Goal: Task Accomplishment & Management: Use online tool/utility

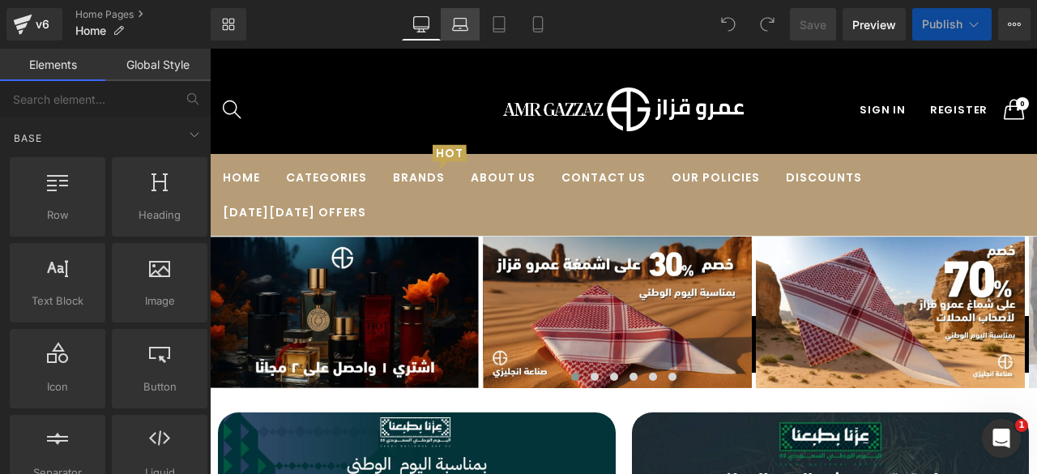
click at [463, 28] on icon at bounding box center [460, 24] width 16 height 16
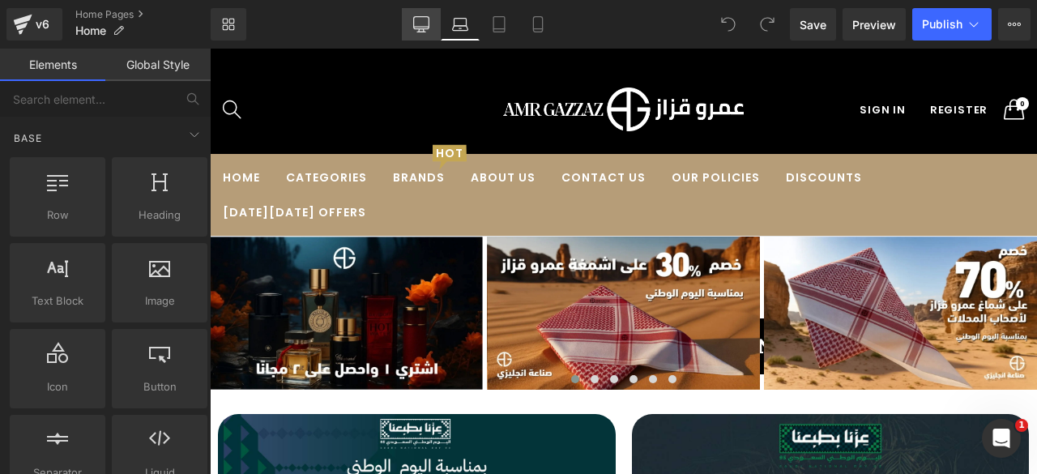
click at [416, 25] on icon at bounding box center [421, 24] width 16 height 16
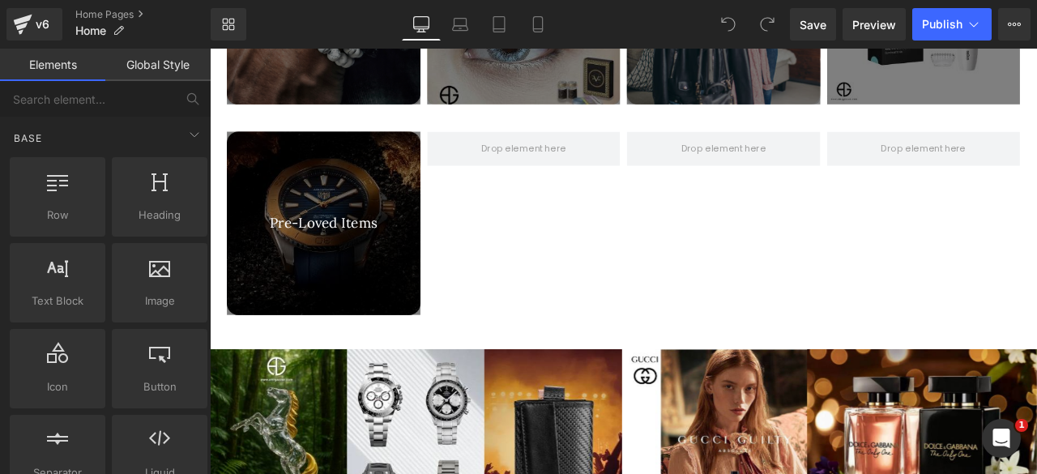
scroll to position [2419, 0]
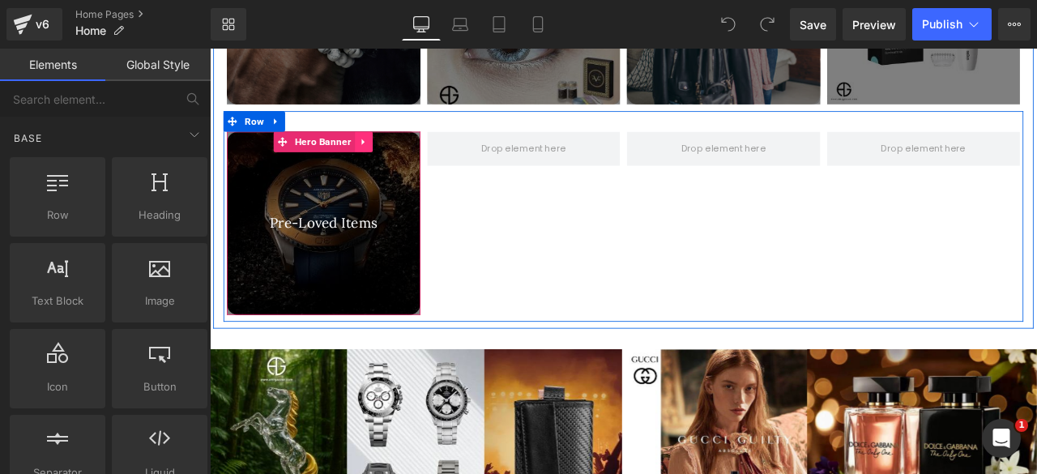
click at [390, 155] on icon at bounding box center [391, 158] width 3 height 7
click at [378, 153] on icon at bounding box center [381, 158] width 11 height 11
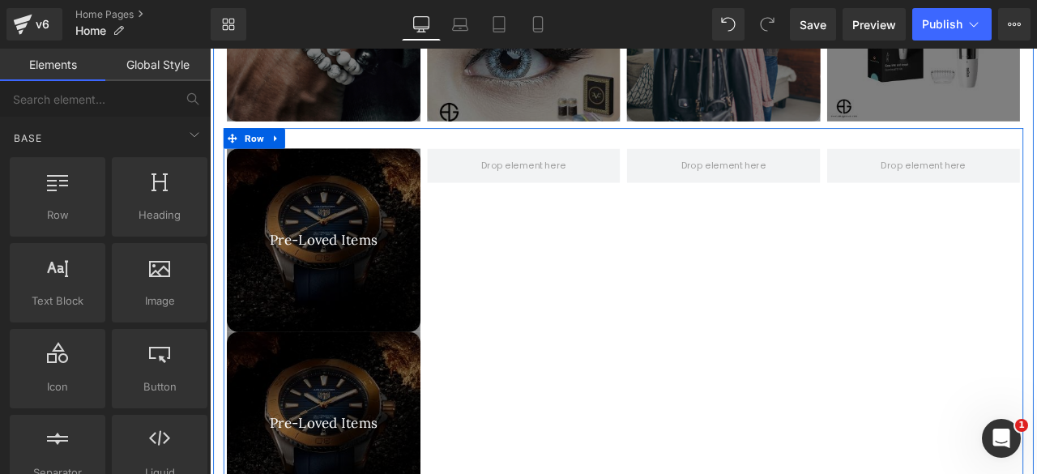
scroll to position [2397, 0]
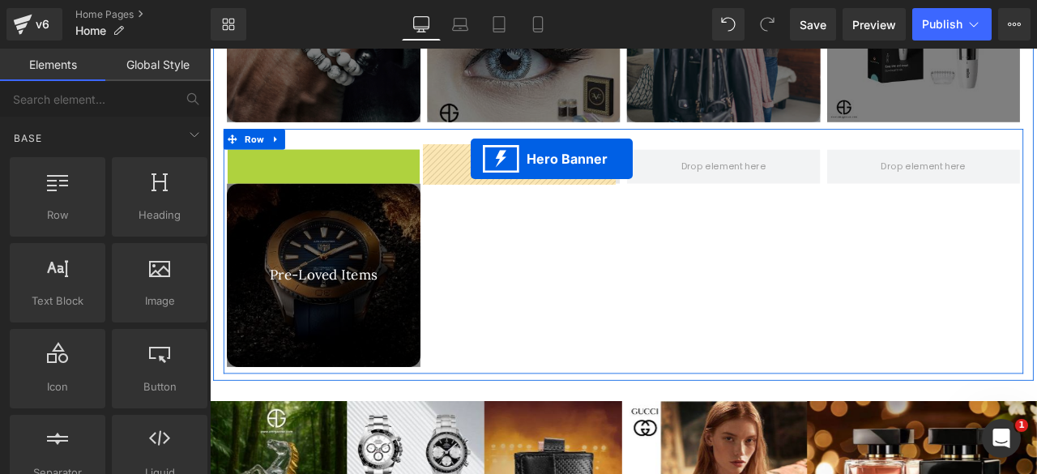
drag, startPoint x: 261, startPoint y: 176, endPoint x: 519, endPoint y: 179, distance: 258.4
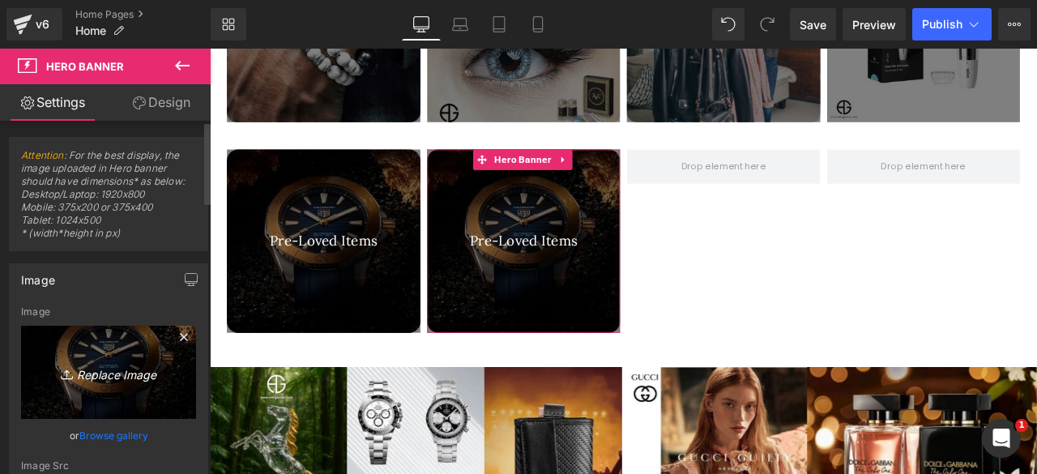
click at [107, 379] on icon "Replace Image" at bounding box center [109, 372] width 130 height 20
type input "C:\fakepath\عود.jpg"
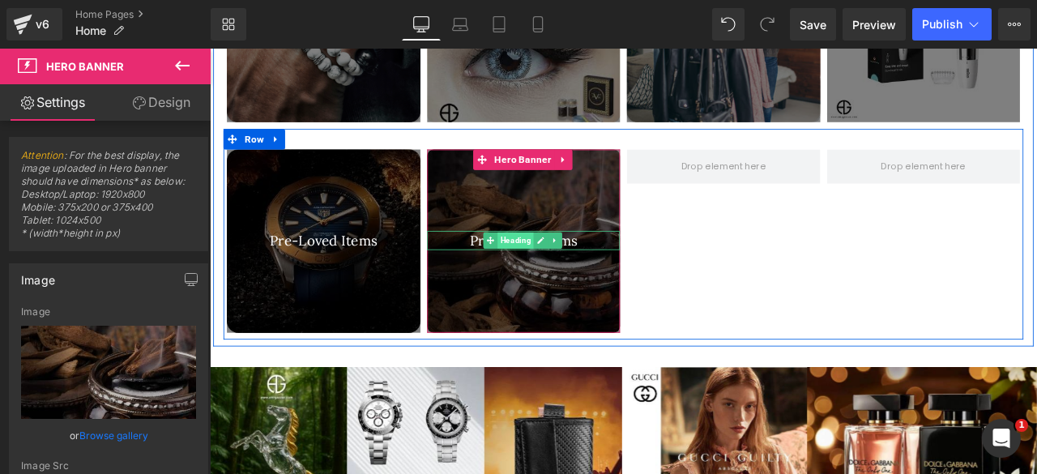
click at [570, 270] on span "Heading" at bounding box center [572, 275] width 43 height 19
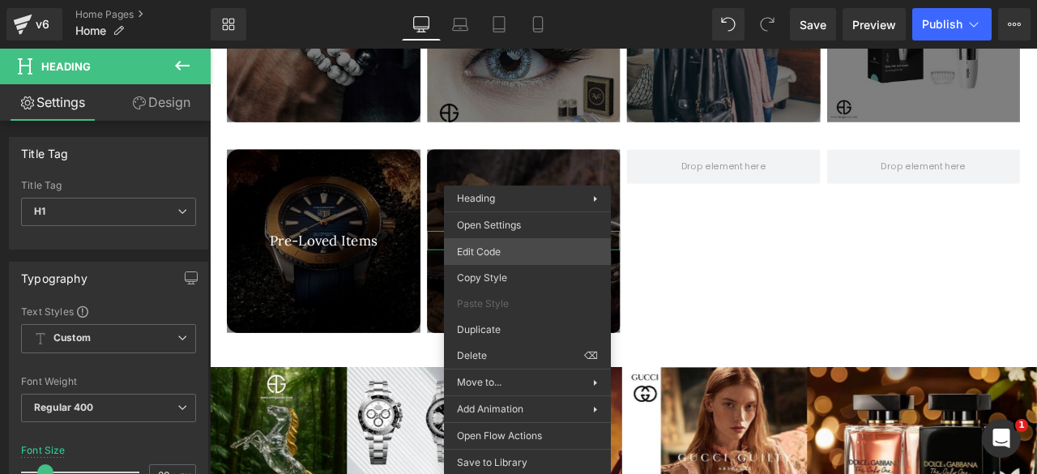
click at [493, 0] on div "Heading You are previewing how the will restyle your page. You can not edit Ele…" at bounding box center [518, 0] width 1037 height 0
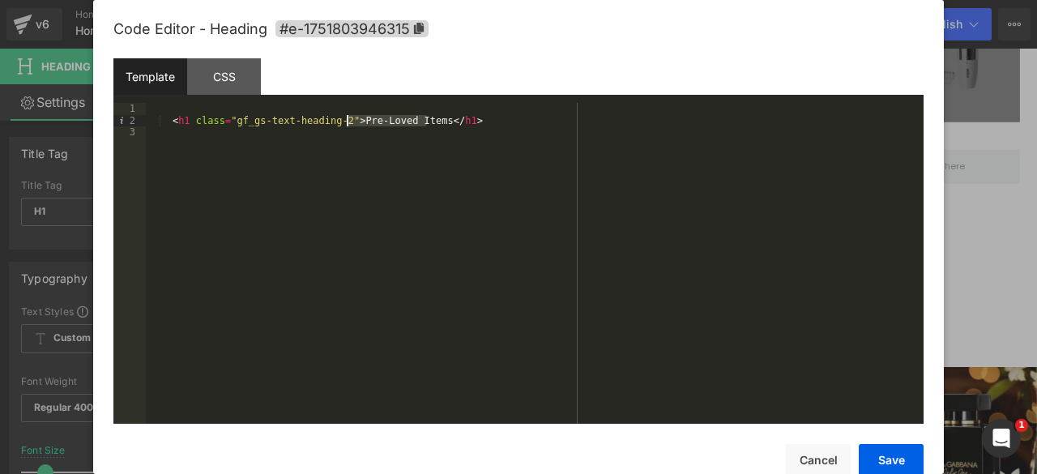
drag, startPoint x: 425, startPoint y: 122, endPoint x: 348, endPoint y: 121, distance: 77.0
click at [348, 121] on div "< h1 class = "gf_gs-text-heading-2" > Pre-Loved Items </ h1 >" at bounding box center [534, 275] width 777 height 344
paste textarea
click at [353, 121] on div "< h1 class = "gf_gs-text-heading-2" > oud and essential oils </ h1 >" at bounding box center [534, 275] width 777 height 344
click at [394, 122] on div "< h1 class = "gf_gs-text-heading-2" > Oud and essential oils </ h1 >" at bounding box center [534, 275] width 777 height 344
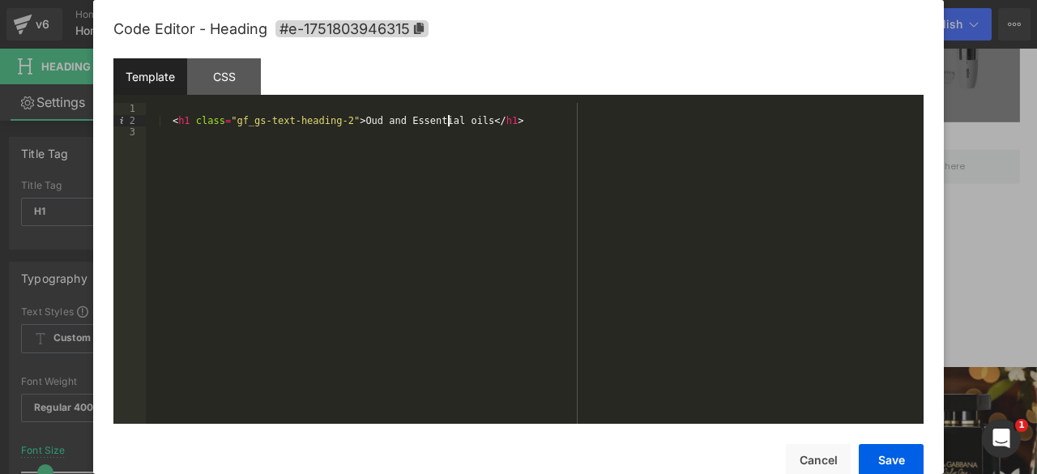
click at [446, 124] on div "< h1 class = "gf_gs-text-heading-2" > Oud and Essential oils </ h1 >" at bounding box center [534, 275] width 777 height 344
click at [897, 466] on button "Save" at bounding box center [890, 460] width 65 height 32
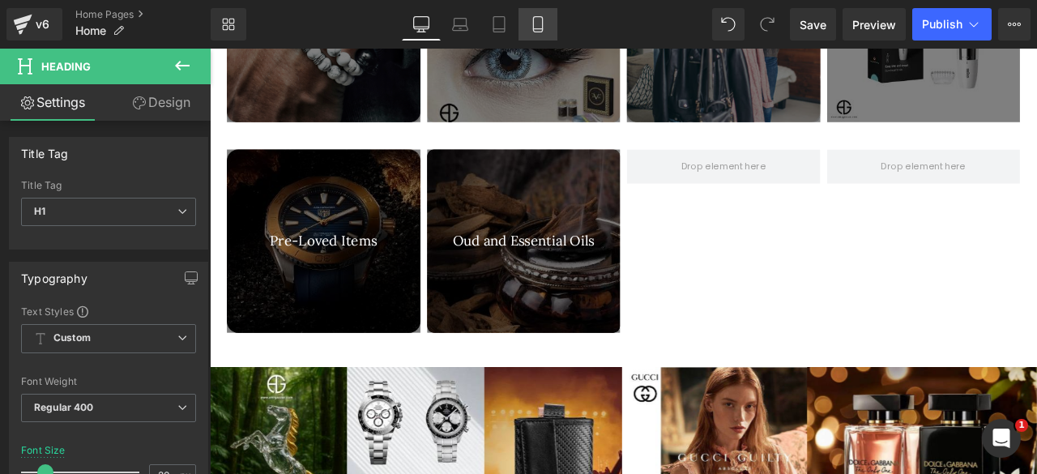
click at [538, 28] on icon at bounding box center [538, 24] width 16 height 16
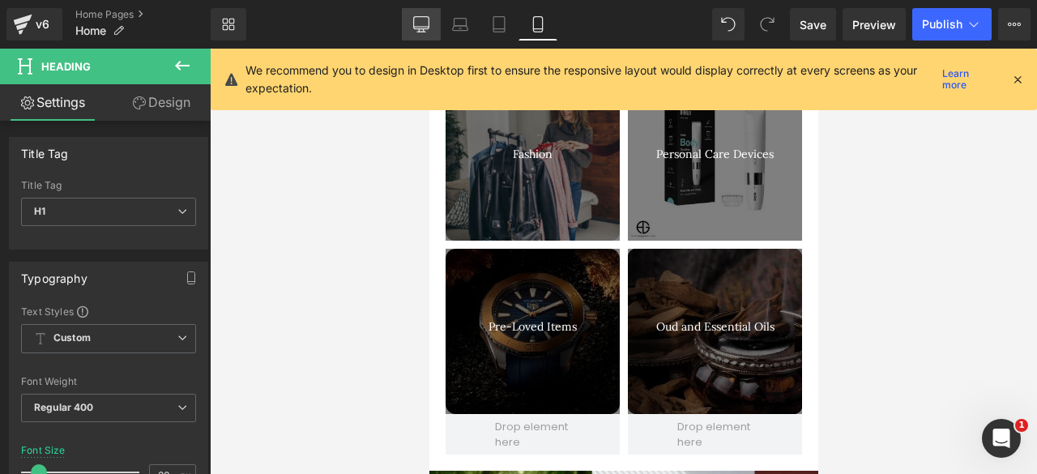
scroll to position [2580, 0]
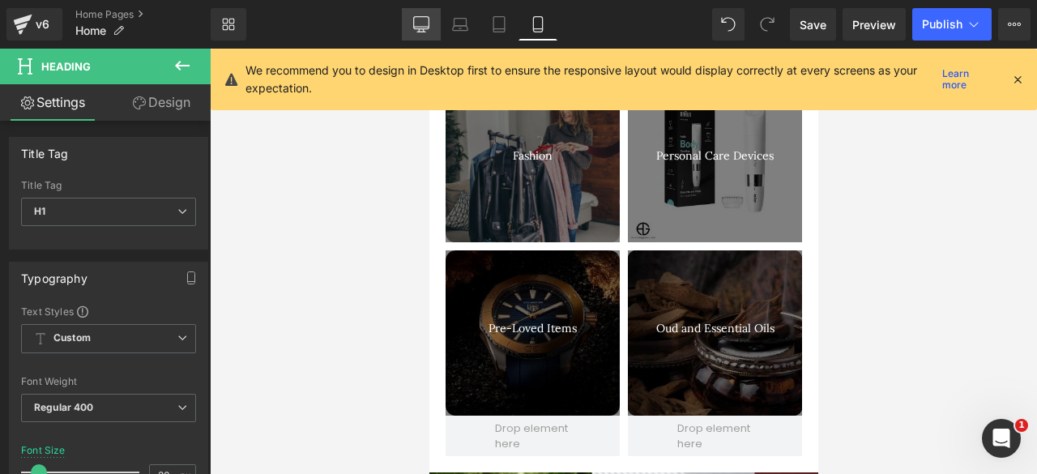
click at [419, 20] on icon at bounding box center [421, 24] width 16 height 16
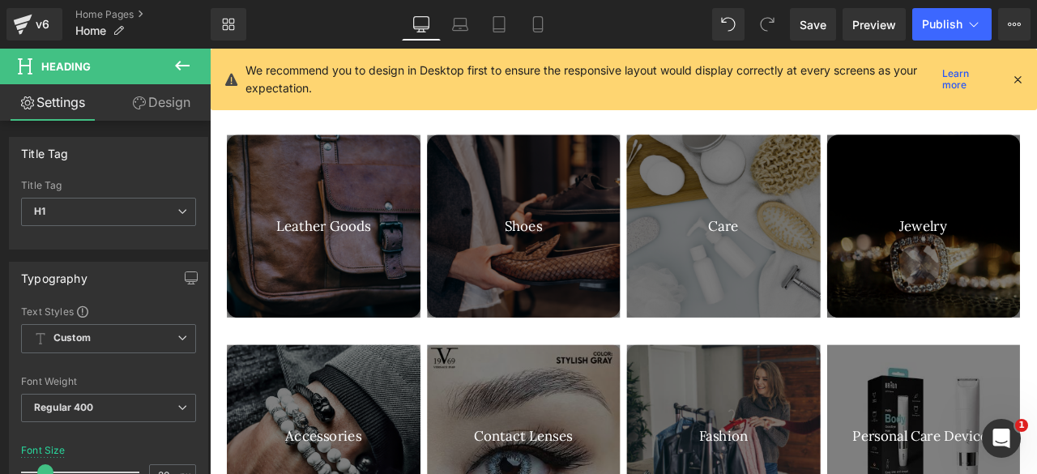
scroll to position [2397, 0]
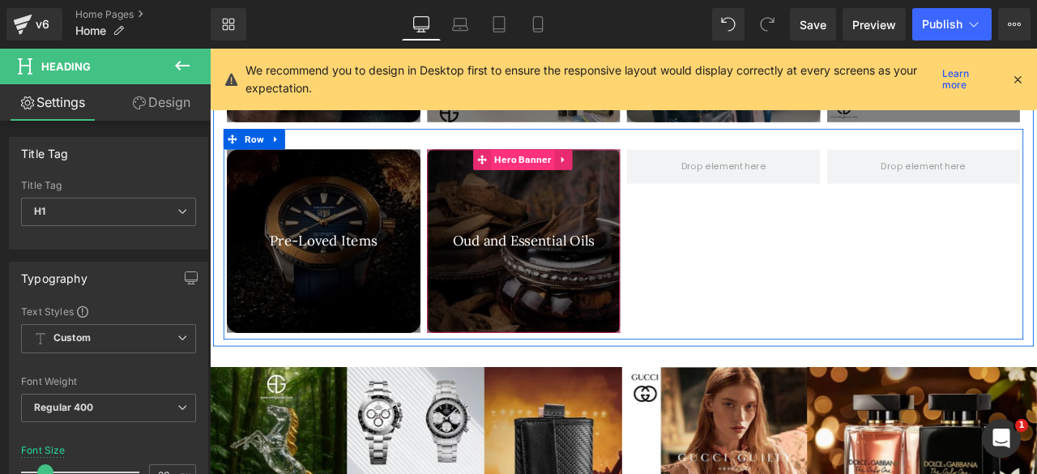
click at [570, 185] on span "Hero Banner" at bounding box center [580, 180] width 75 height 24
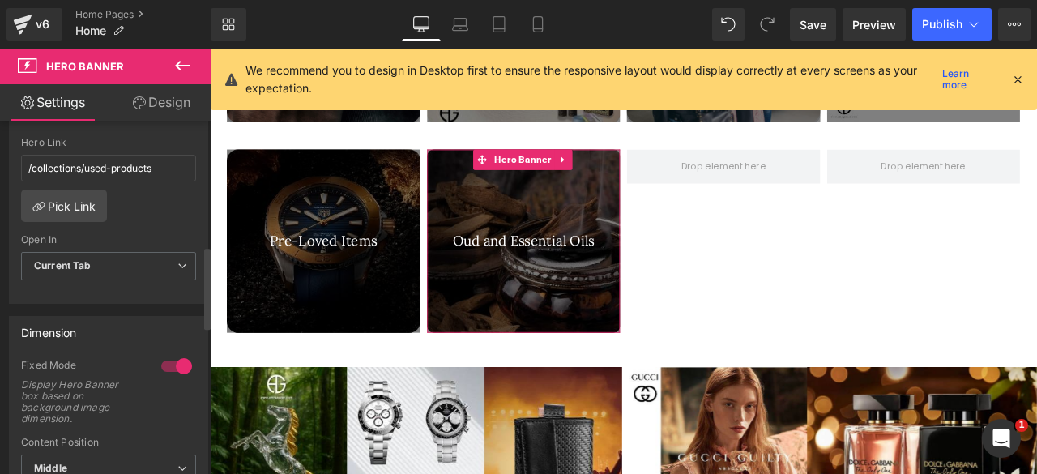
scroll to position [535, 0]
click at [164, 165] on input "/collections/used-products" at bounding box center [108, 166] width 175 height 27
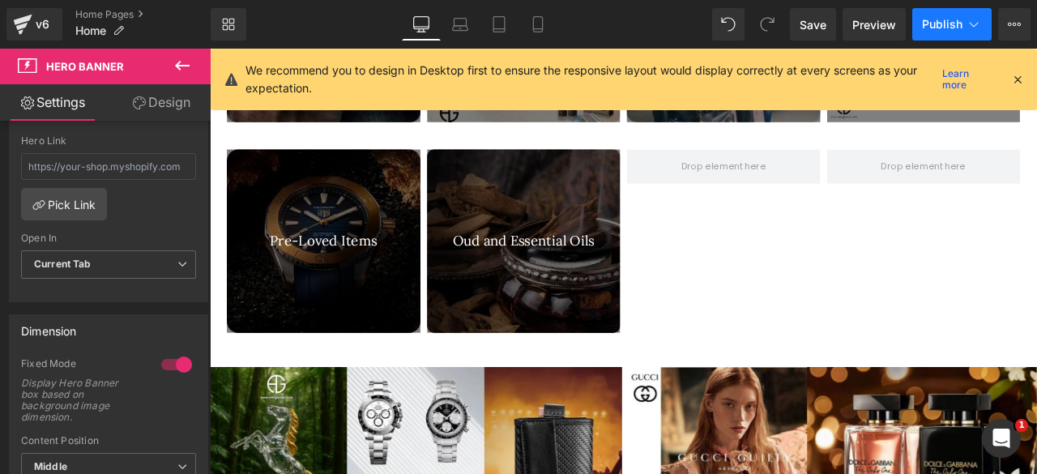
click at [943, 30] on span "Publish" at bounding box center [942, 24] width 40 height 13
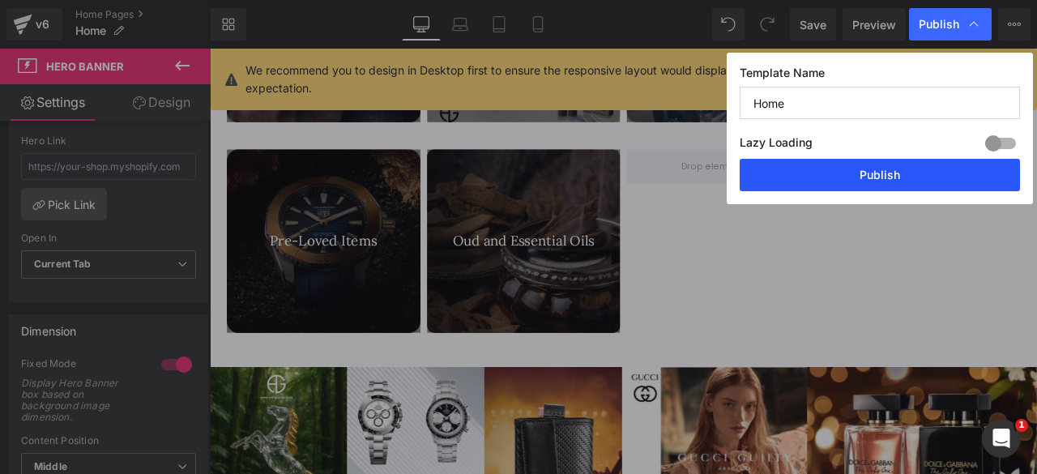
click at [858, 181] on button "Publish" at bounding box center [879, 175] width 280 height 32
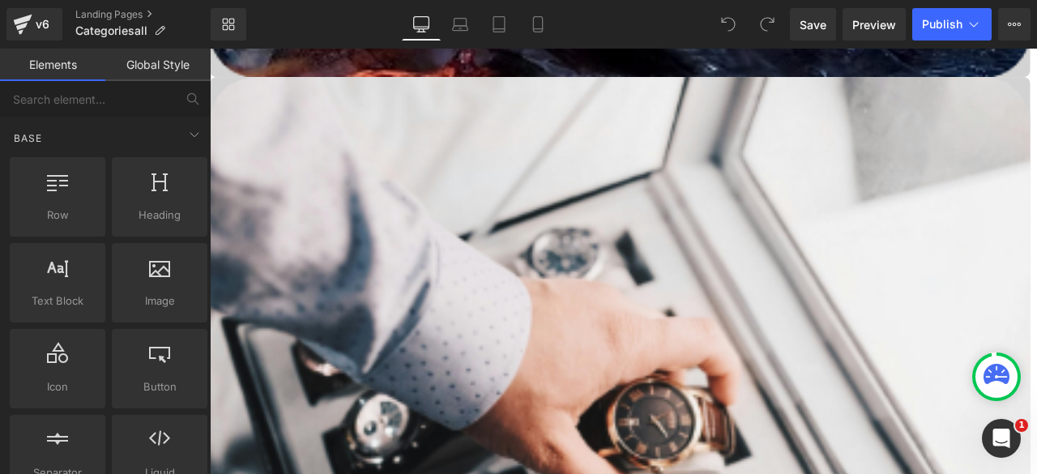
scroll to position [1088, 0]
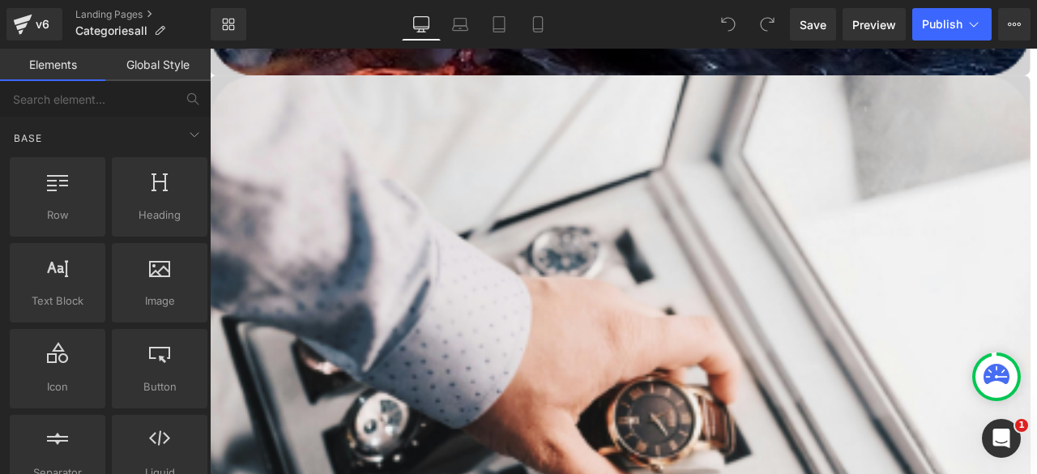
click at [210, 49] on link at bounding box center [210, 49] width 0 height 0
click at [210, 49] on icon at bounding box center [210, 49] width 0 height 0
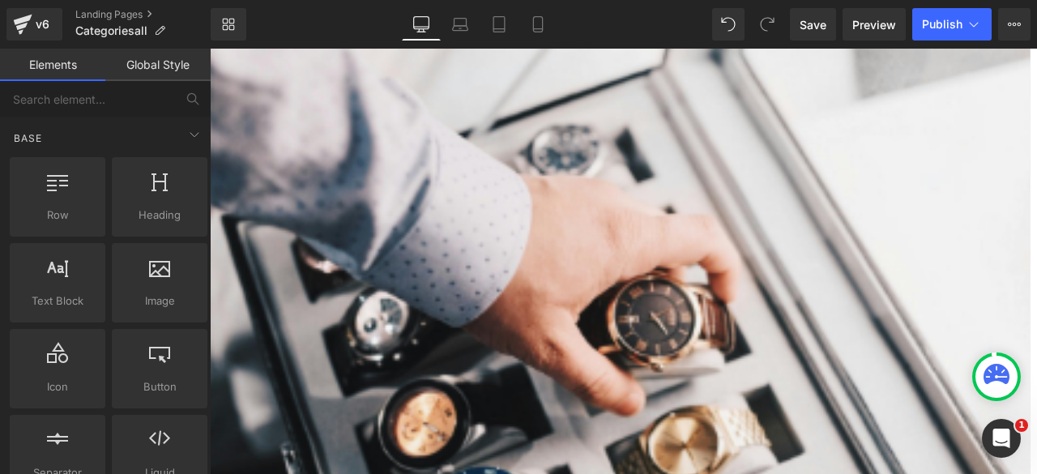
scroll to position [1205, 0]
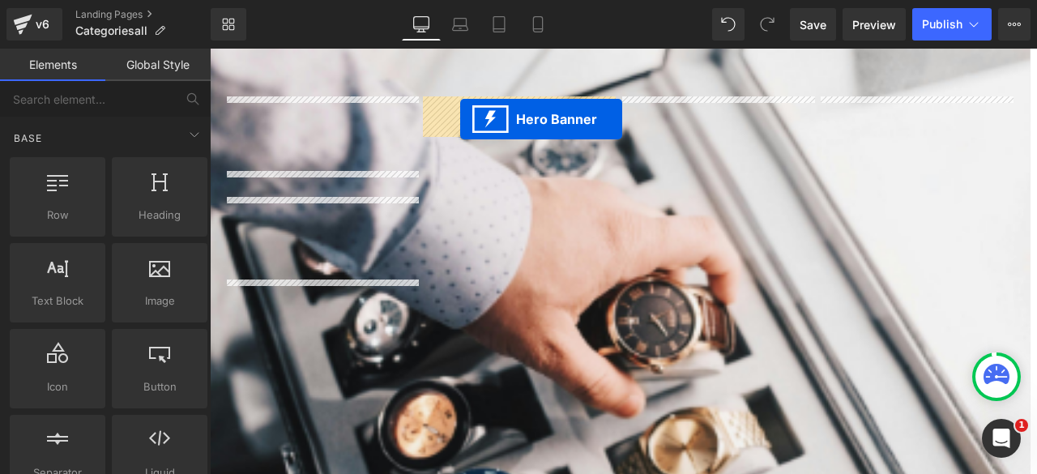
drag, startPoint x: 292, startPoint y: 339, endPoint x: 506, endPoint y: 132, distance: 297.8
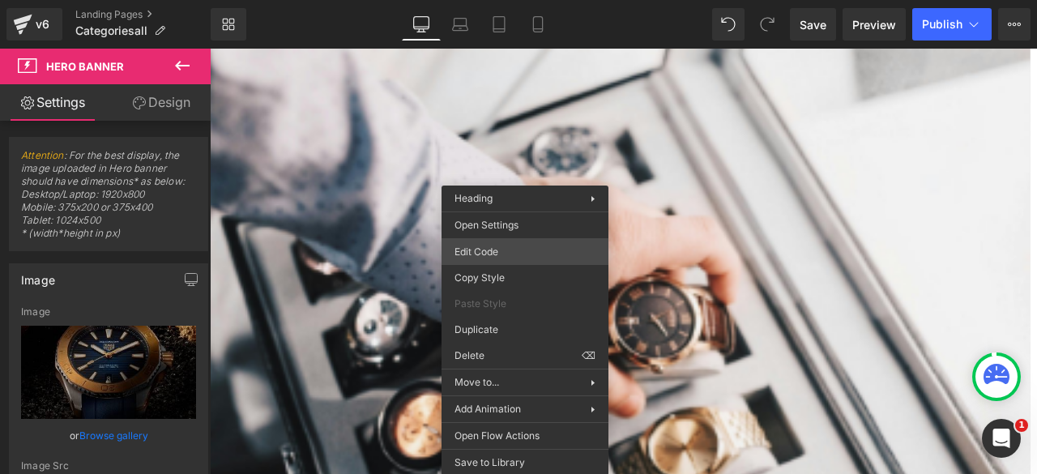
click at [487, 0] on div "Hero Banner You are previewing how the will restyle your page. You can not edit…" at bounding box center [518, 0] width 1037 height 0
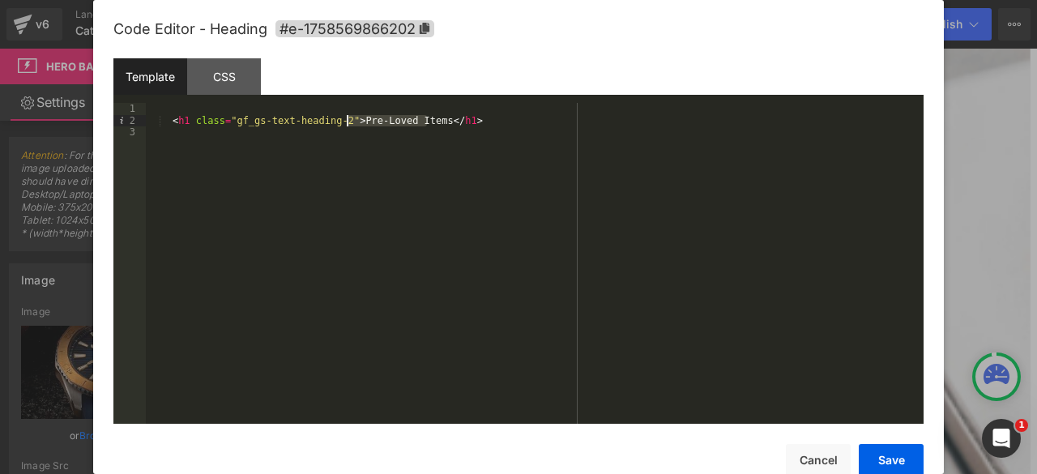
drag, startPoint x: 425, startPoint y: 123, endPoint x: 347, endPoint y: 122, distance: 78.6
click at [347, 122] on div "< h1 class = "gf_gs-text-heading-2" > Pre-Loved Items </ h1 >" at bounding box center [534, 275] width 777 height 344
click at [394, 126] on div "< h1 class = "gf_gs-text-heading-2" > oud and essential oils </ h1 >" at bounding box center [534, 275] width 777 height 344
click at [351, 122] on div "< h1 class = "gf_gs-text-heading-2" > oud and Essential oils </ h1 >" at bounding box center [534, 275] width 777 height 344
click at [448, 121] on div "< h1 class = "gf_gs-text-heading-2" > Oud and Essential oils </ h1 >" at bounding box center [534, 275] width 777 height 344
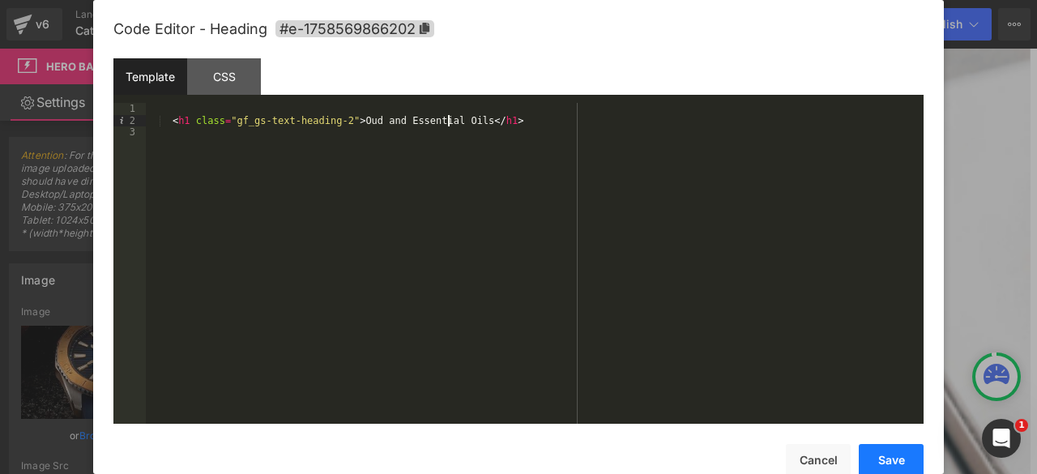
click at [880, 449] on button "Save" at bounding box center [890, 460] width 65 height 32
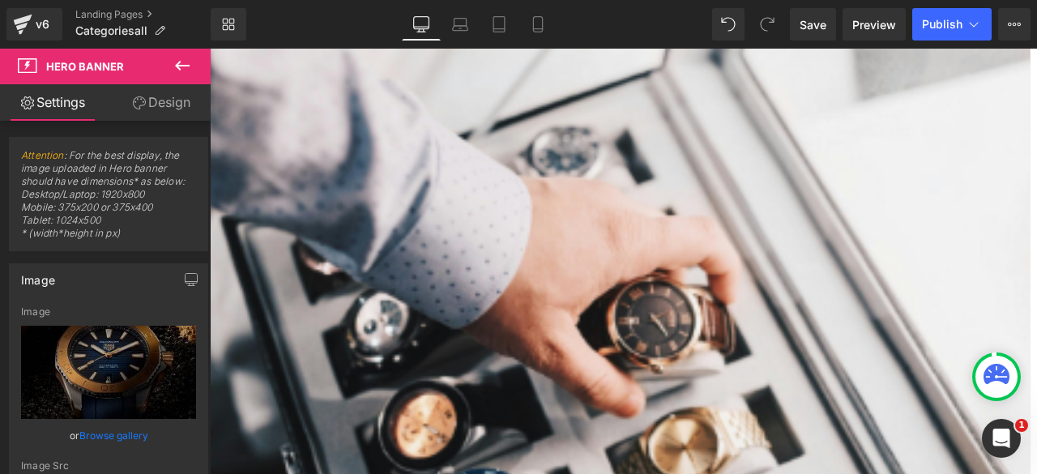
click at [210, 49] on span "Hero Banner" at bounding box center [210, 49] width 0 height 0
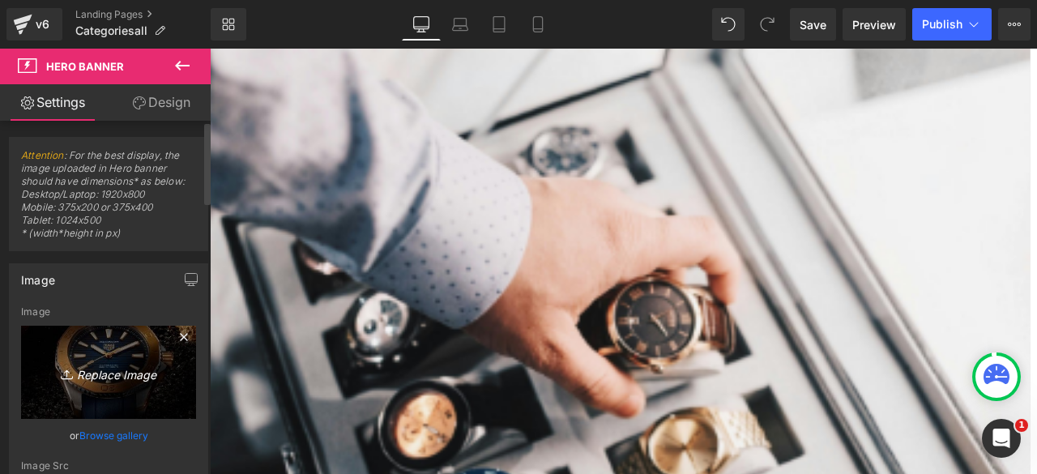
click at [111, 385] on link "Replace Image" at bounding box center [108, 372] width 175 height 93
click at [99, 436] on link "Browse gallery" at bounding box center [113, 435] width 69 height 28
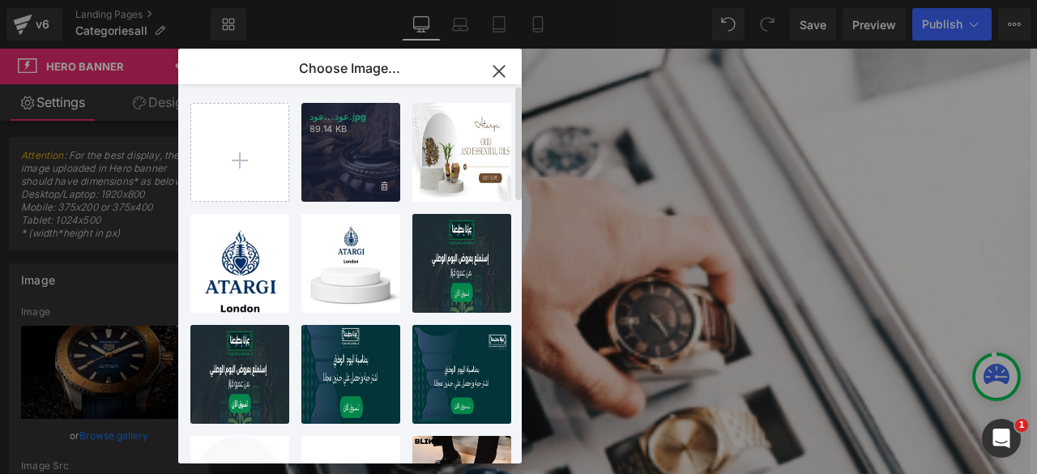
click at [351, 164] on div "عود...عود.jpg 89.14 KB" at bounding box center [350, 152] width 99 height 99
type input "https://ucarecdn.com/105fc423-89f0-4629-859c-86294112b2cc/-/format/auto/-/previ…"
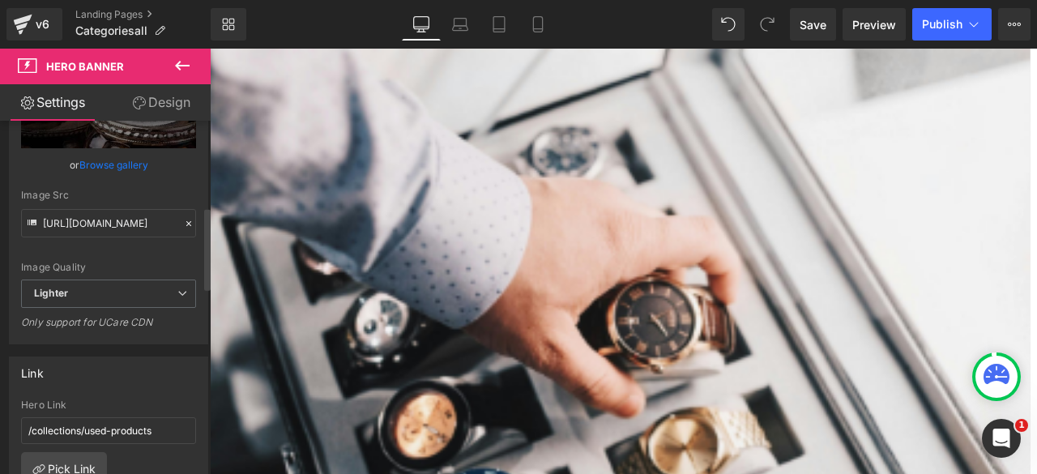
scroll to position [394, 0]
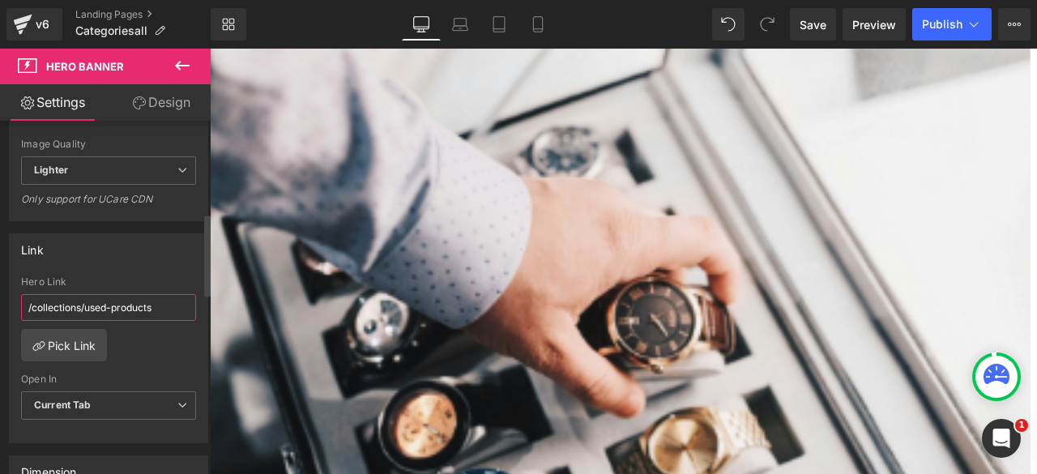
click at [167, 294] on input "/collections/used-products" at bounding box center [108, 307] width 175 height 27
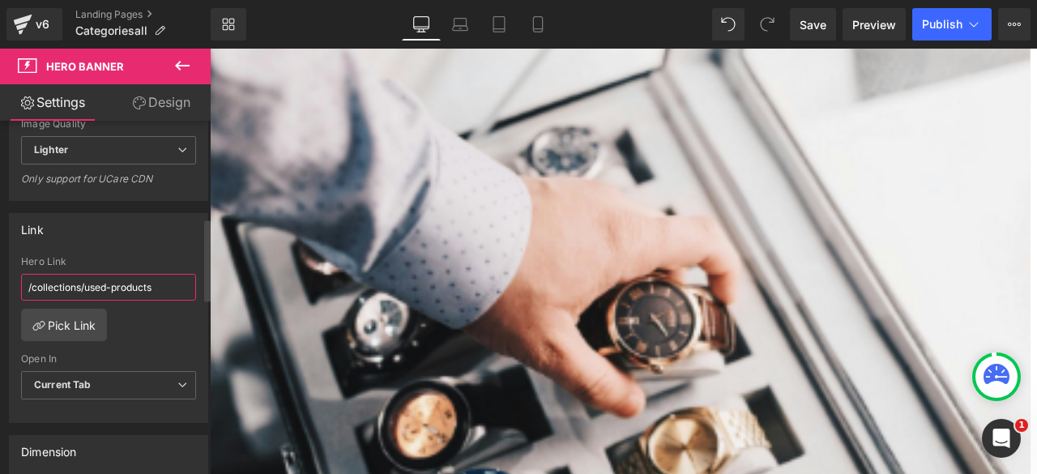
click at [167, 275] on input "/collections/used-products" at bounding box center [108, 287] width 175 height 27
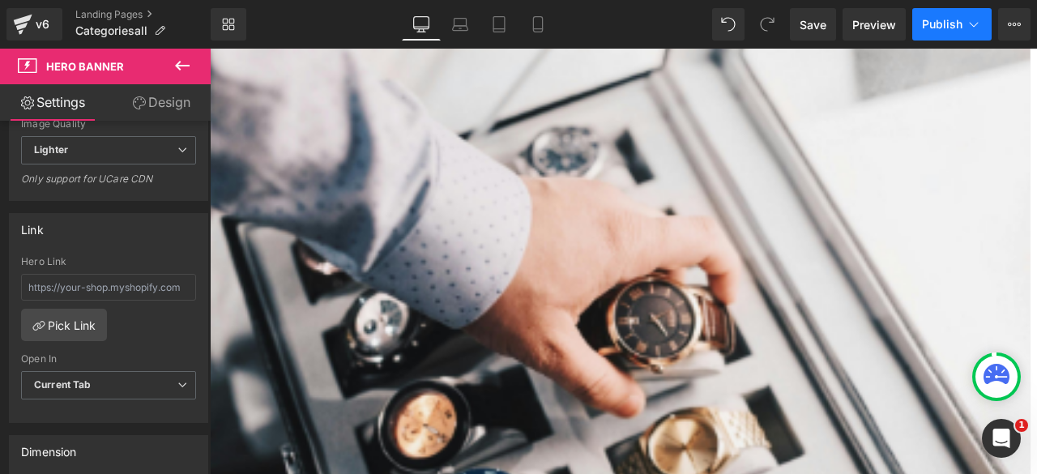
click at [925, 29] on span "Publish" at bounding box center [942, 24] width 40 height 13
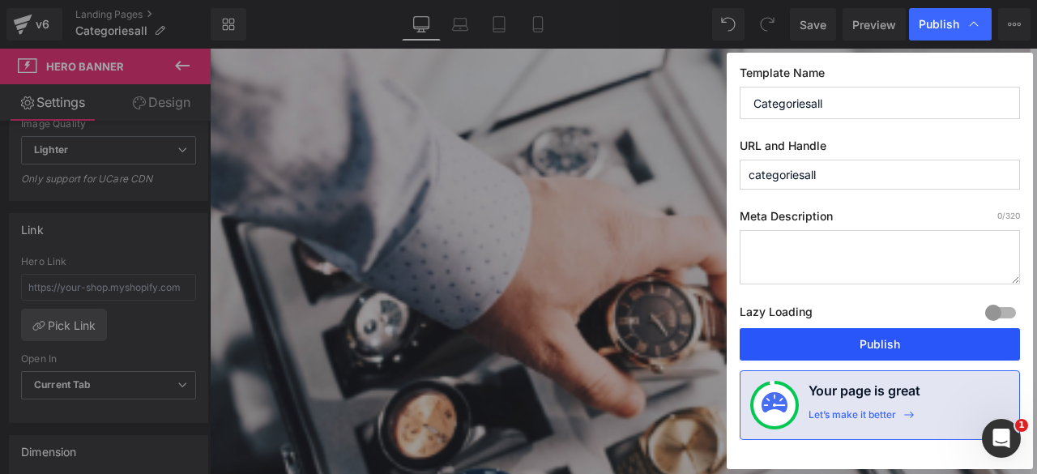
click at [836, 336] on button "Publish" at bounding box center [879, 344] width 280 height 32
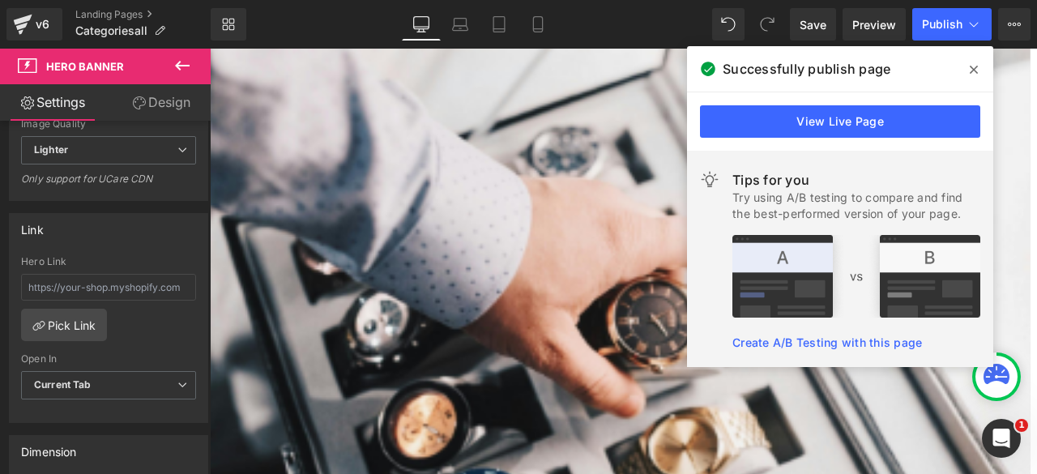
click at [210, 49] on span "Heading" at bounding box center [210, 49] width 0 height 0
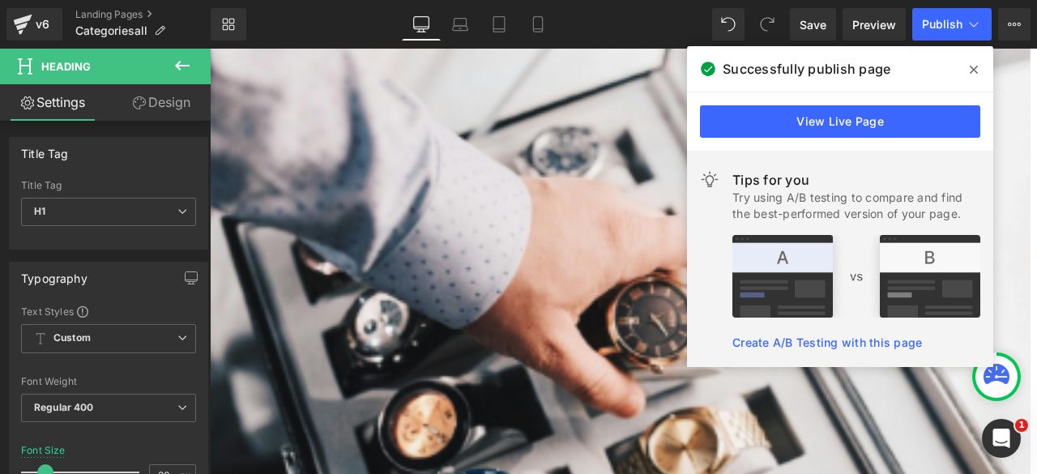
click at [160, 110] on link "Design" at bounding box center [161, 102] width 105 height 36
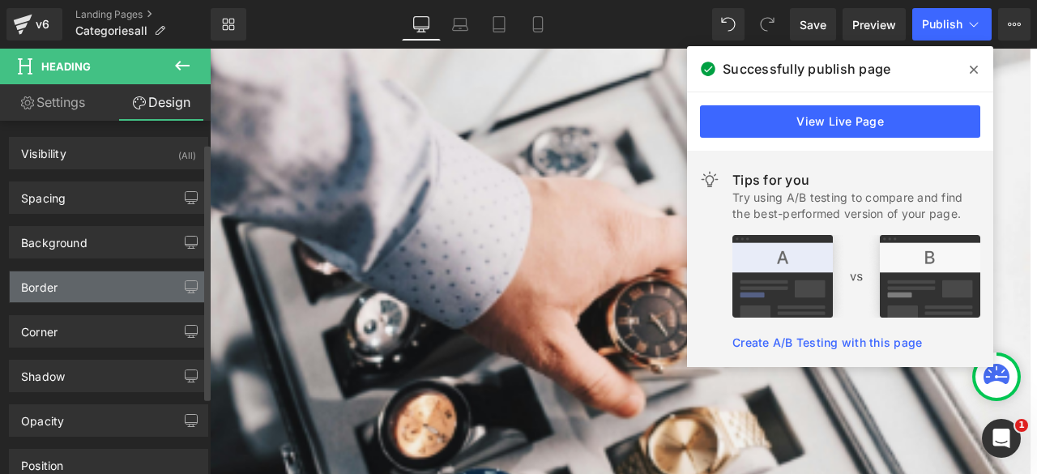
type input "#060606"
type input "100"
type input "0"
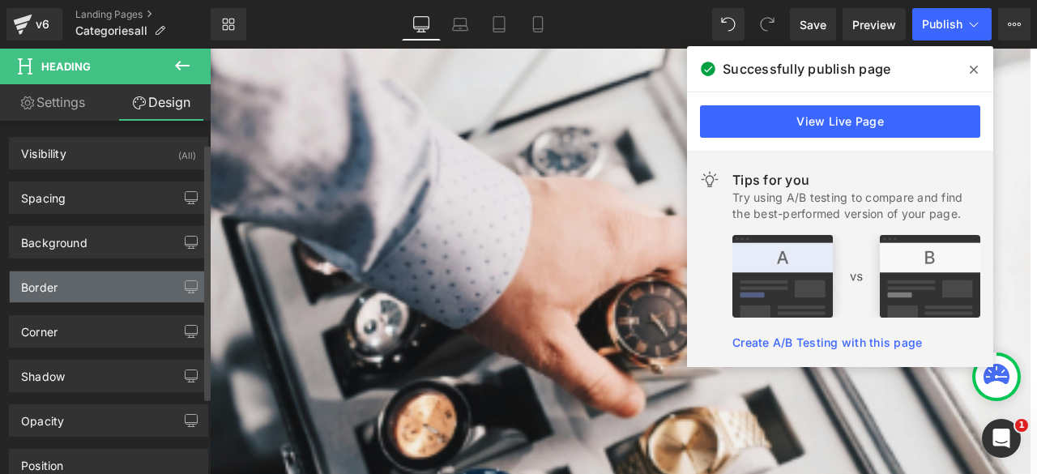
type input "0"
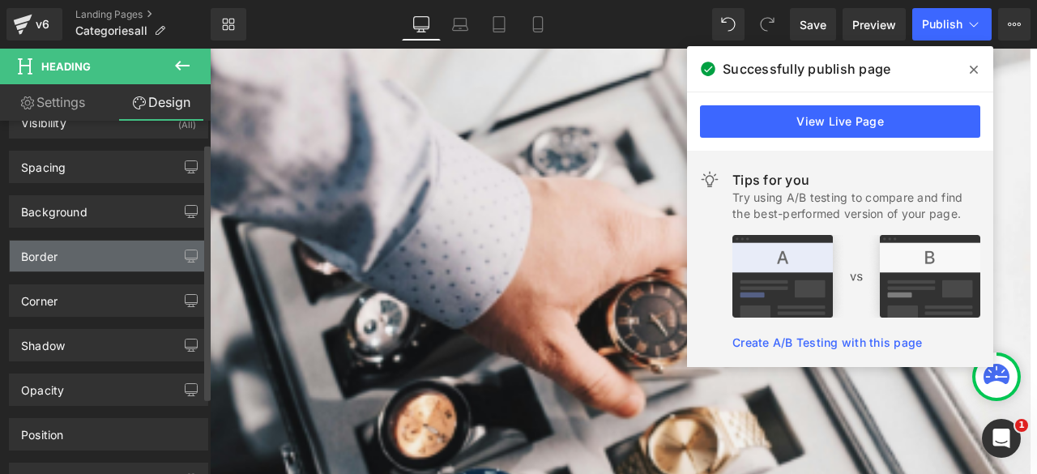
click at [74, 252] on div "Border" at bounding box center [109, 256] width 198 height 31
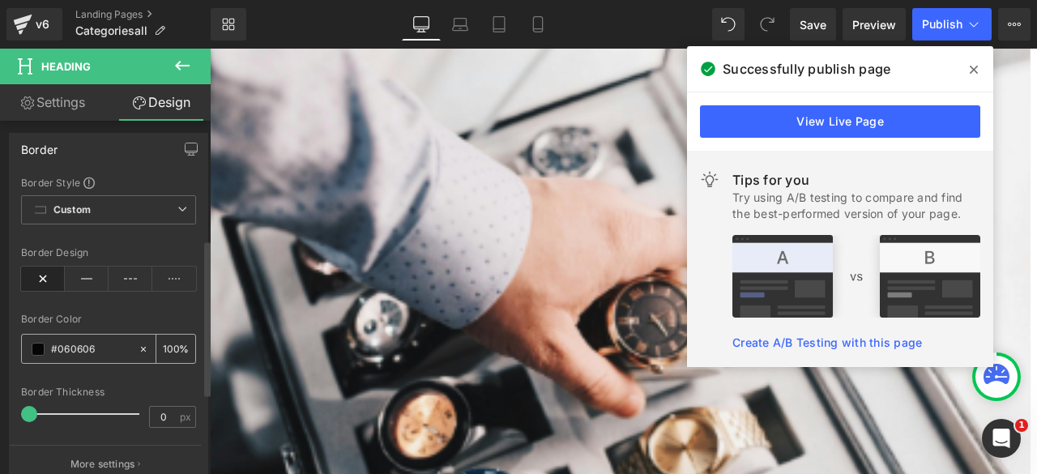
scroll to position [330, 0]
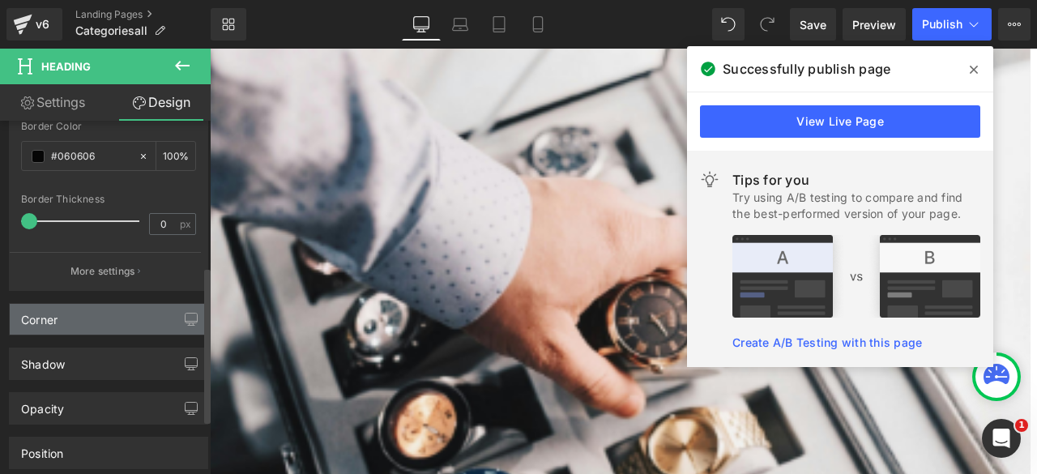
click at [76, 315] on div "Corner" at bounding box center [109, 319] width 198 height 31
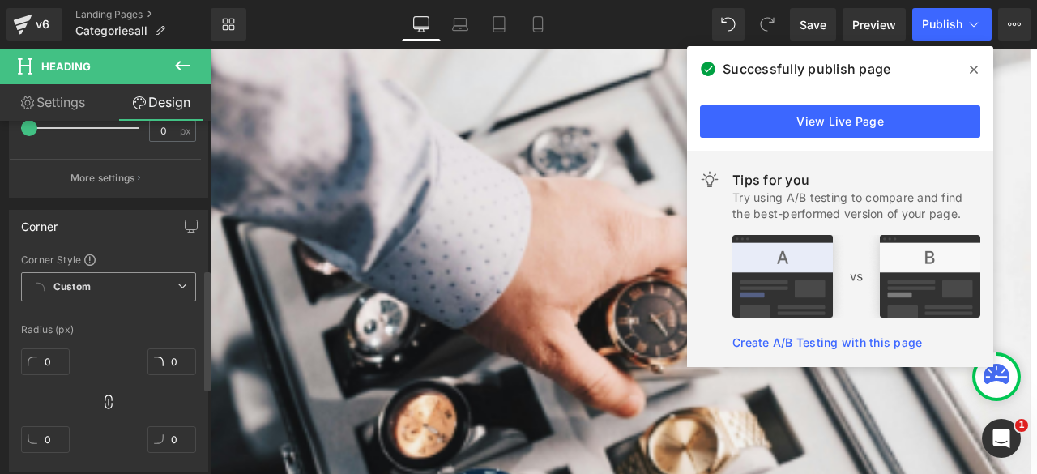
scroll to position [433, 0]
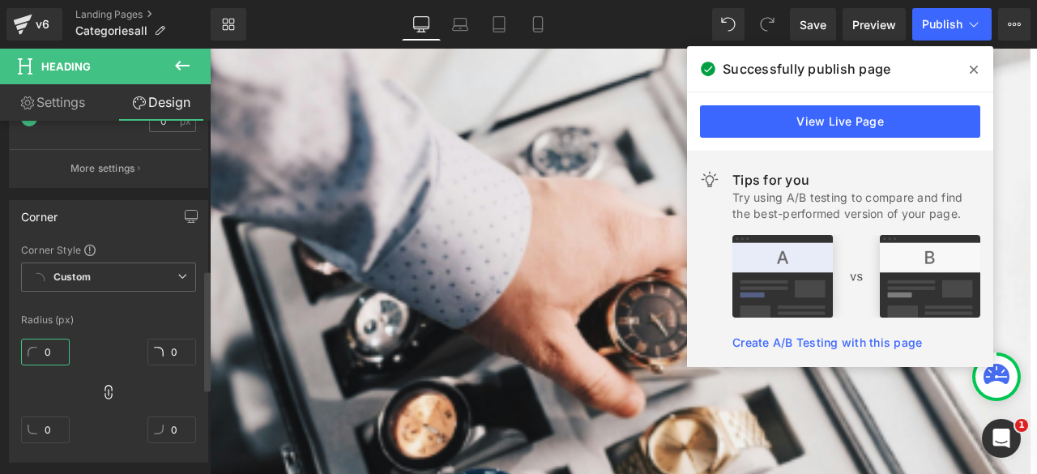
click at [46, 354] on input "0" at bounding box center [45, 352] width 49 height 27
type input "10"
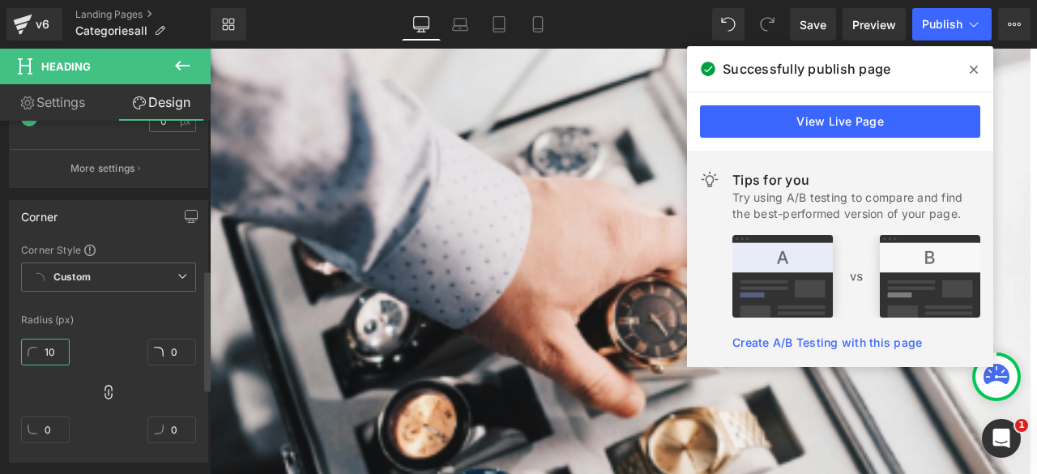
type input "10"
click at [49, 346] on input "10" at bounding box center [45, 352] width 49 height 27
type input "20"
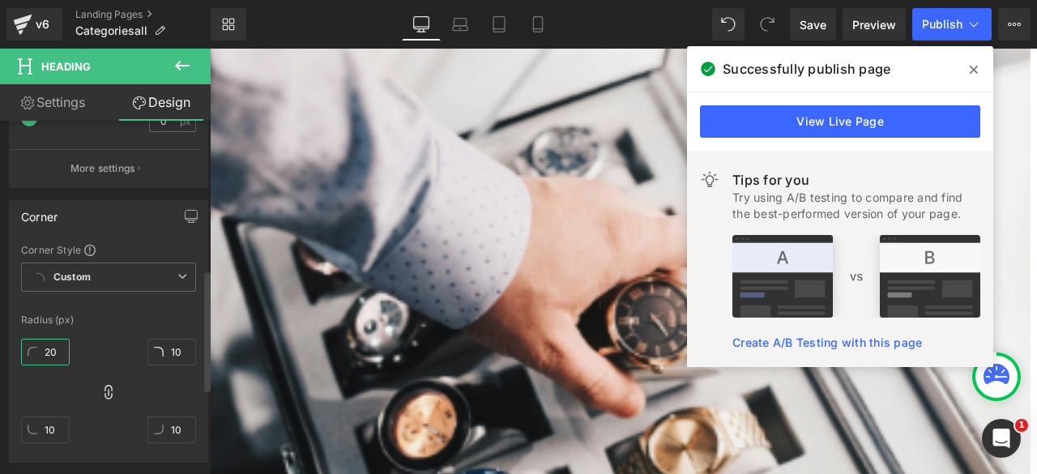
type input "20"
click at [49, 346] on input "20" at bounding box center [45, 352] width 49 height 27
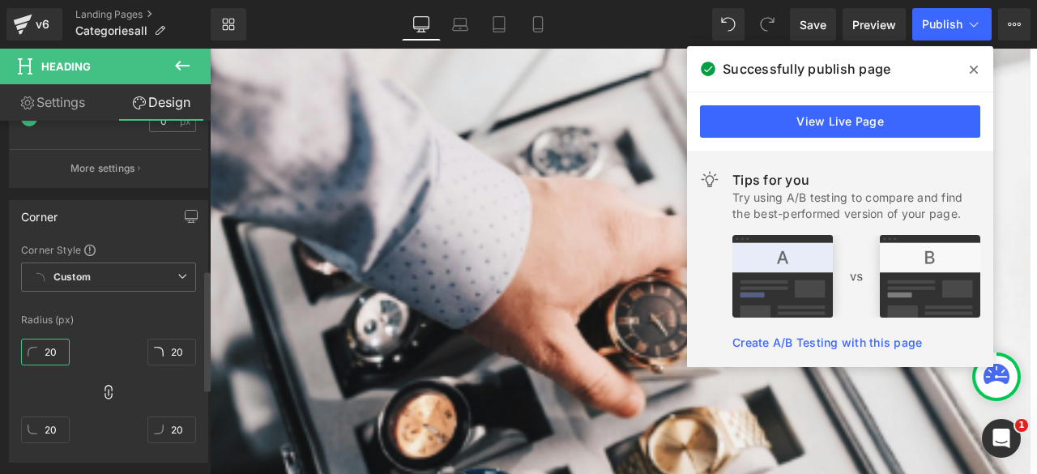
click at [49, 346] on input "20" at bounding box center [45, 352] width 49 height 27
click at [972, 70] on icon at bounding box center [973, 69] width 8 height 13
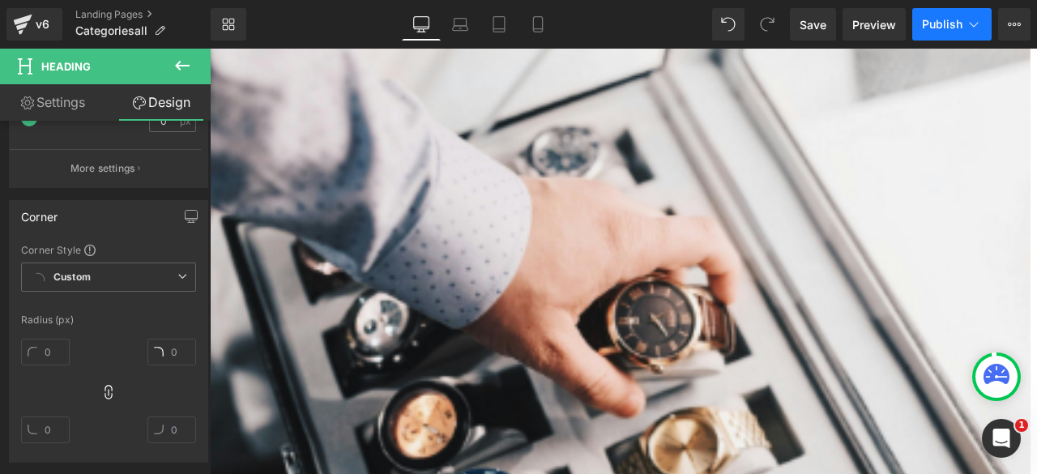
click at [943, 19] on span "Publish" at bounding box center [942, 24] width 40 height 13
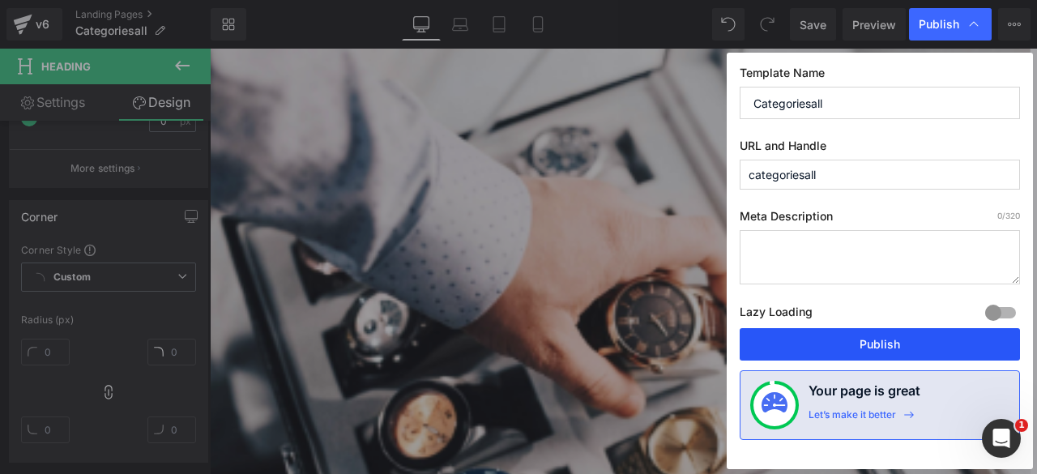
click at [837, 343] on button "Publish" at bounding box center [879, 344] width 280 height 32
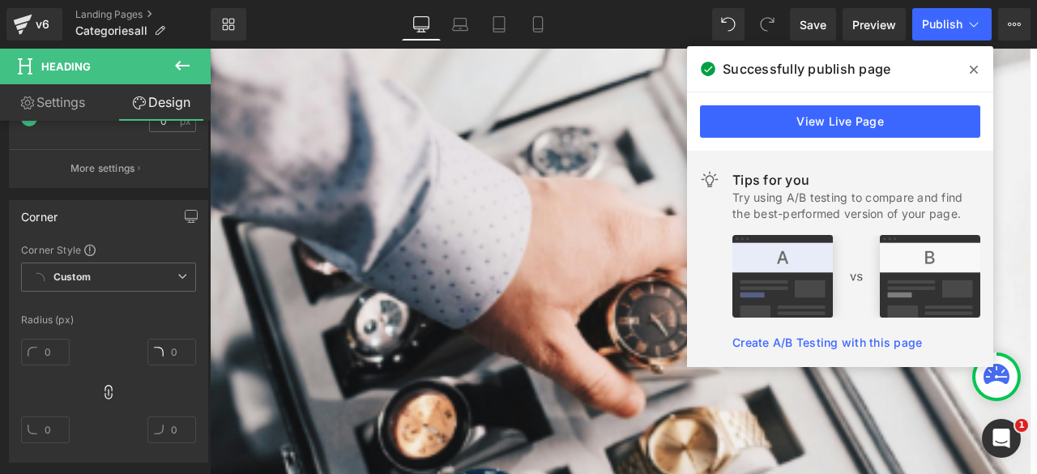
click at [589, 17] on div "Library Desktop Desktop Laptop Tablet Mobile Save Preview Publish Scheduled Vie…" at bounding box center [624, 24] width 826 height 32
drag, startPoint x: 589, startPoint y: 17, endPoint x: 109, endPoint y: 190, distance: 509.8
click at [109, 190] on div "Heading You are previewing how the will restyle your page. You can not edit Ele…" at bounding box center [518, 250] width 1037 height 501
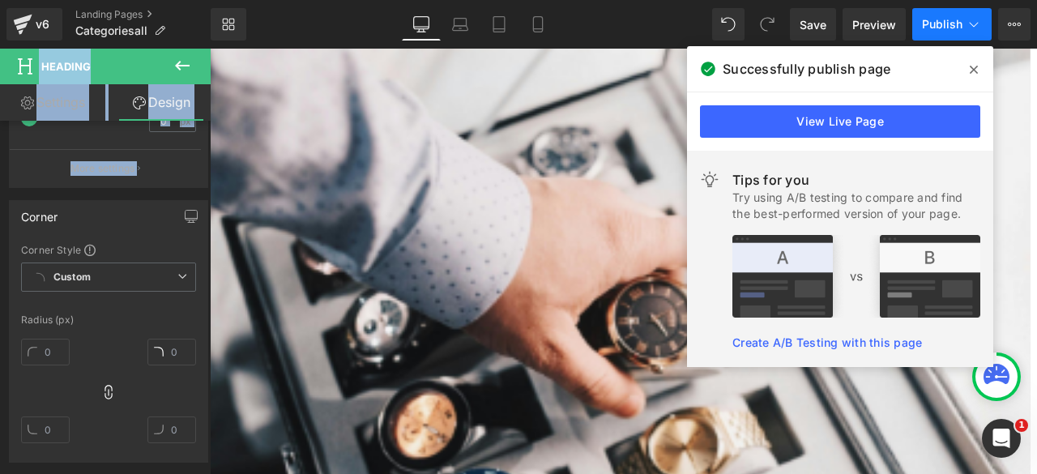
click at [948, 19] on span "Publish" at bounding box center [942, 24] width 40 height 13
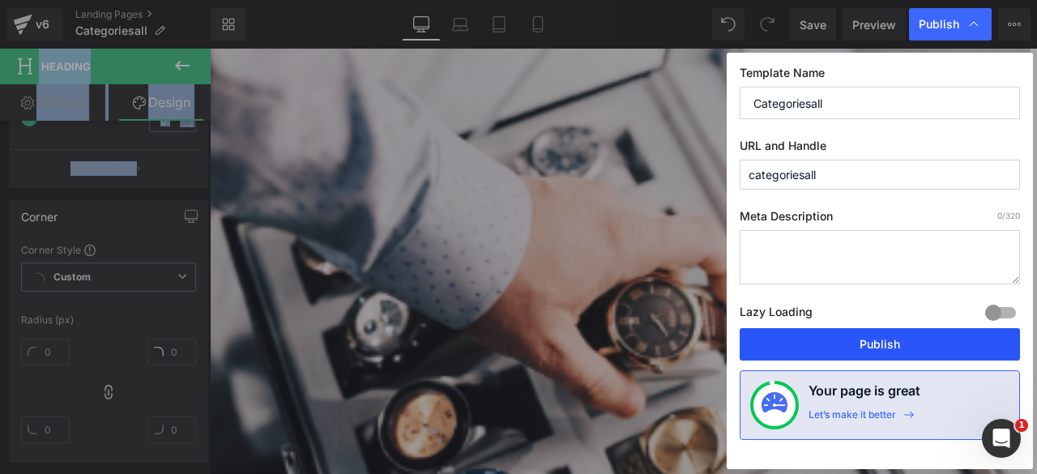
click at [845, 338] on button "Publish" at bounding box center [879, 344] width 280 height 32
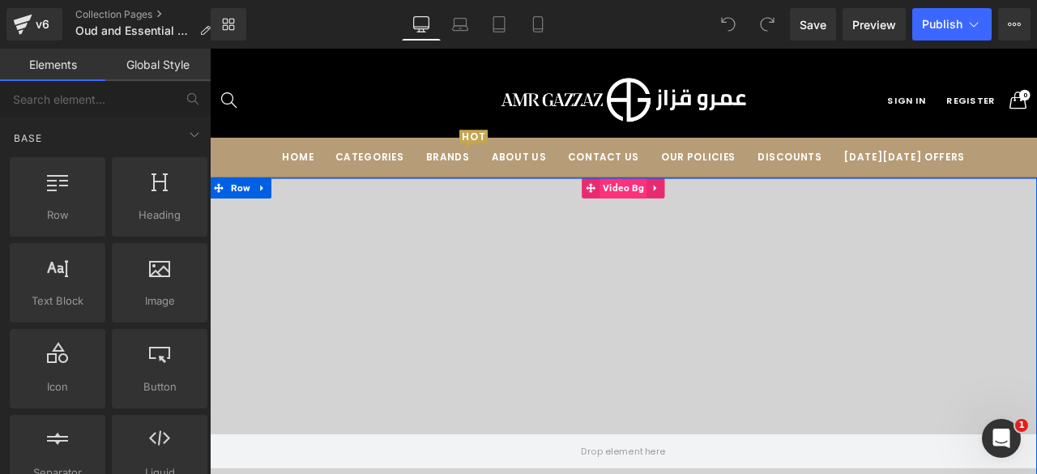
click at [690, 211] on span "Video Bg" at bounding box center [699, 214] width 56 height 24
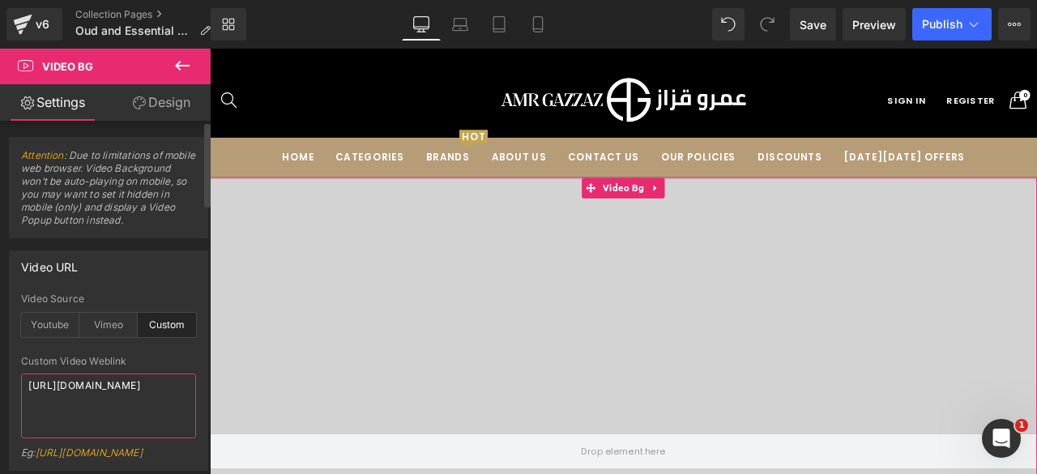
click at [70, 387] on textarea "https://cdn.shopify.com/videos/c/o/v/4d2b587c0efb448596827ffccbb6b222.mp4" at bounding box center [108, 405] width 175 height 65
paste textarea "3d4889ffb6b247458e43f85b07026f1d"
type textarea "https://cdn.shopify.com/videos/c/o/v/3d4889ffb6b247458e43f85b07026f1d.mp4"
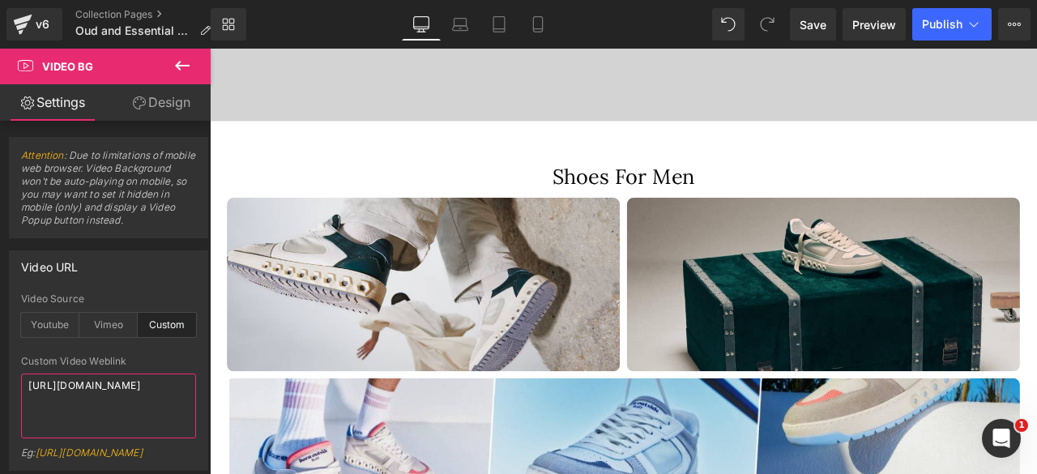
scroll to position [716, 0]
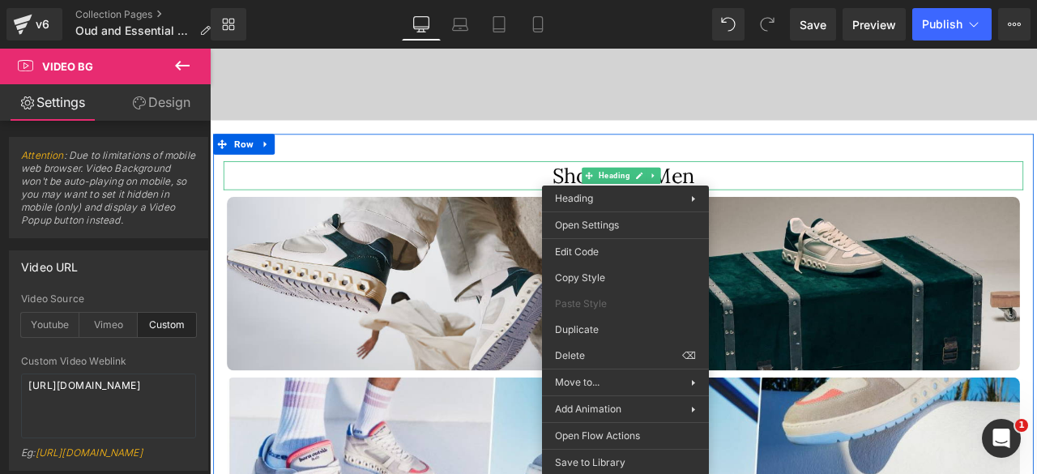
click at [608, 194] on h1 "Shoes For Men" at bounding box center [700, 199] width 948 height 34
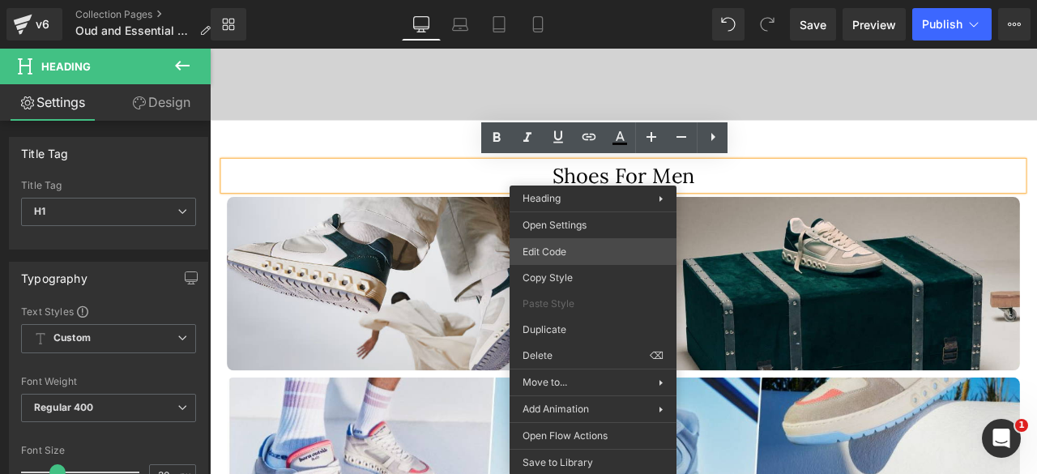
click at [577, 0] on div "Video Bg You are previewing how the will restyle your page. You can not edit El…" at bounding box center [518, 0] width 1037 height 0
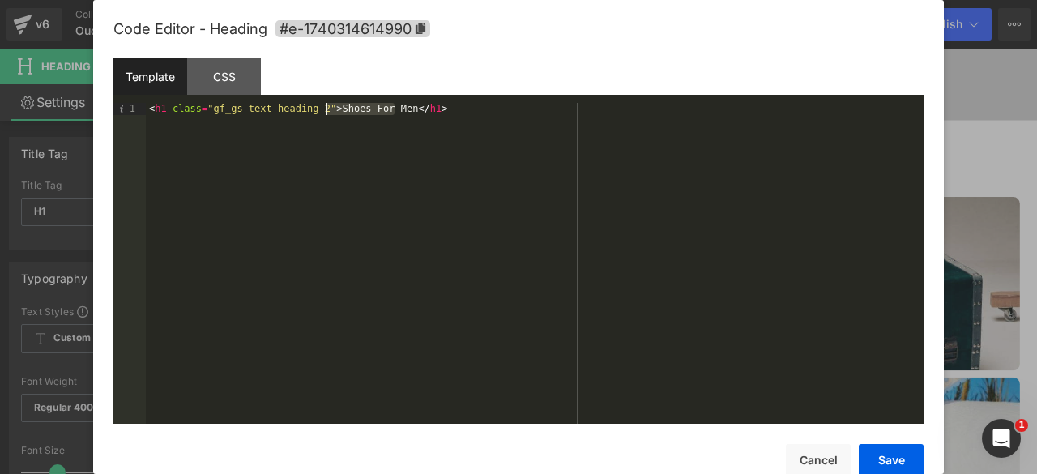
drag, startPoint x: 395, startPoint y: 109, endPoint x: 327, endPoint y: 108, distance: 68.0
click at [327, 108] on div "< h1 class = "gf_gs-text-heading-2" > Shoes For Men </ h1 >" at bounding box center [534, 275] width 777 height 344
click at [330, 116] on div "< h1 class = "gf_gs-text-heading-2" > oud and essential oils </ h1 >" at bounding box center [534, 275] width 777 height 344
click at [329, 111] on div "< h1 class = "gf_gs-text-heading-2" > oud and essential oils </ h1 >" at bounding box center [534, 275] width 777 height 344
click at [373, 110] on div "< h1 class = "gf_gs-text-heading-2" > Oud and essential oils </ h1 >" at bounding box center [534, 275] width 777 height 344
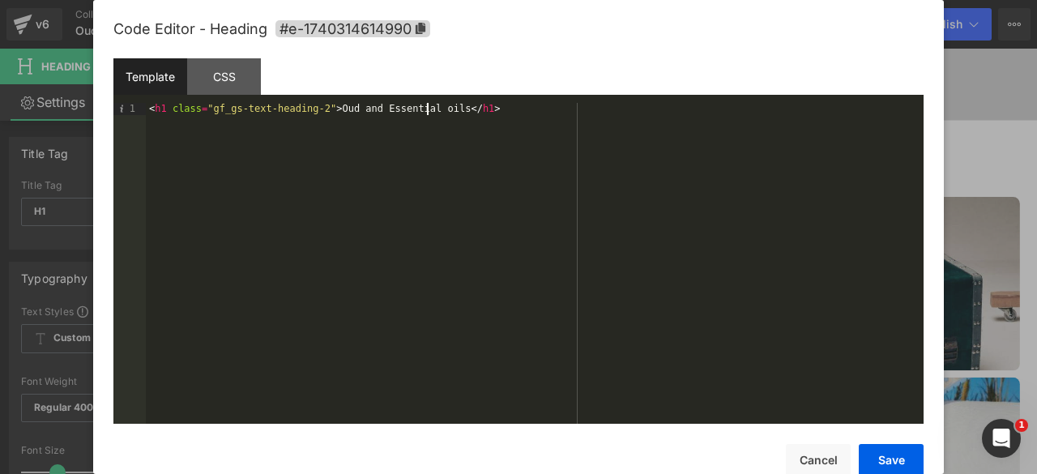
click at [424, 109] on div "< h1 class = "gf_gs-text-heading-2" > Oud and Essential oils </ h1 >" at bounding box center [534, 275] width 777 height 344
click at [884, 449] on button "Save" at bounding box center [890, 460] width 65 height 32
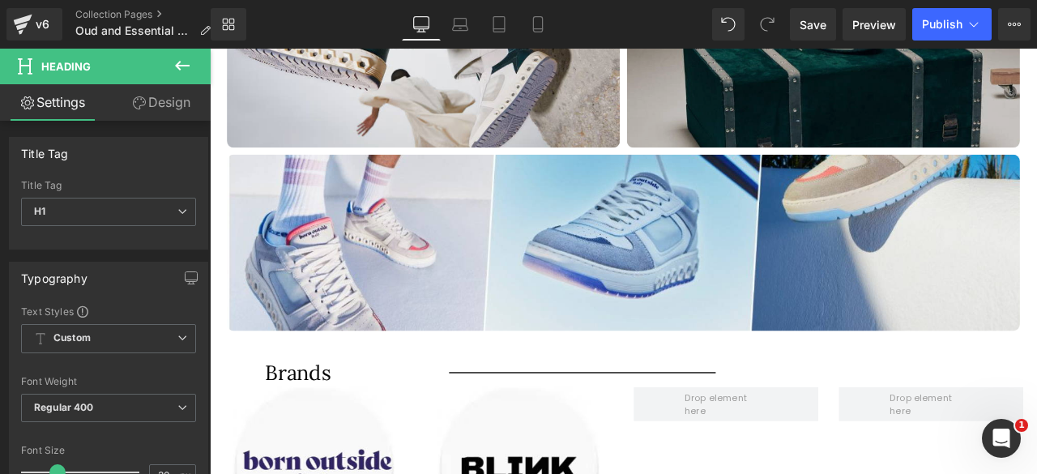
scroll to position [1209, 0]
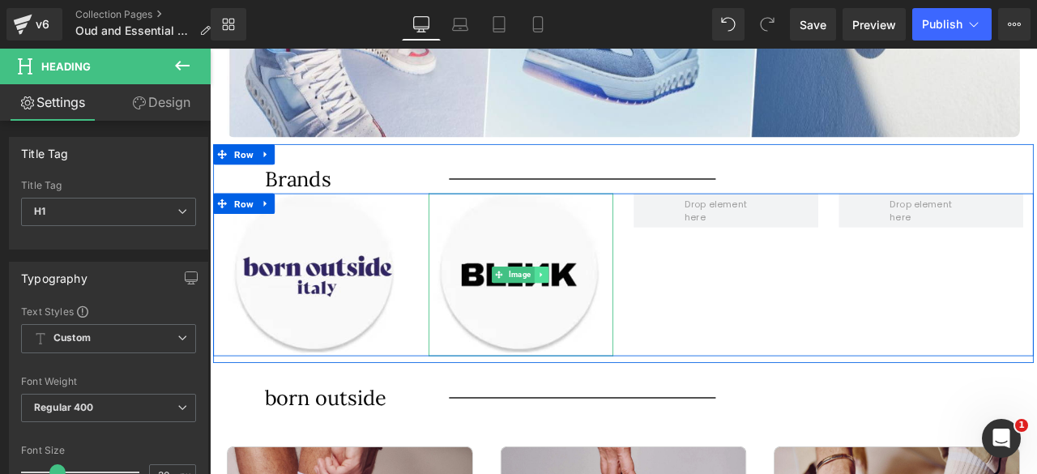
click at [602, 313] on link at bounding box center [602, 316] width 17 height 19
click at [607, 313] on icon at bounding box center [611, 317] width 9 height 9
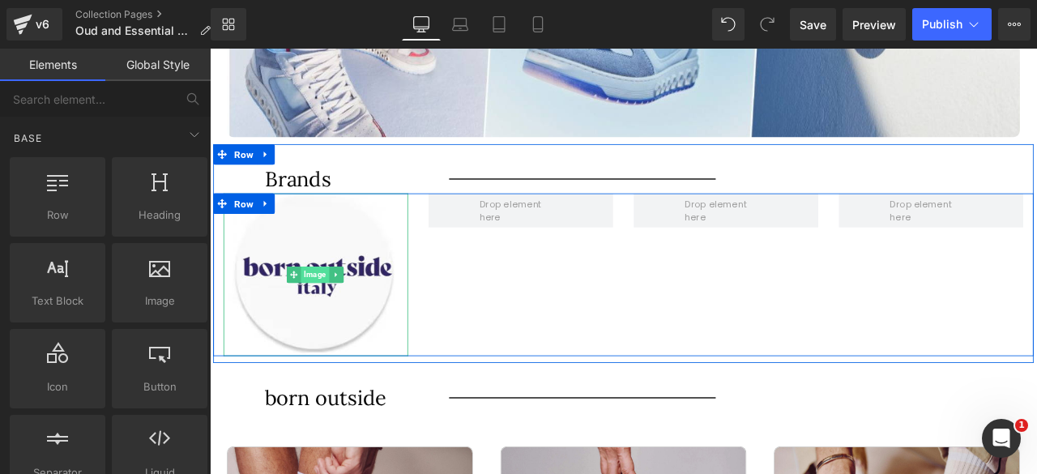
click at [331, 315] on span "Image" at bounding box center [334, 316] width 33 height 19
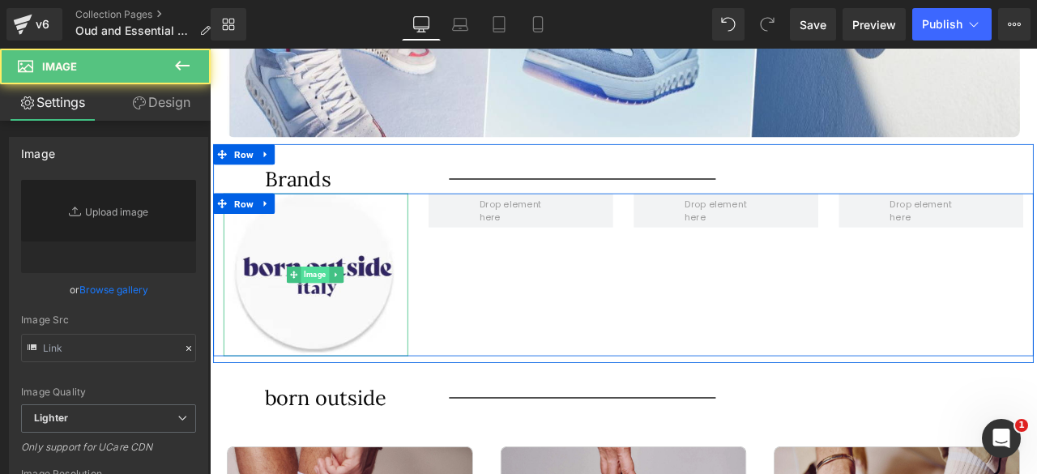
type input "https://ucarecdn.com/9e2ccae0-9fc8-4483-bd64-d7157486b8e1/-/format/auto/-/previ…"
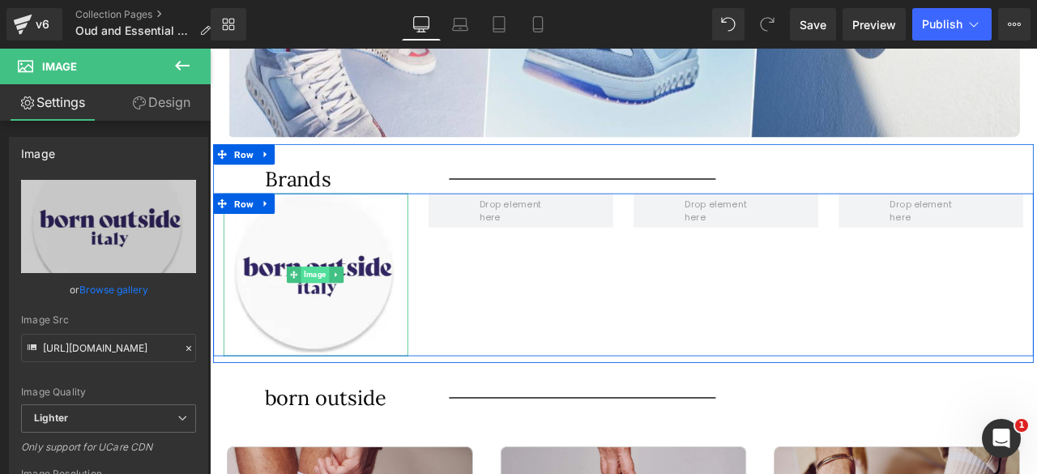
click at [329, 311] on span "Image" at bounding box center [334, 316] width 33 height 19
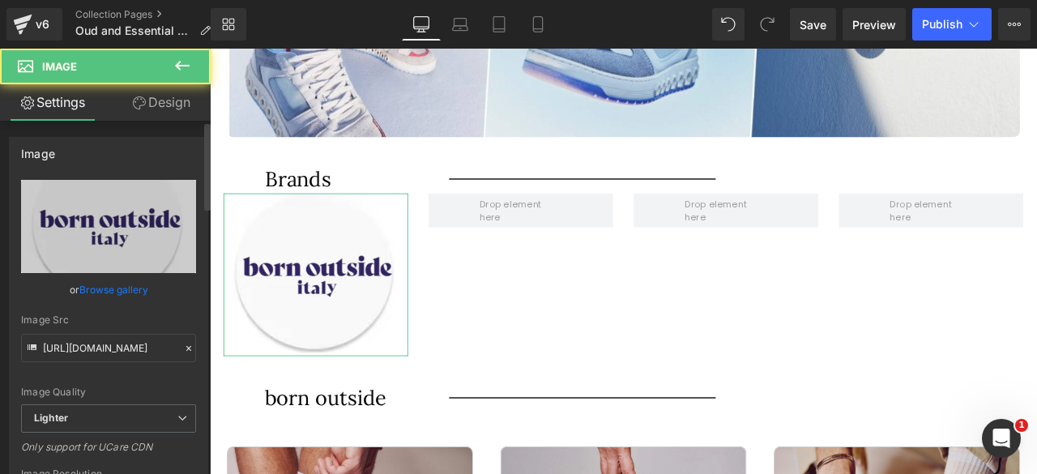
click at [104, 282] on link "Browse gallery" at bounding box center [113, 289] width 69 height 28
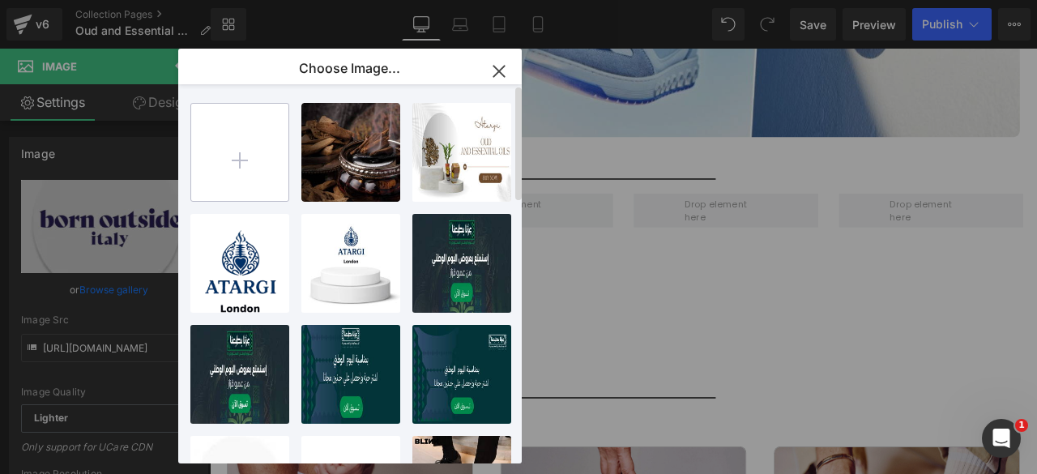
click at [231, 172] on input "file" at bounding box center [239, 152] width 97 height 97
type input "C:\fakepath\Artboard – 441.jpg"
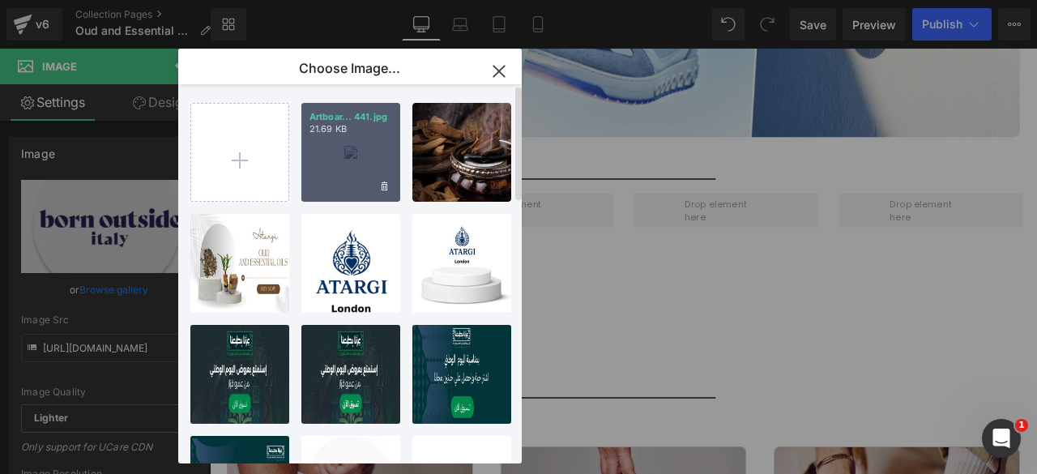
click at [356, 151] on div "Artboar... 441.jpg 21.69 KB" at bounding box center [350, 152] width 99 height 99
type input "https://ucarecdn.com/ef6d6b3c-aedc-4a64-b36a-f620a57d403d/-/format/auto/-/previ…"
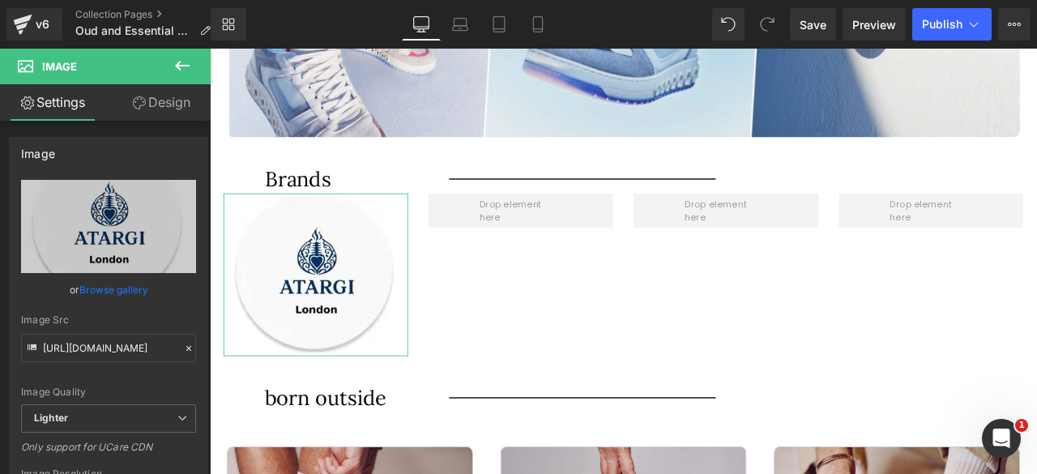
drag, startPoint x: 118, startPoint y: 290, endPoint x: 304, endPoint y: 194, distance: 208.6
click at [118, 290] on link "Browse gallery" at bounding box center [113, 289] width 69 height 28
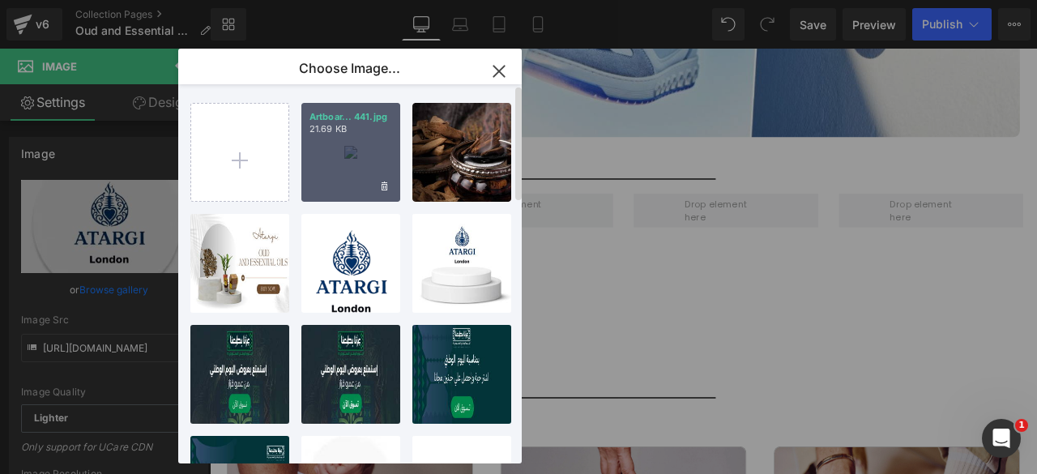
click at [351, 157] on div "Artboar... 441.jpg 21.69 KB" at bounding box center [350, 152] width 99 height 99
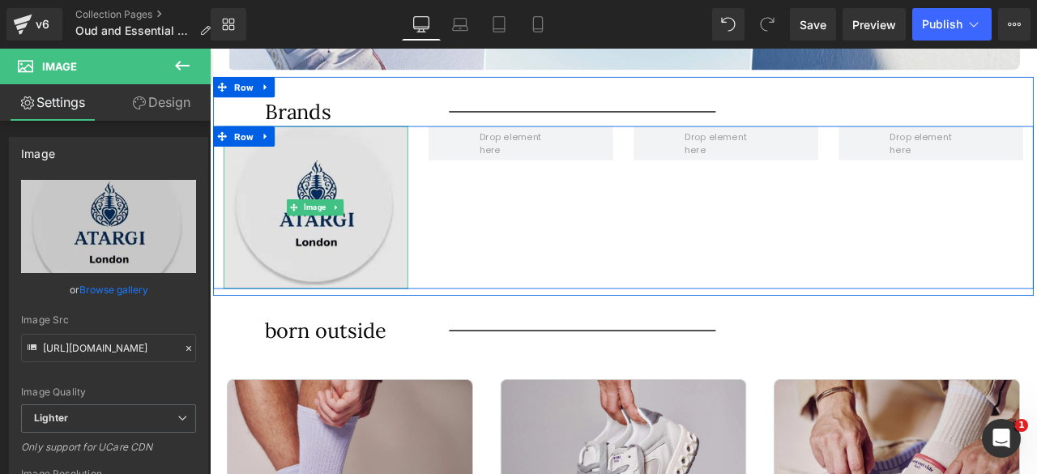
scroll to position [1298, 0]
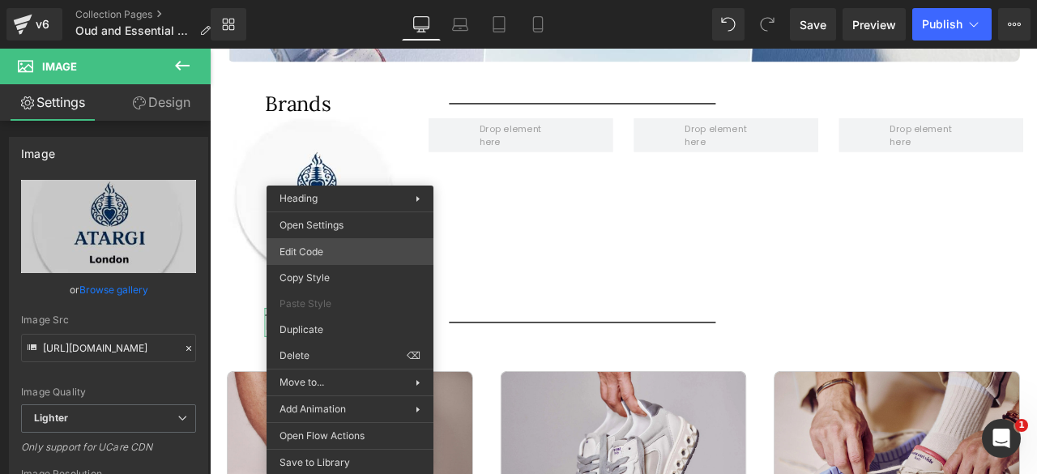
click at [314, 0] on div "Image You are previewing how the will restyle your page. You can not edit Eleme…" at bounding box center [518, 0] width 1037 height 0
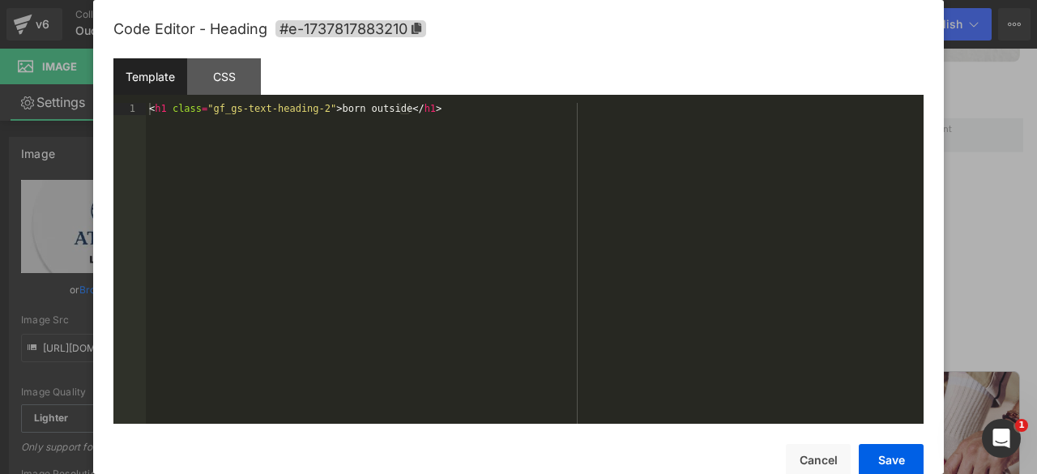
click at [369, 117] on div "< h1 class = "gf_gs-text-heading-2" > born outside </ h1 >" at bounding box center [534, 275] width 777 height 344
click at [369, 106] on div "< h1 class = "gf_gs-text-heading-2" > born outside </ h1 >" at bounding box center [534, 275] width 777 height 344
click at [890, 454] on button "Save" at bounding box center [890, 460] width 65 height 32
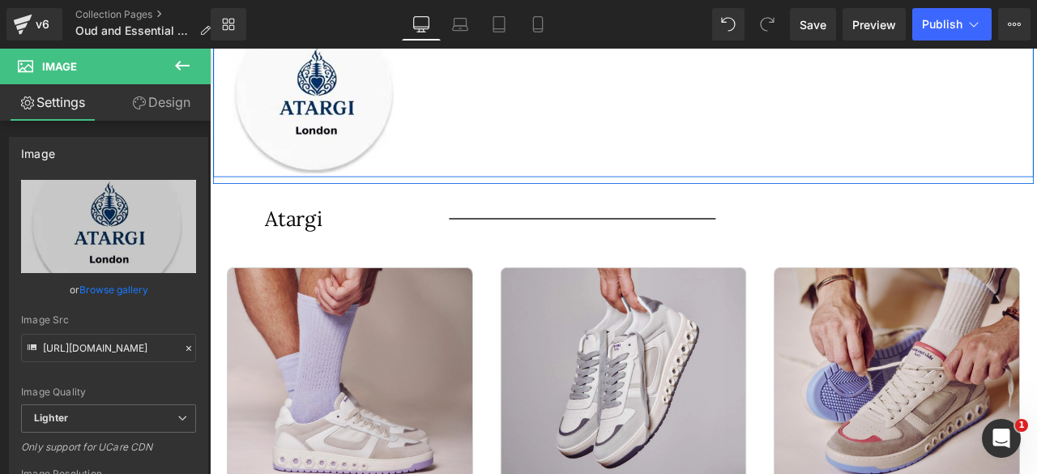
scroll to position [1422, 0]
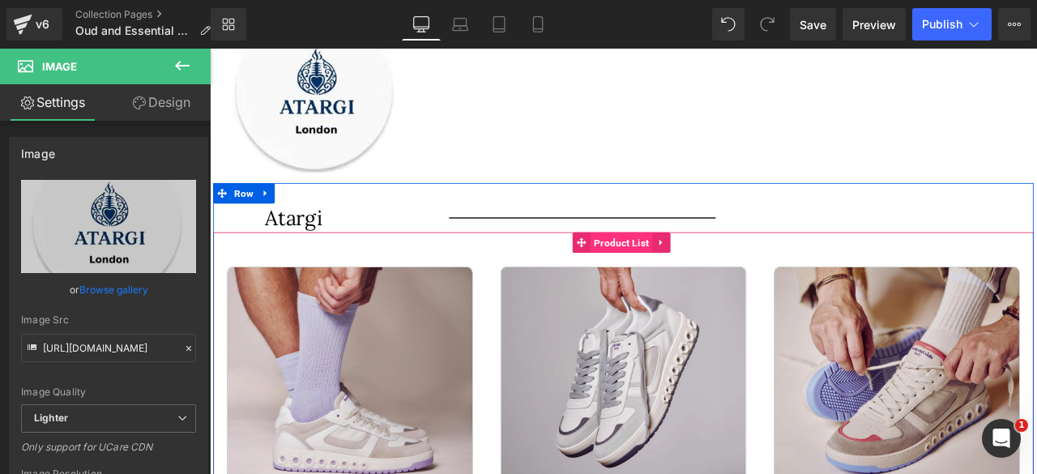
click at [689, 283] on span "Product List" at bounding box center [698, 278] width 74 height 24
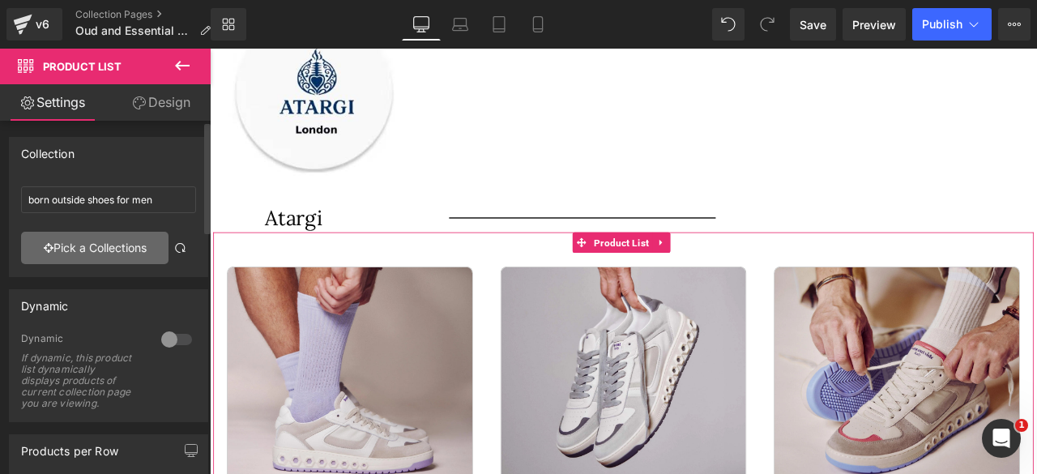
click at [79, 241] on link "Pick a Collections" at bounding box center [94, 248] width 147 height 32
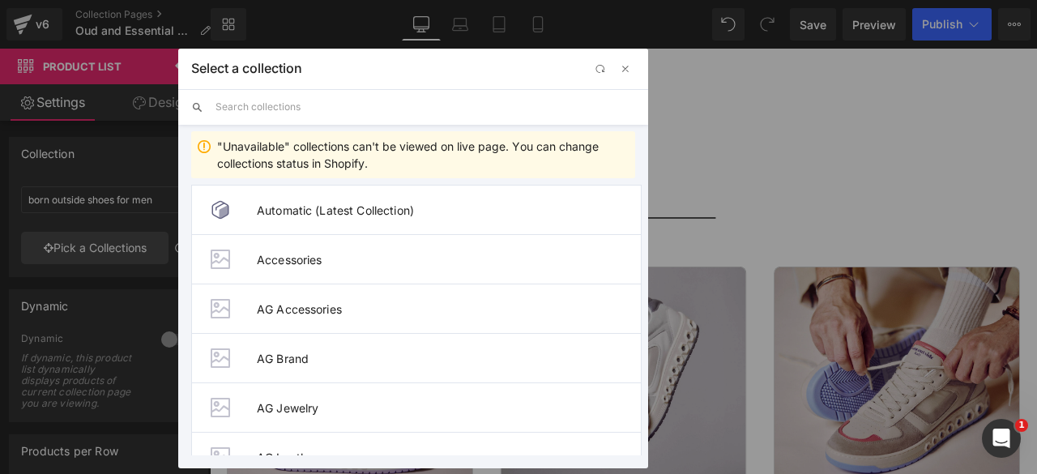
click at [262, 108] on input "text" at bounding box center [425, 107] width 420 height 36
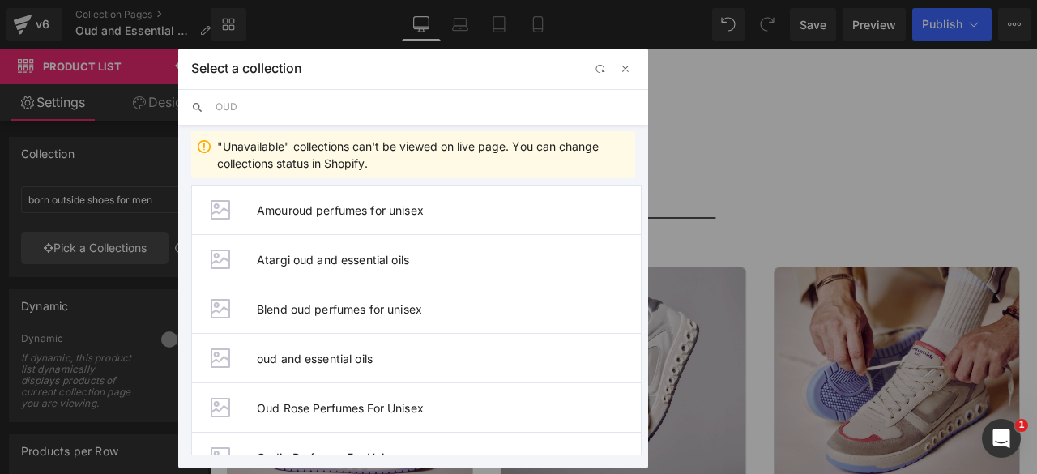
type input "oud and essential oils"
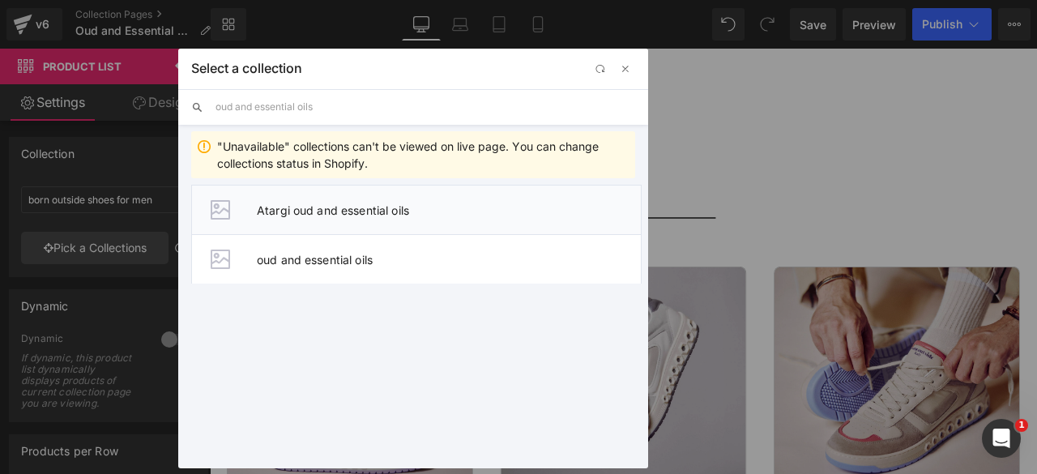
click at [312, 207] on span "Atargi oud and essential oils" at bounding box center [449, 210] width 384 height 14
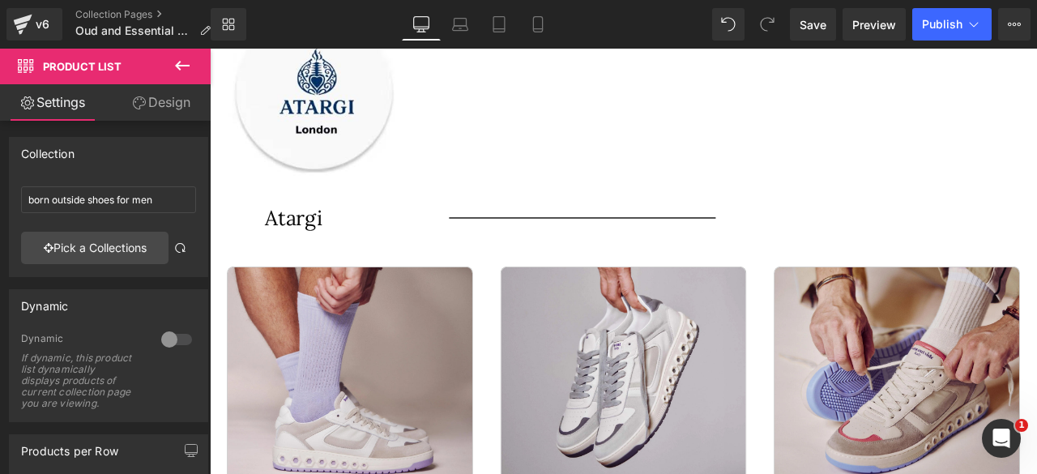
type input "Atargi oud and essential oils"
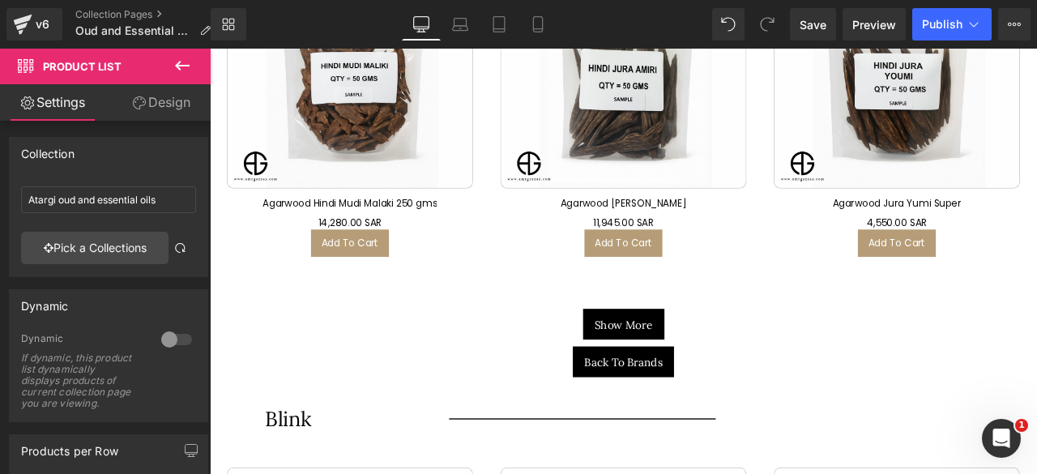
scroll to position [1808, 0]
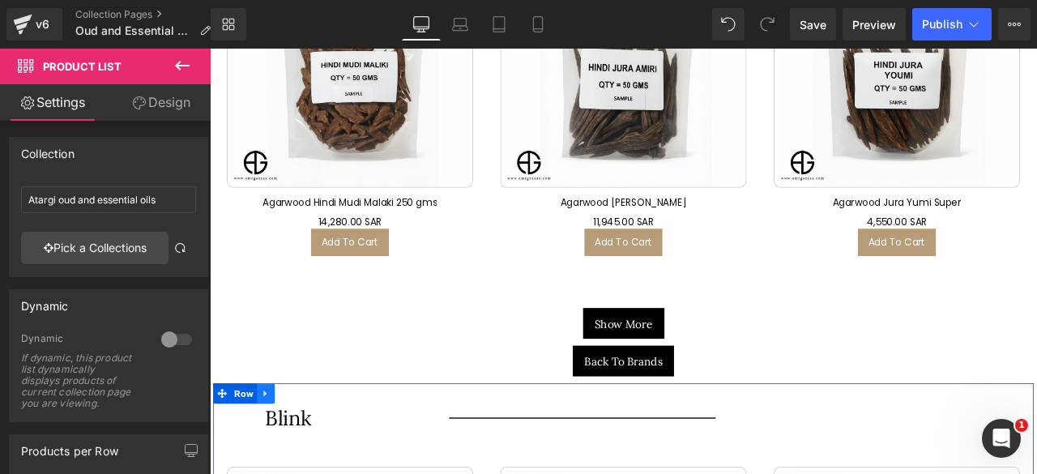
click at [273, 452] on icon at bounding box center [275, 457] width 11 height 12
click at [314, 452] on icon at bounding box center [318, 456] width 11 height 11
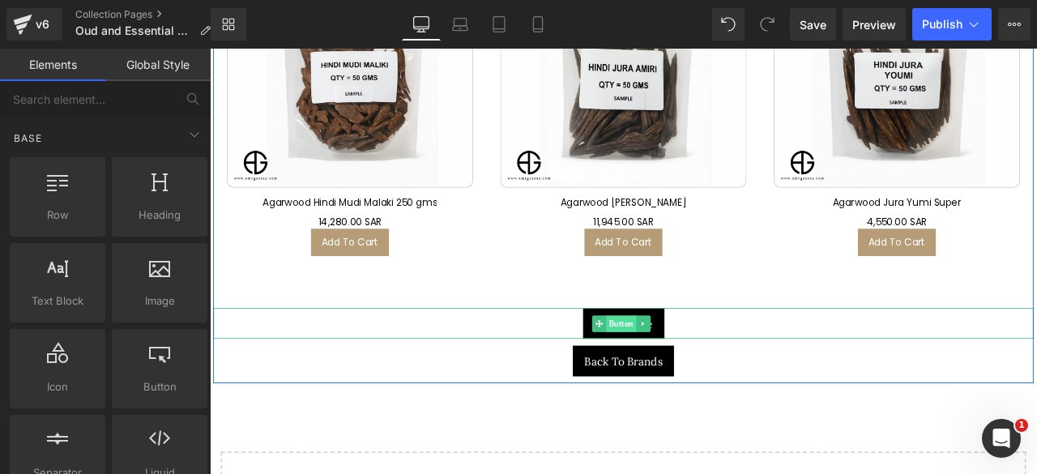
click at [692, 366] on span "Button" at bounding box center [697, 373] width 36 height 19
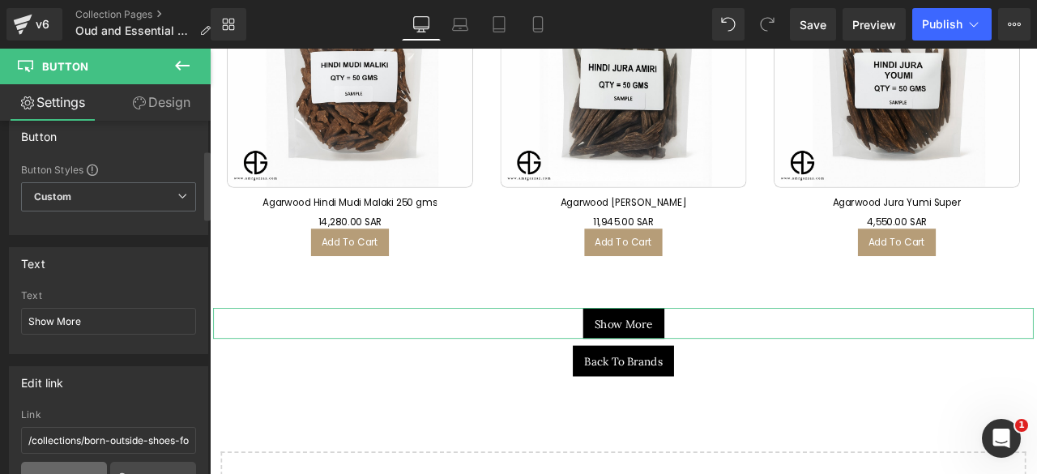
scroll to position [148, 0]
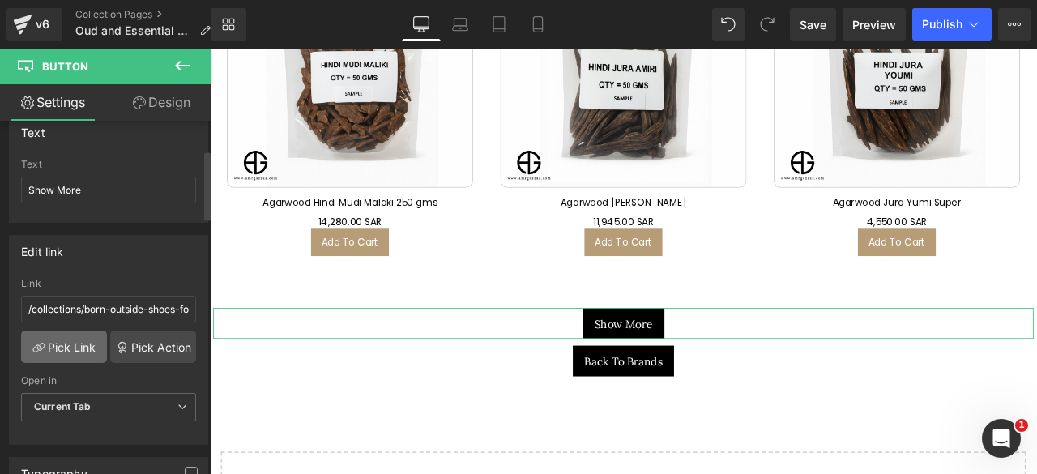
click at [72, 347] on link "Pick Link" at bounding box center [64, 346] width 86 height 32
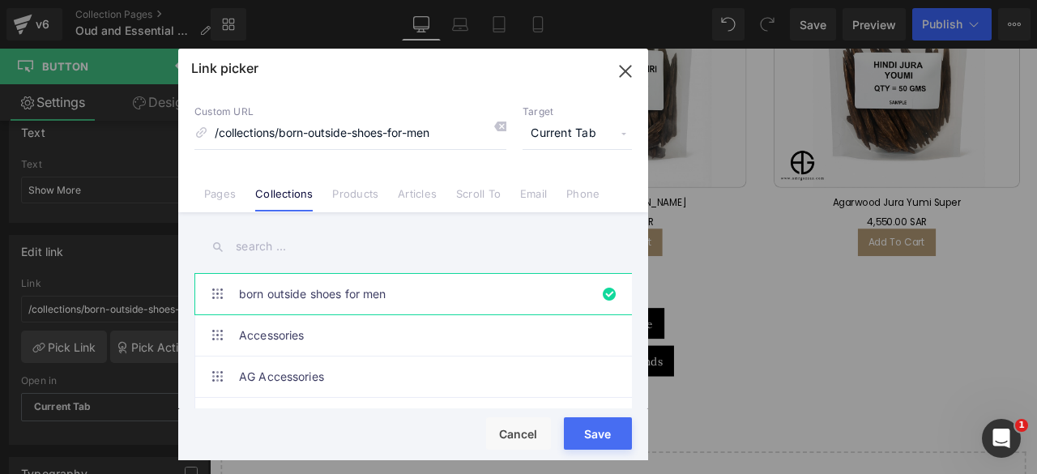
click at [246, 247] on input "text" at bounding box center [412, 246] width 437 height 36
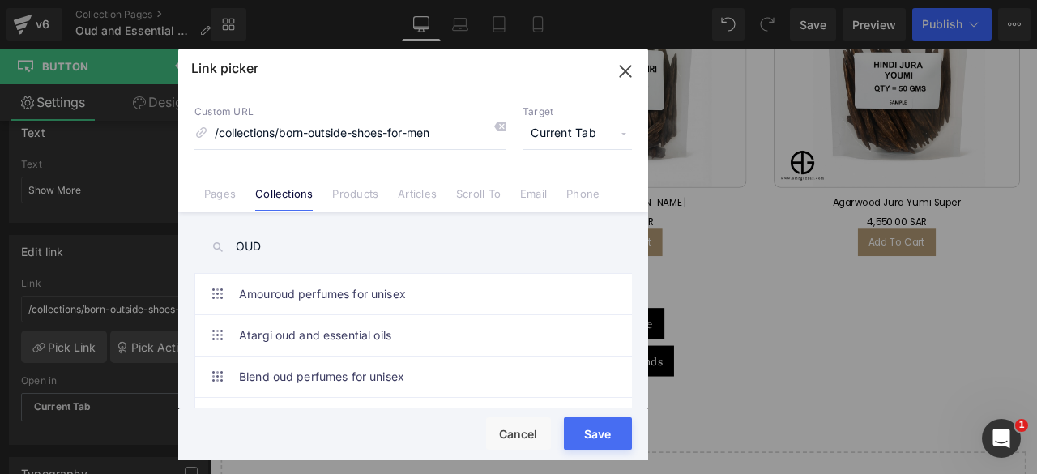
drag, startPoint x: 287, startPoint y: 244, endPoint x: 274, endPoint y: 249, distance: 14.1
click at [274, 249] on input "OUD" at bounding box center [412, 246] width 437 height 36
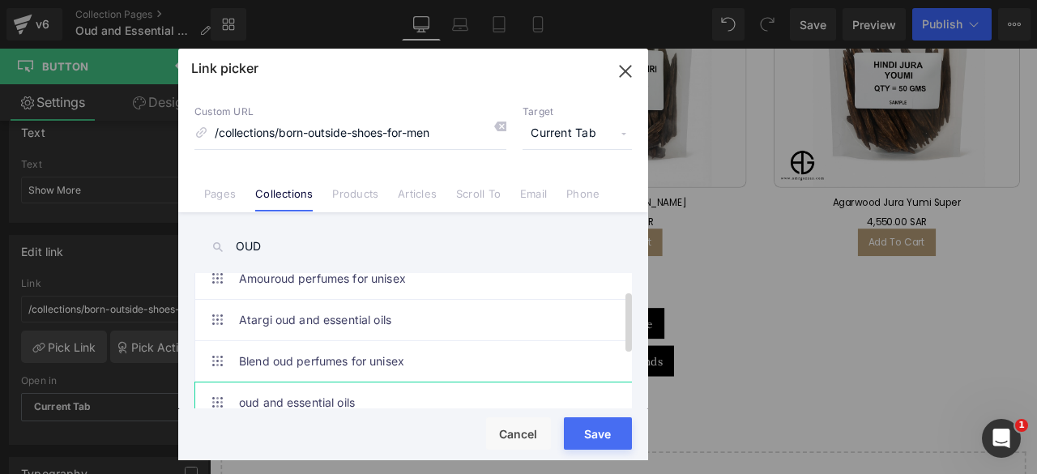
scroll to position [56, 0]
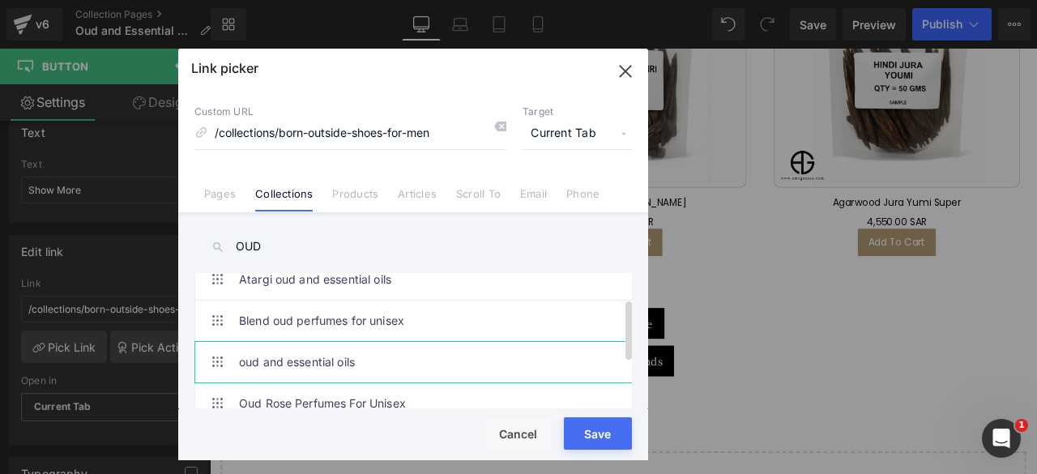
type input "OUD"
click at [326, 356] on link "oud and essential oils" at bounding box center [417, 362] width 356 height 40
type input "/collections/oud-and-essential-oils"
click at [591, 435] on button "Save" at bounding box center [598, 433] width 68 height 32
type input "/collections/oud-and-essential-oils"
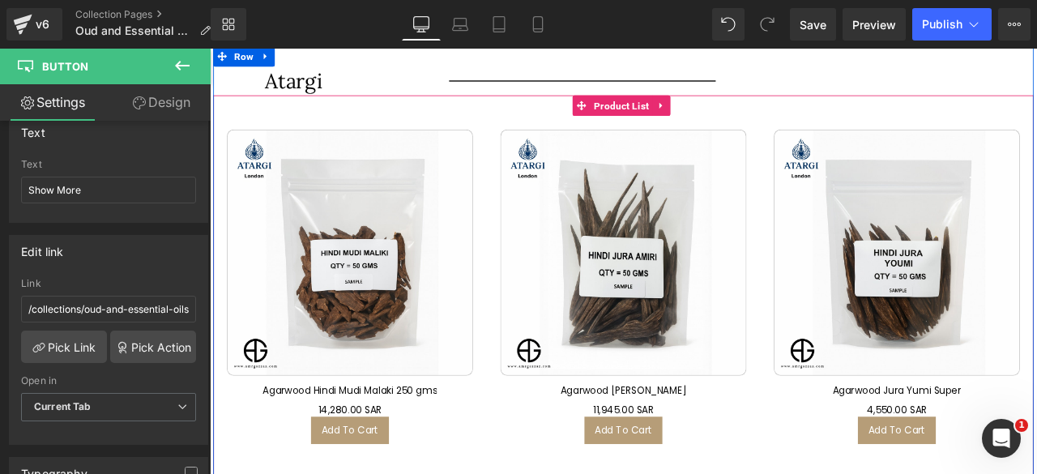
scroll to position [1584, 0]
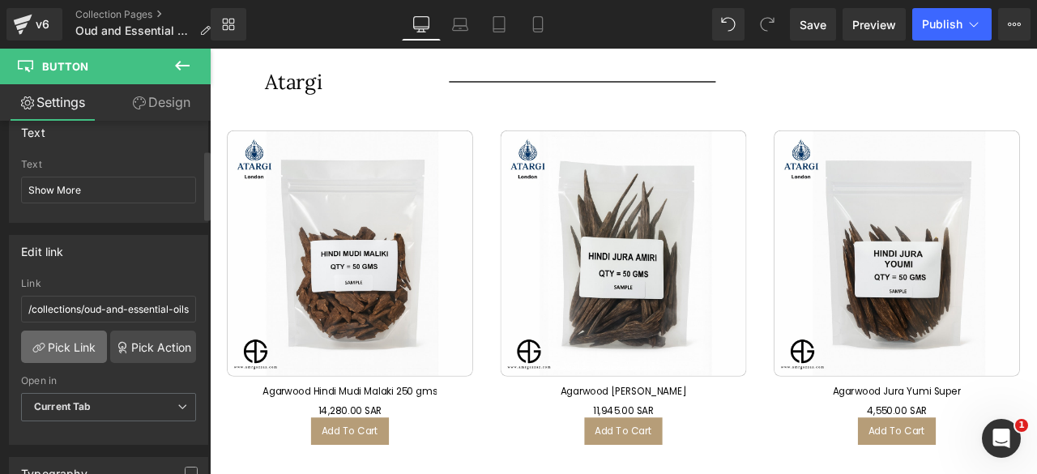
click at [65, 339] on link "Pick Link" at bounding box center [64, 346] width 86 height 32
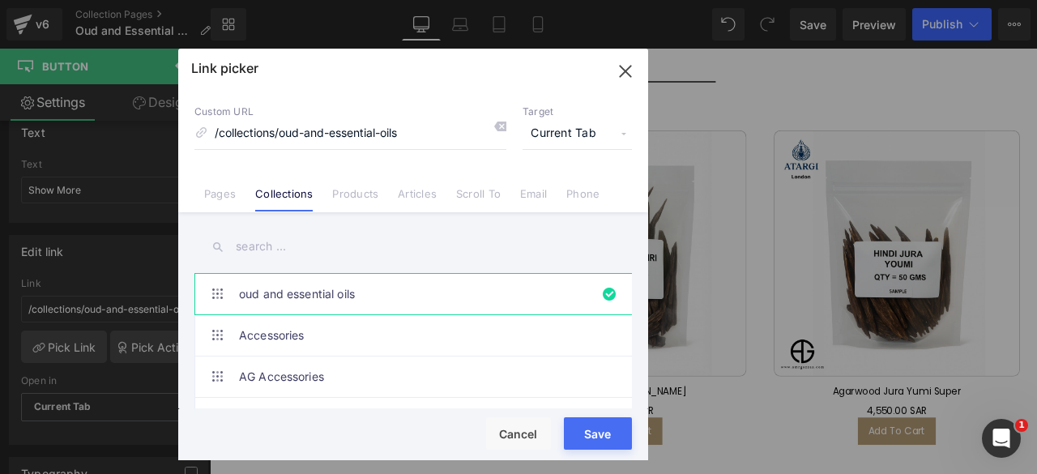
click at [287, 252] on input "text" at bounding box center [412, 246] width 437 height 36
paste input "Atargi"
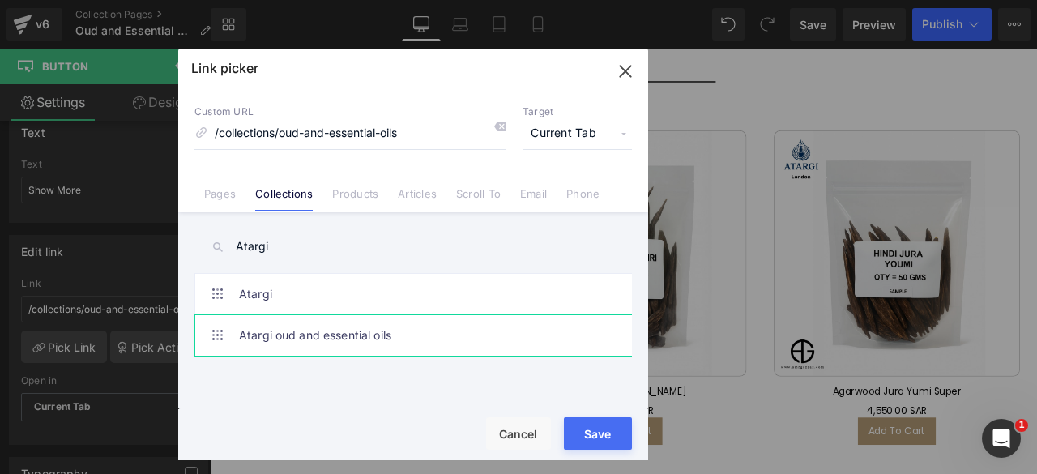
type input "Atargi"
click at [303, 336] on link "Atargi oud and essential oils" at bounding box center [417, 335] width 356 height 40
type input "/collections/atargi-oud-and-essential-oils"
click at [589, 435] on button "Save" at bounding box center [598, 433] width 68 height 32
type input "/collections/atargi-oud-and-essential-oils"
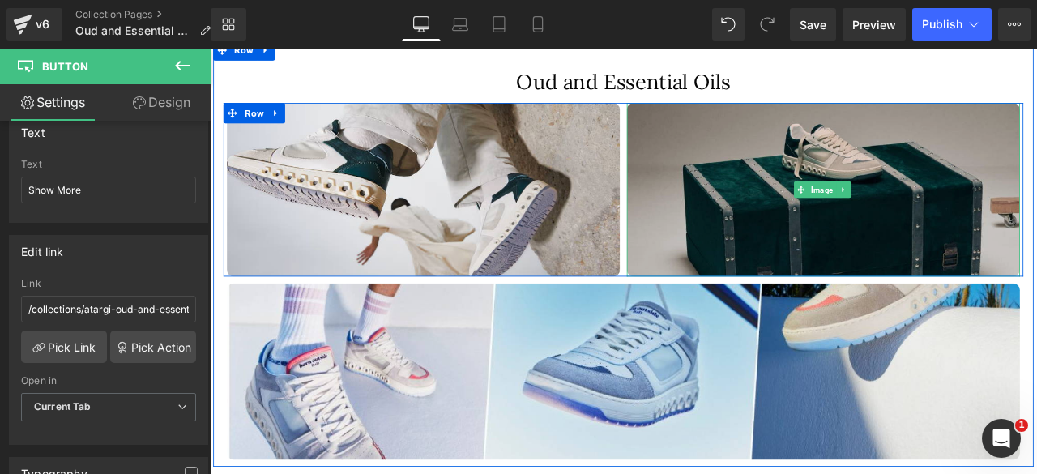
scroll to position [829, 0]
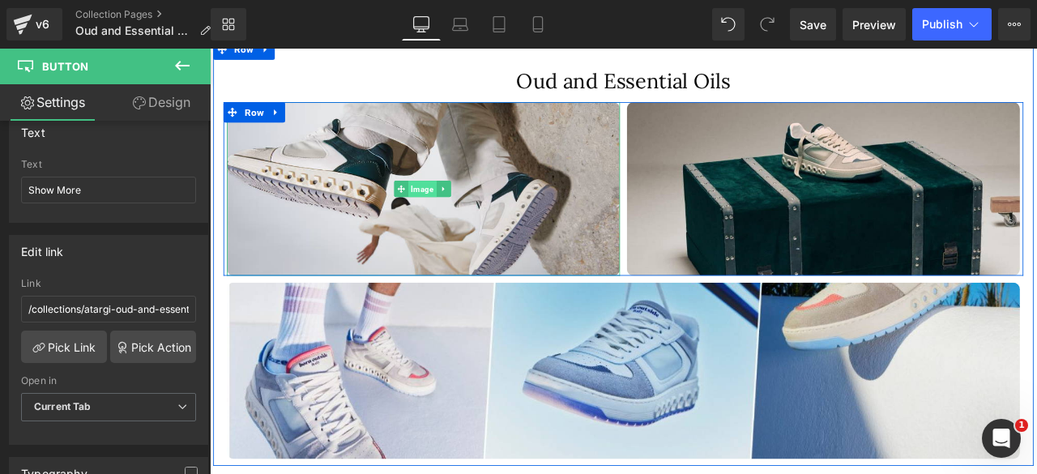
click at [464, 213] on span "Image" at bounding box center [461, 214] width 33 height 19
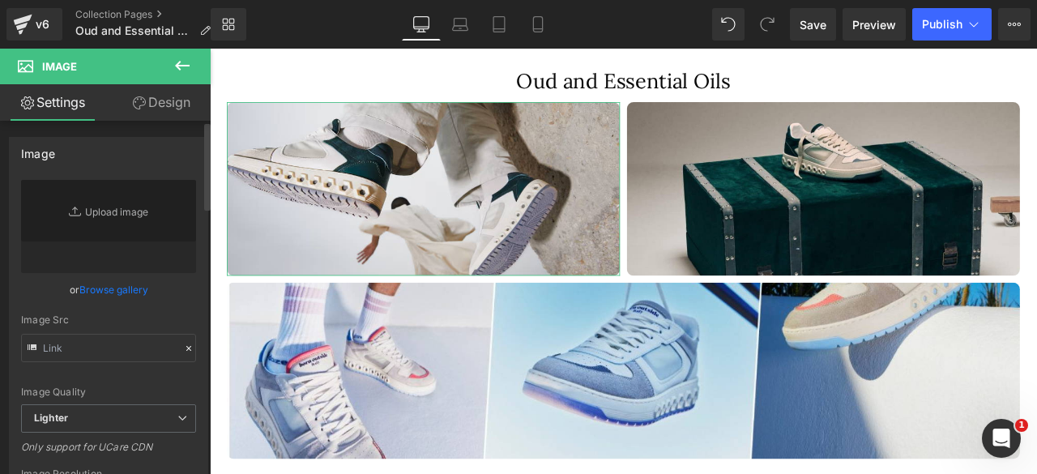
click at [96, 293] on link "Browse gallery" at bounding box center [113, 289] width 69 height 28
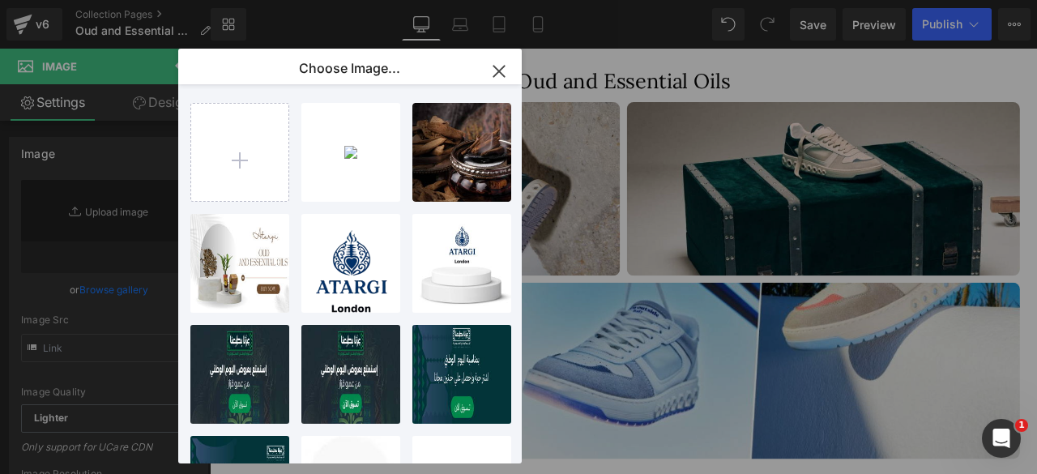
type input "https://ucarecdn.com/fe3f443f-c64f-4fc9-940f-017ba61bd5ad/-/format/auto/-/previ…"
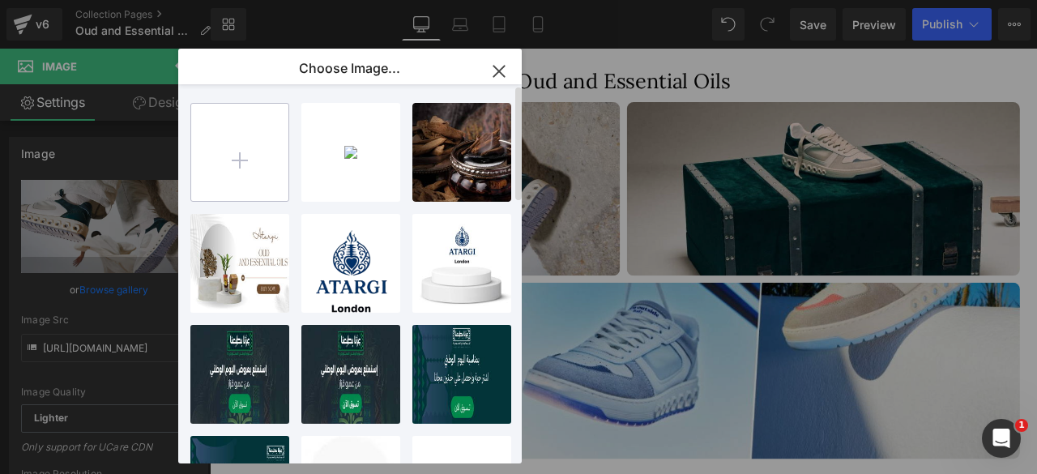
click at [253, 169] on input "file" at bounding box center [239, 152] width 97 height 97
type input "C:\fakepath\2.png"
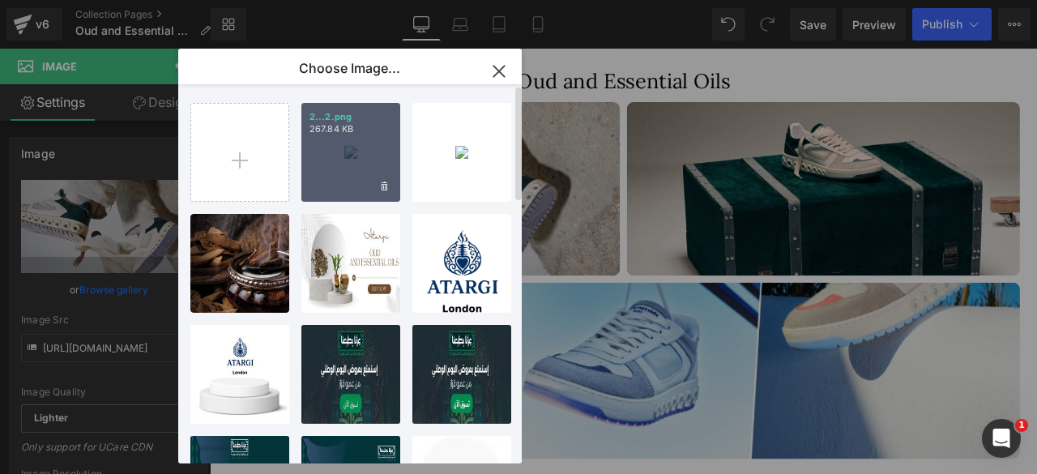
click at [337, 148] on div "2...2.png 267.84 KB" at bounding box center [350, 152] width 99 height 99
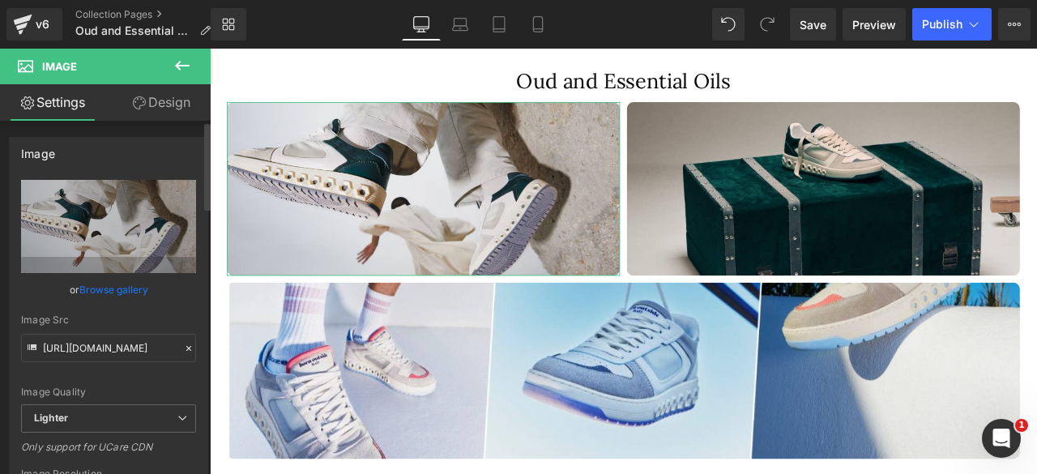
click at [113, 291] on link "Browse gallery" at bounding box center [113, 289] width 69 height 28
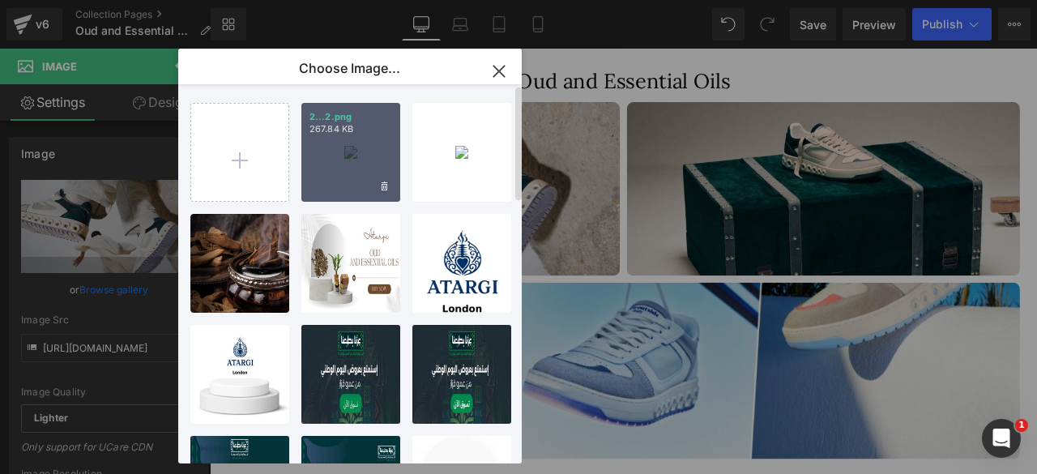
click at [347, 174] on div "2...2.png 267.84 KB" at bounding box center [350, 152] width 99 height 99
type input "https://ucarecdn.com/4984d4a1-6c8e-4e34-955f-a26b43859deb/-/format/auto/-/previ…"
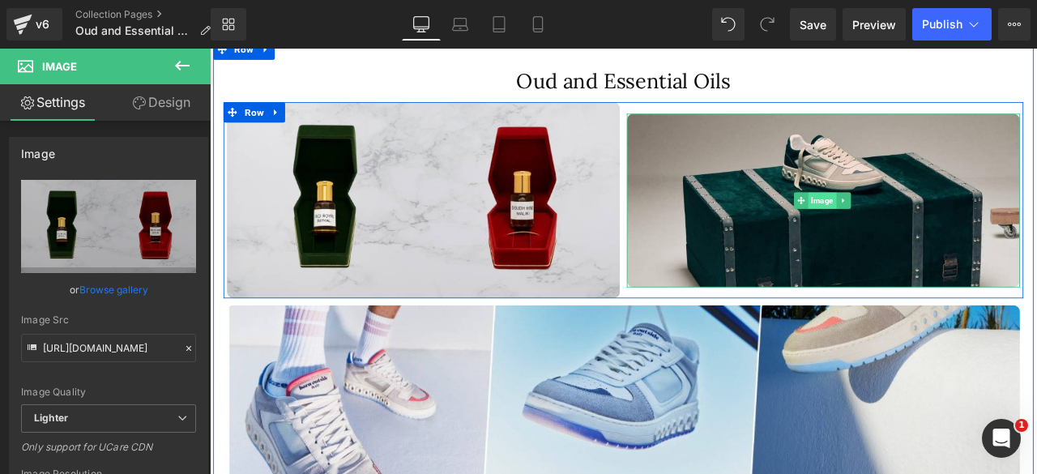
click at [933, 224] on span "Image" at bounding box center [935, 228] width 33 height 19
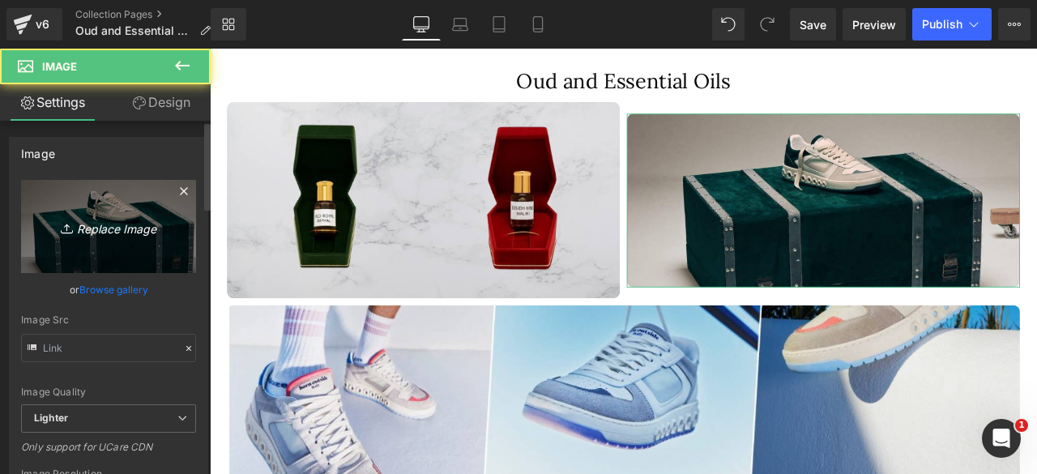
type input "https://ucarecdn.com/bedd387c-75de-4500-a484-de74ba4beeba/-/format/auto/-/previ…"
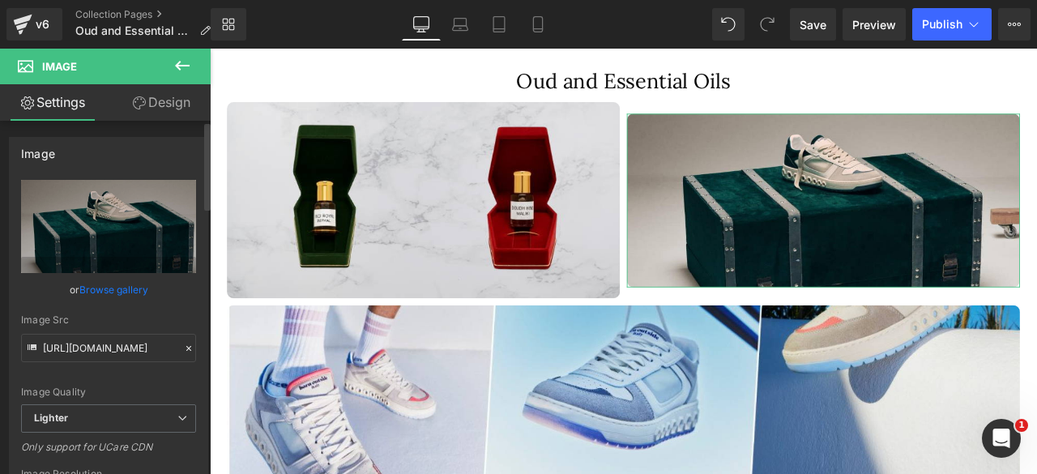
click at [102, 284] on link "Browse gallery" at bounding box center [113, 289] width 69 height 28
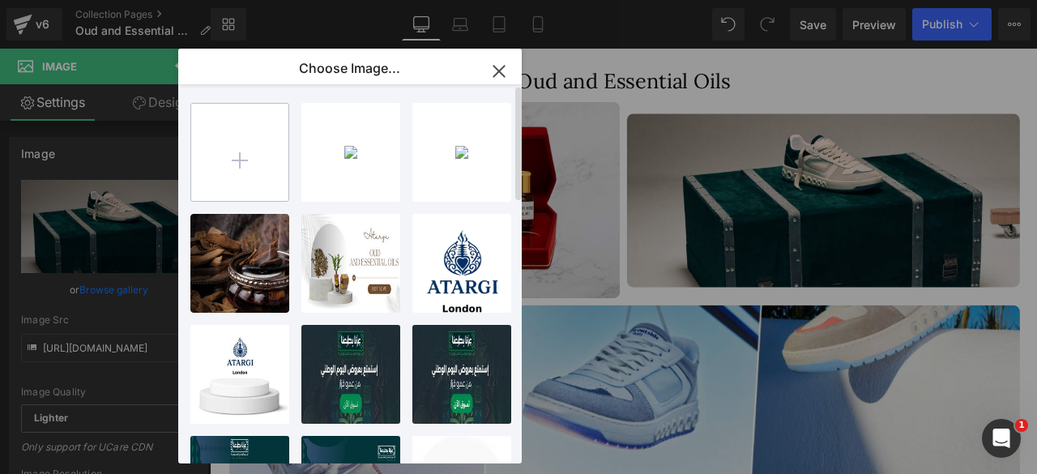
click at [241, 164] on input "file" at bounding box center [239, 152] width 97 height 97
type input "C:\fakepath\3.png"
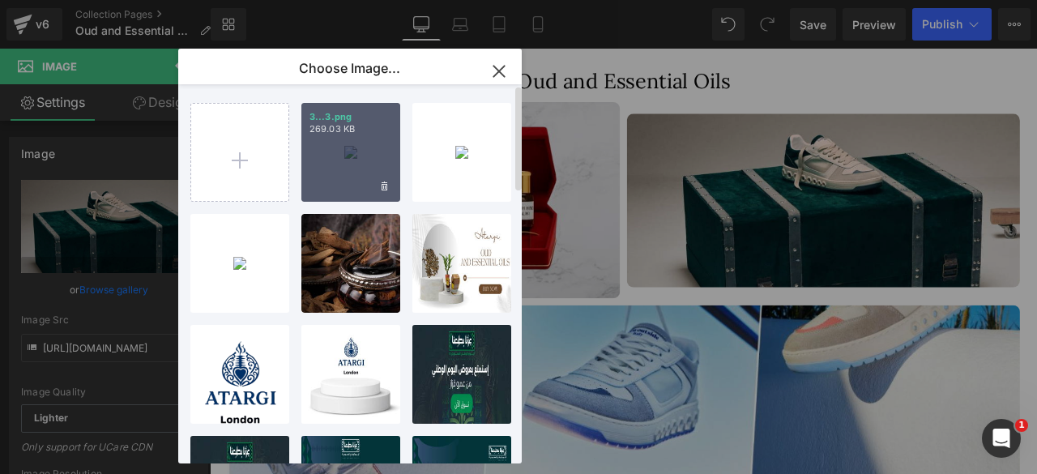
click at [339, 169] on div "3...3.png 269.03 KB" at bounding box center [350, 152] width 99 height 99
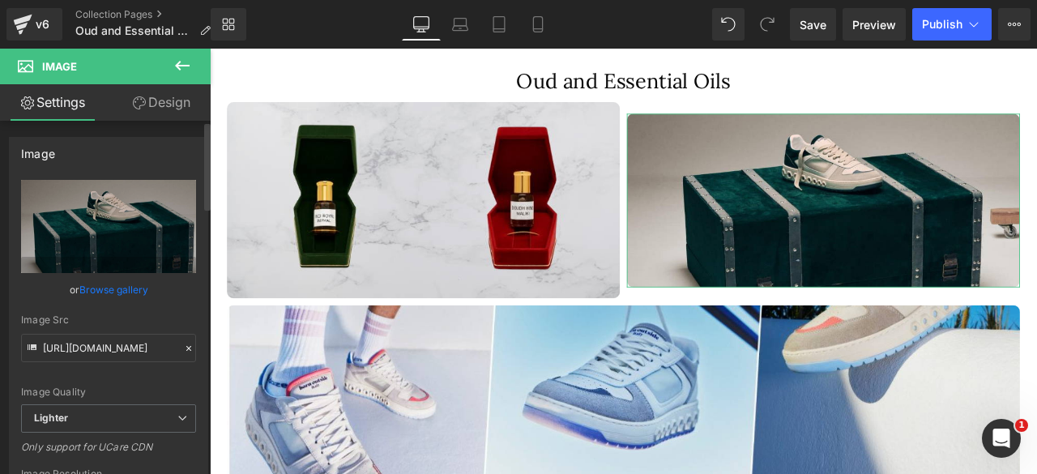
click at [100, 286] on link "Browse gallery" at bounding box center [113, 289] width 69 height 28
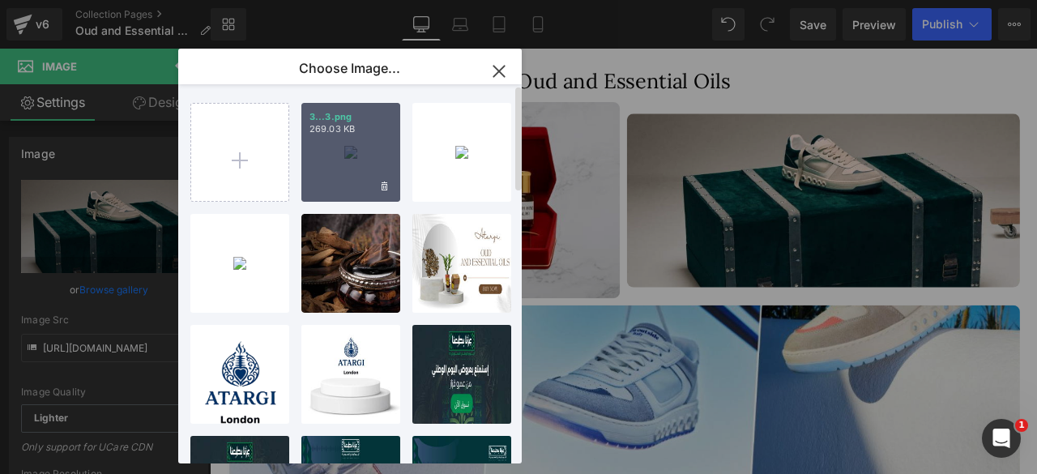
click at [353, 174] on div "3...3.png 269.03 KB" at bounding box center [350, 152] width 99 height 99
type input "https://ucarecdn.com/40fb3948-c398-4d6b-a7ce-2a96441a0926/-/format/auto/-/previ…"
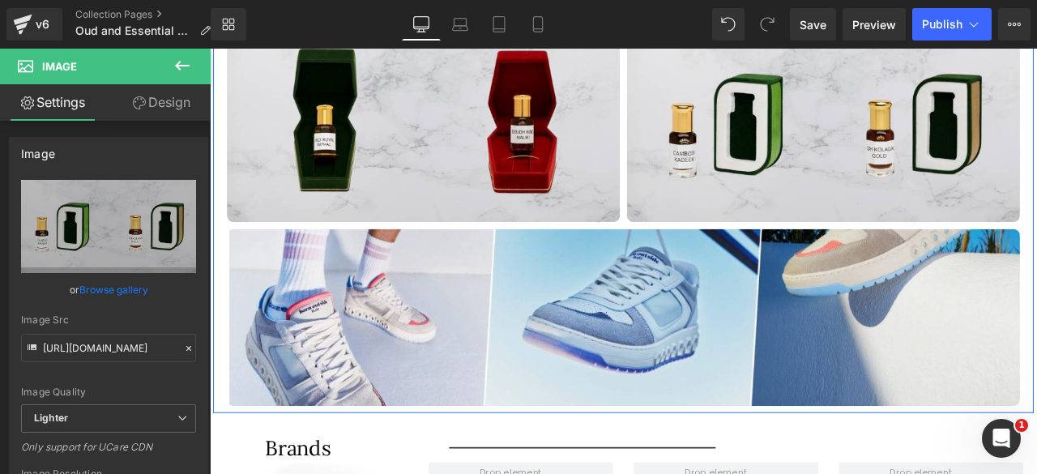
scroll to position [924, 0]
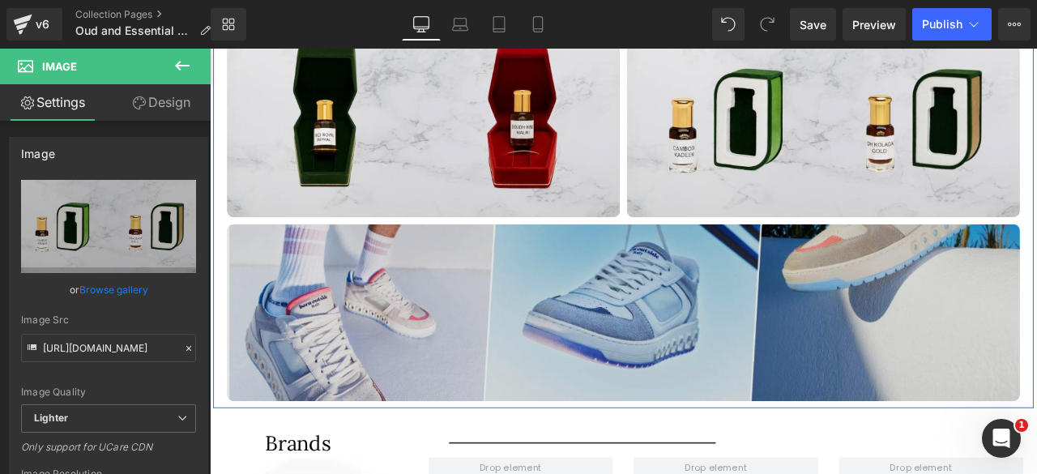
click at [634, 341] on img at bounding box center [699, 362] width 939 height 210
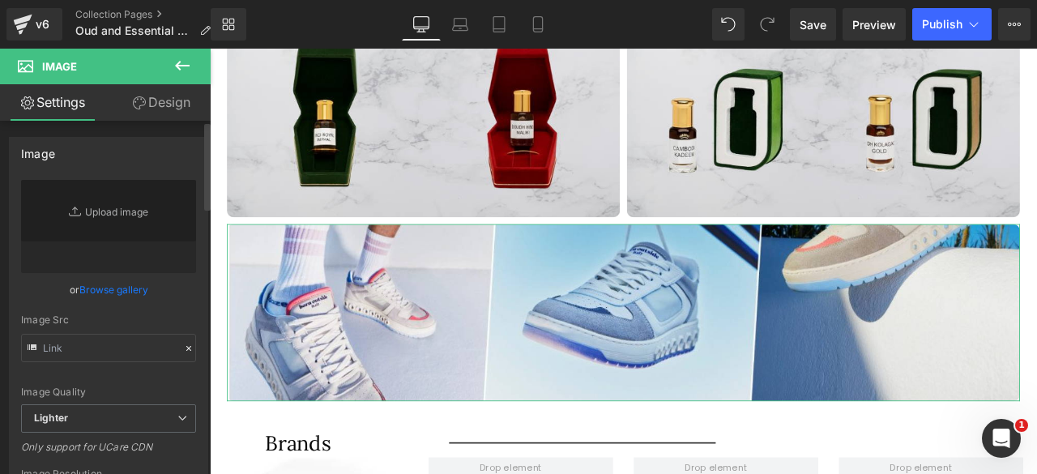
click at [95, 294] on link "Browse gallery" at bounding box center [113, 289] width 69 height 28
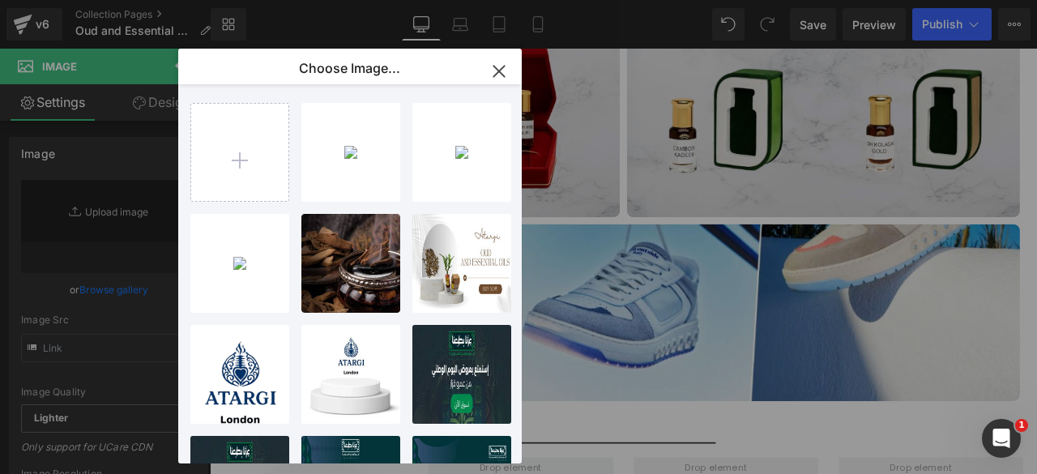
type input "https://ucarecdn.com/5f7a4c1d-8369-467a-9622-aac9009058a0/-/format/auto/-/previ…"
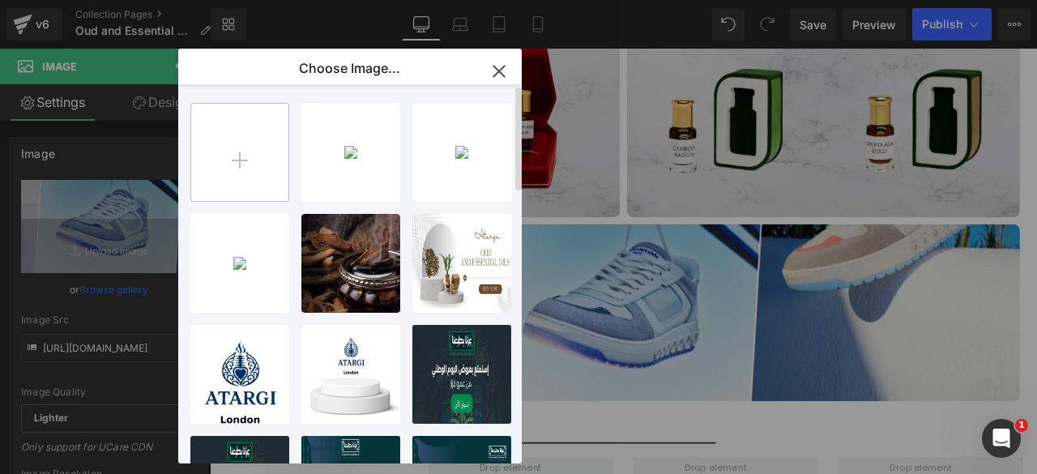
click at [230, 156] on input "file" at bounding box center [239, 152] width 97 height 97
type input "C:\fakepath\1.png"
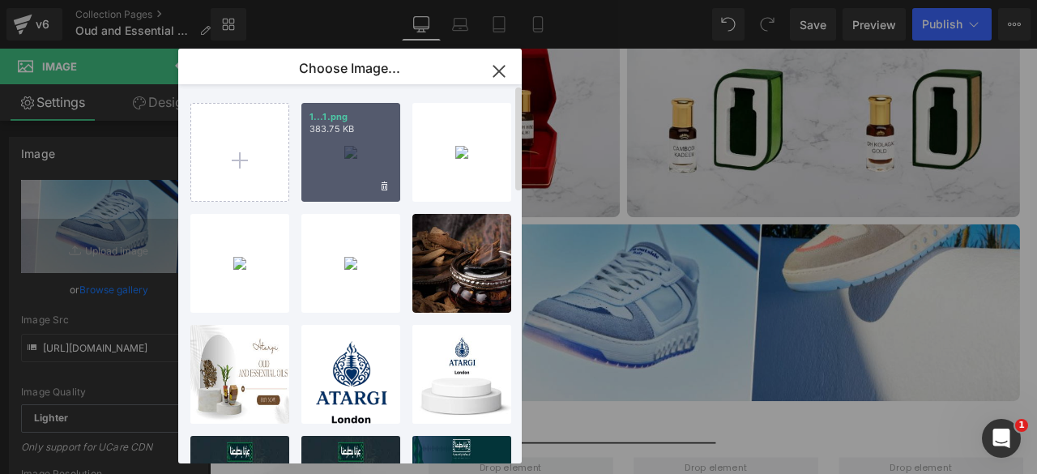
click at [334, 160] on div "1...1.png 383.75 KB" at bounding box center [350, 152] width 99 height 99
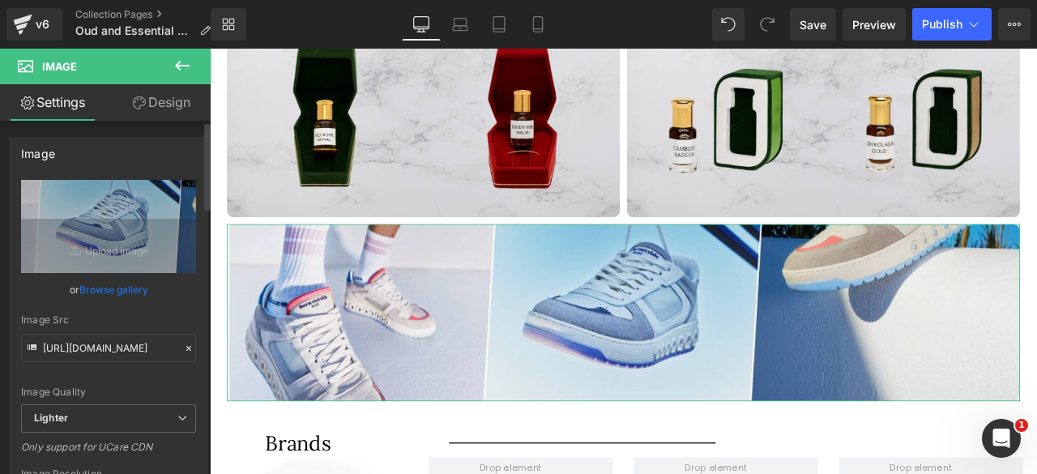
click at [100, 283] on link "Browse gallery" at bounding box center [113, 289] width 69 height 28
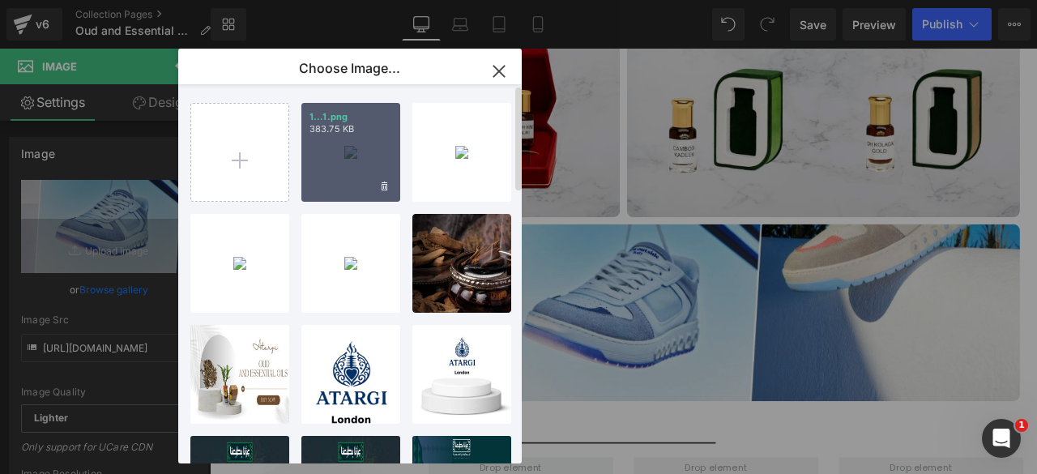
click at [347, 172] on div "1...1.png 383.75 KB" at bounding box center [350, 152] width 99 height 99
type input "https://ucarecdn.com/fa38aa2d-da04-41a8-9ea3-5e5063082293/-/format/auto/-/previ…"
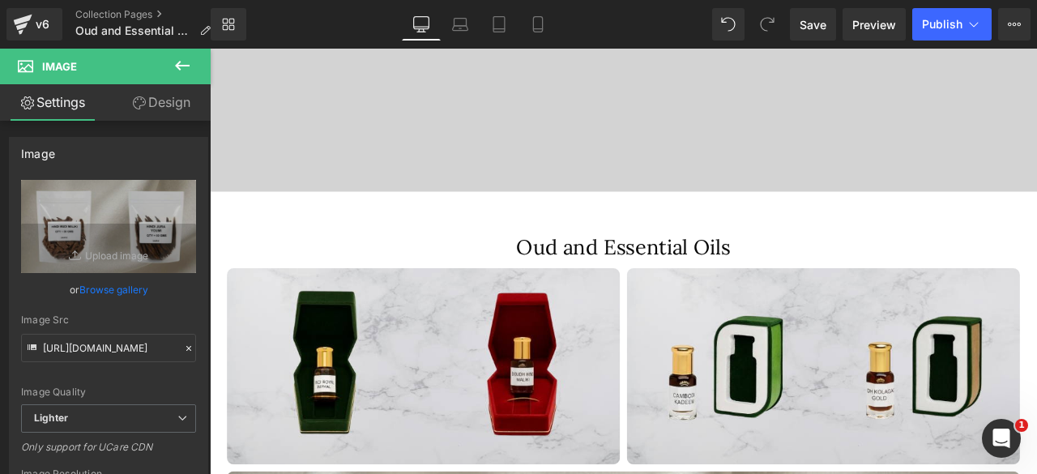
scroll to position [639, 0]
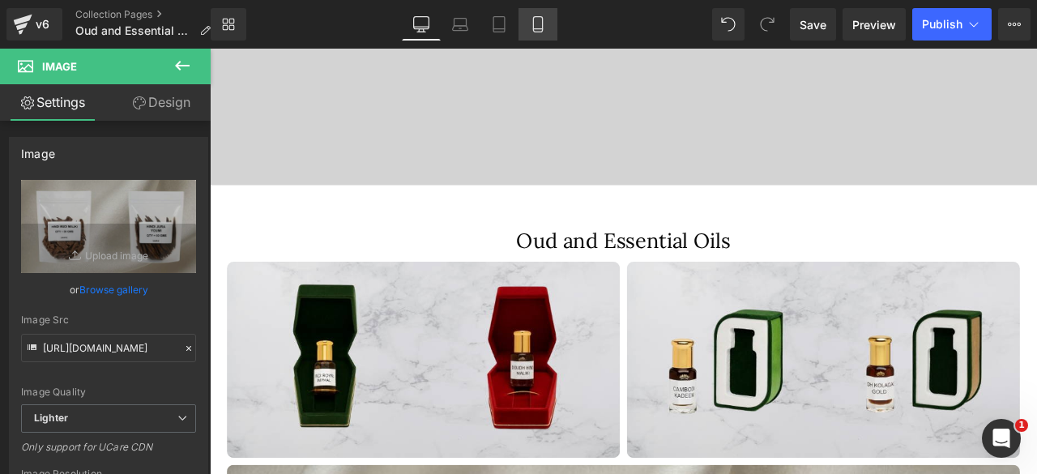
click at [534, 28] on icon at bounding box center [537, 24] width 9 height 15
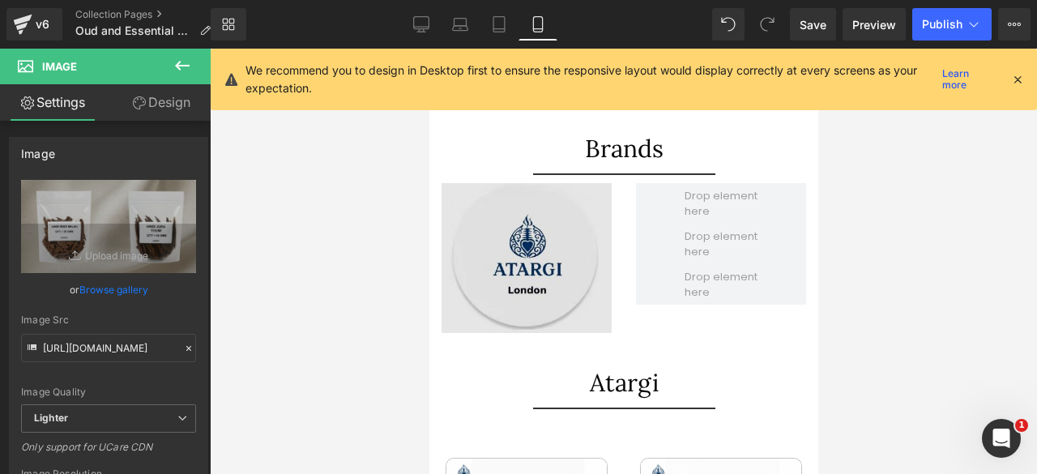
scroll to position [570, 0]
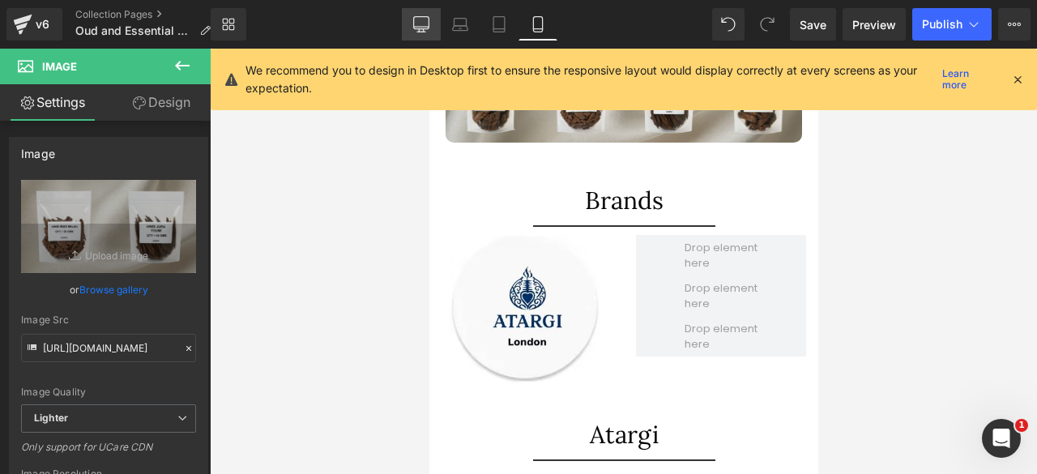
click at [428, 22] on icon at bounding box center [421, 24] width 16 height 16
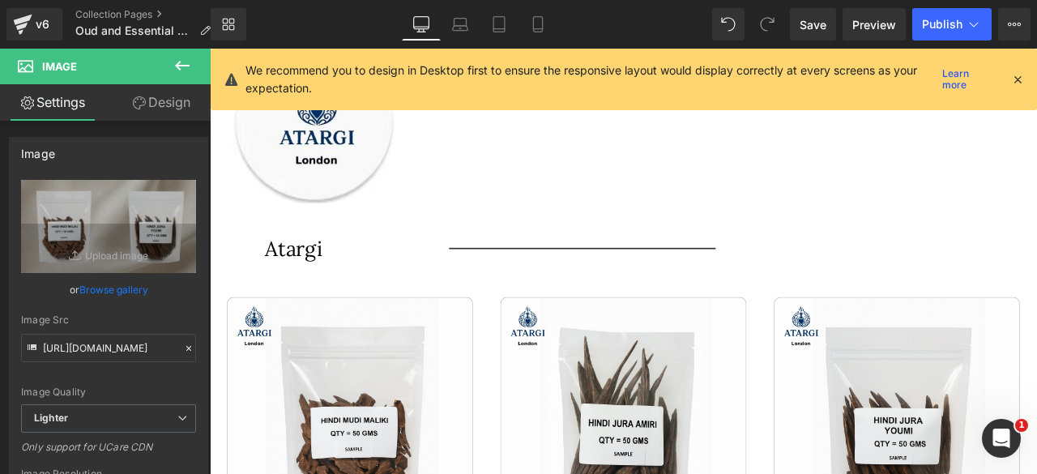
scroll to position [1437, 0]
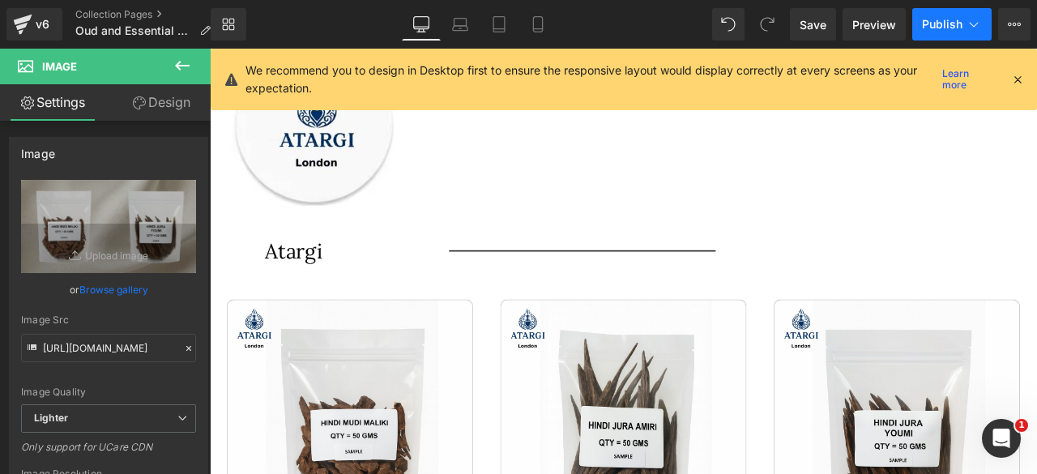
click at [940, 18] on span "Publish" at bounding box center [942, 24] width 40 height 13
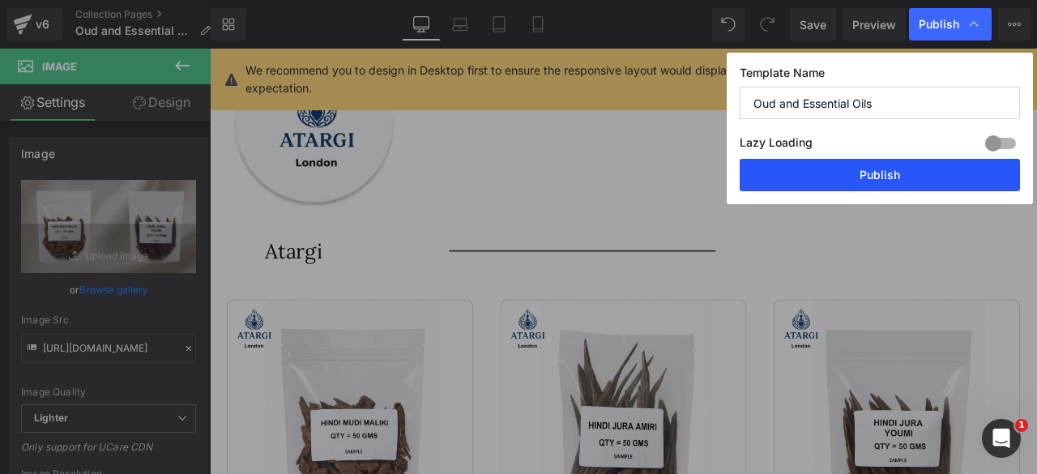
click at [858, 177] on button "Publish" at bounding box center [879, 175] width 280 height 32
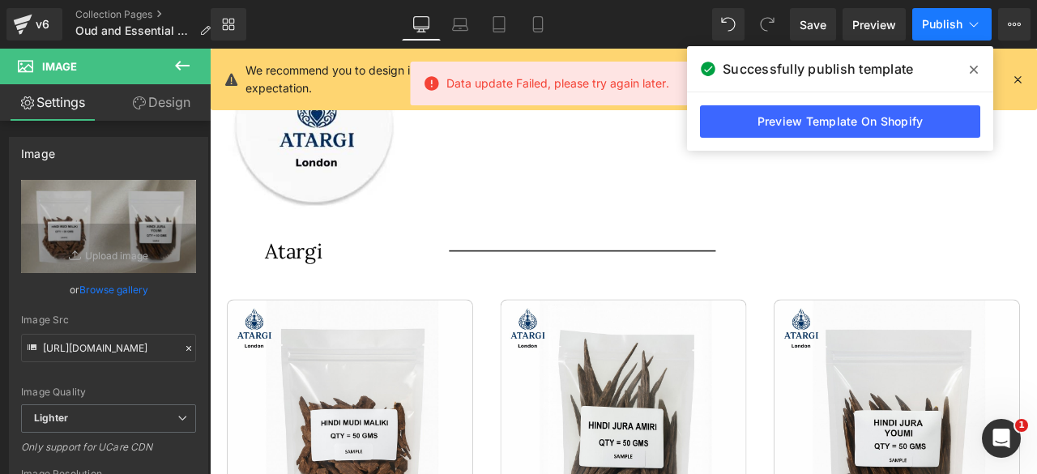
click at [930, 19] on span "Publish" at bounding box center [942, 24] width 40 height 13
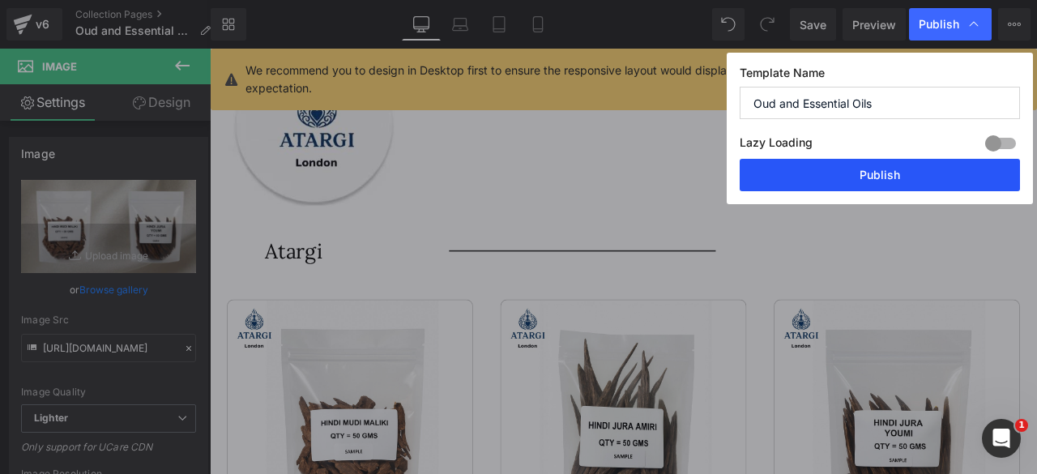
click at [871, 176] on button "Publish" at bounding box center [879, 175] width 280 height 32
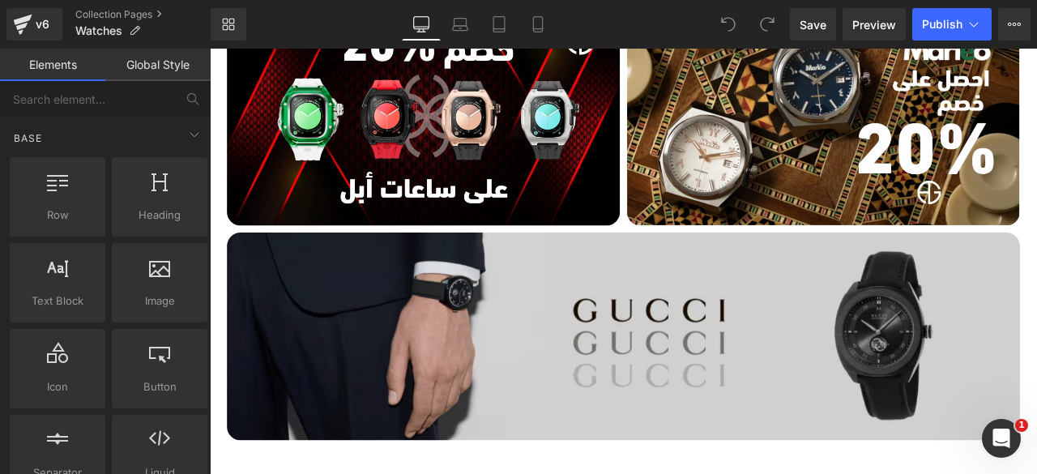
scroll to position [642, 0]
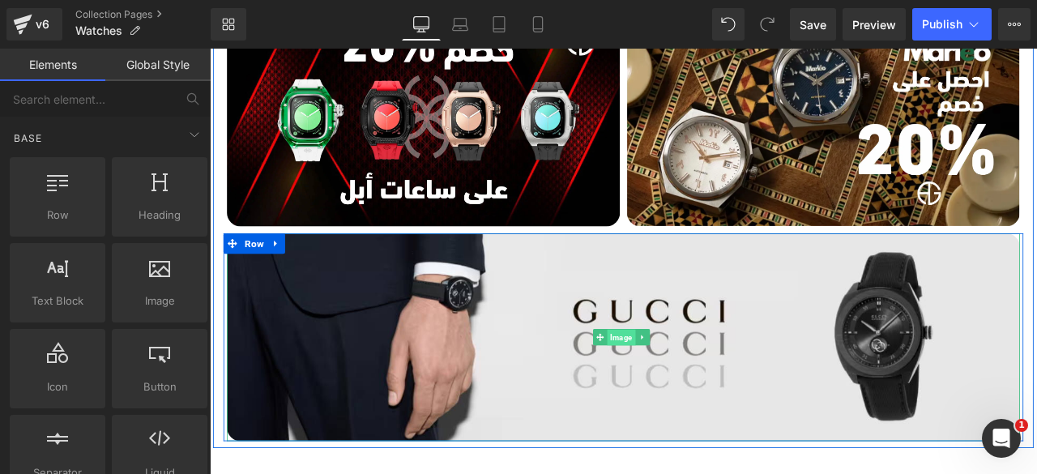
click at [699, 387] on span "Image" at bounding box center [697, 390] width 33 height 19
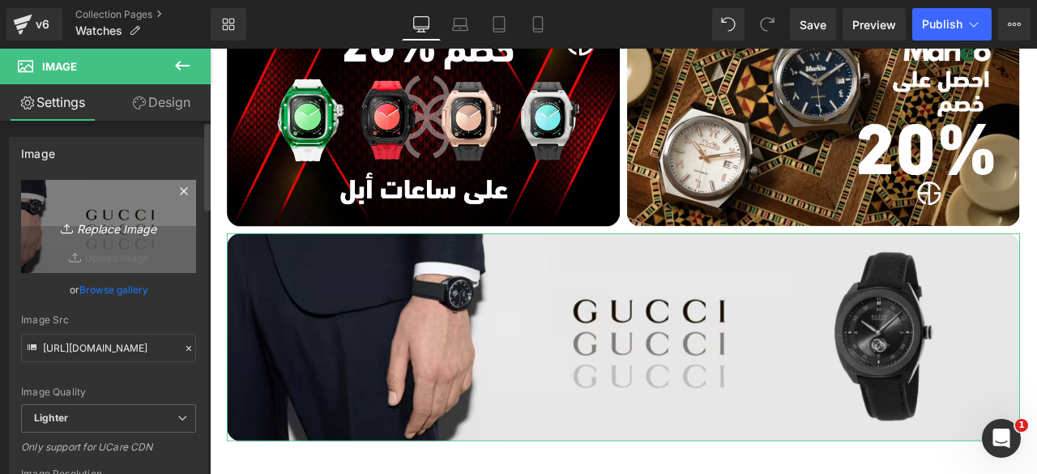
click at [113, 257] on link "Replace Image" at bounding box center [108, 226] width 175 height 93
type input "C:\fakepath\Group 109.jpg"
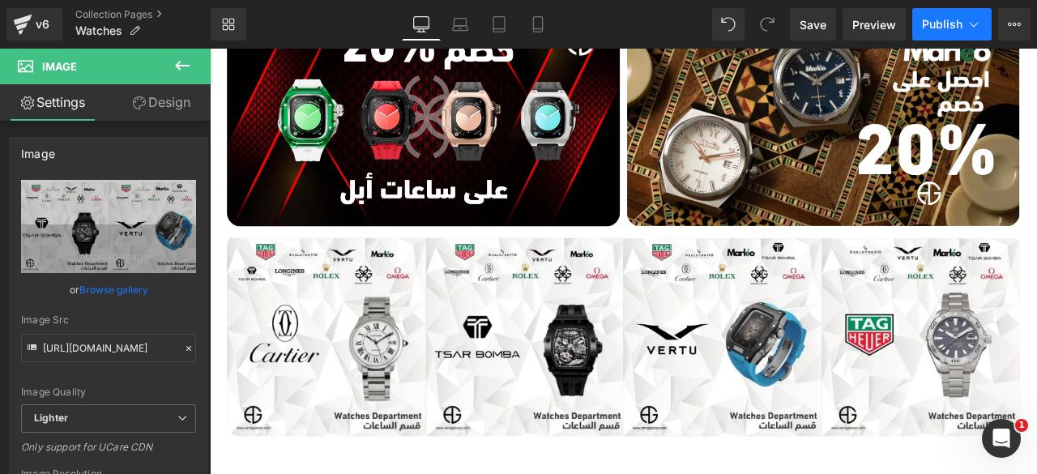
click at [935, 23] on span "Publish" at bounding box center [942, 24] width 40 height 13
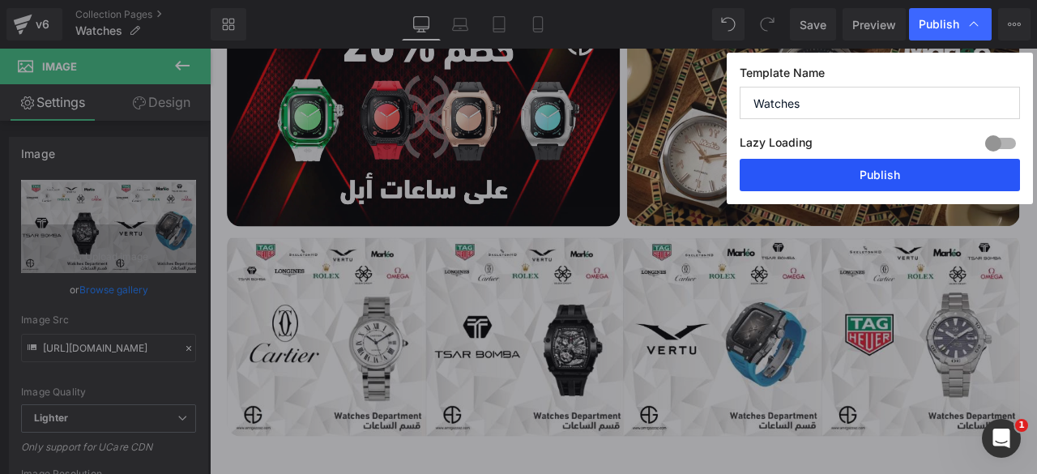
click at [880, 164] on button "Publish" at bounding box center [879, 175] width 280 height 32
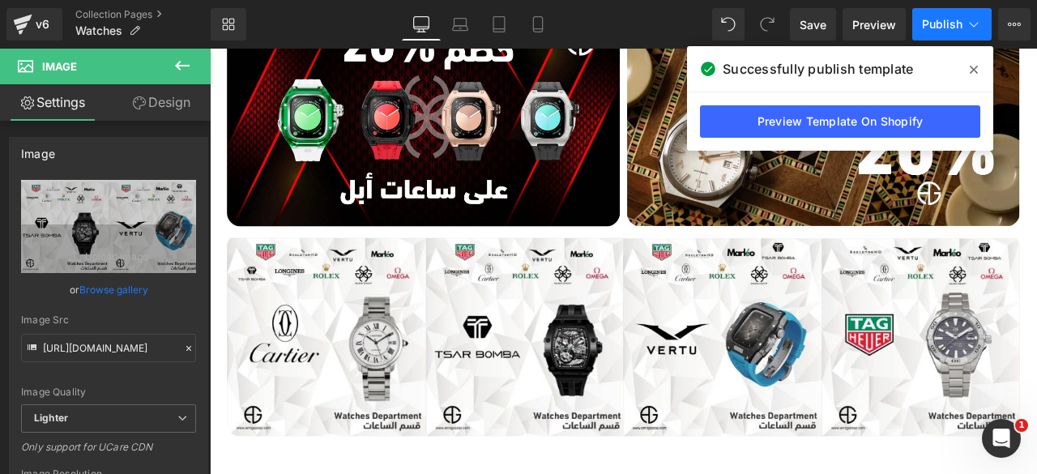
click at [948, 18] on span "Publish" at bounding box center [942, 24] width 40 height 13
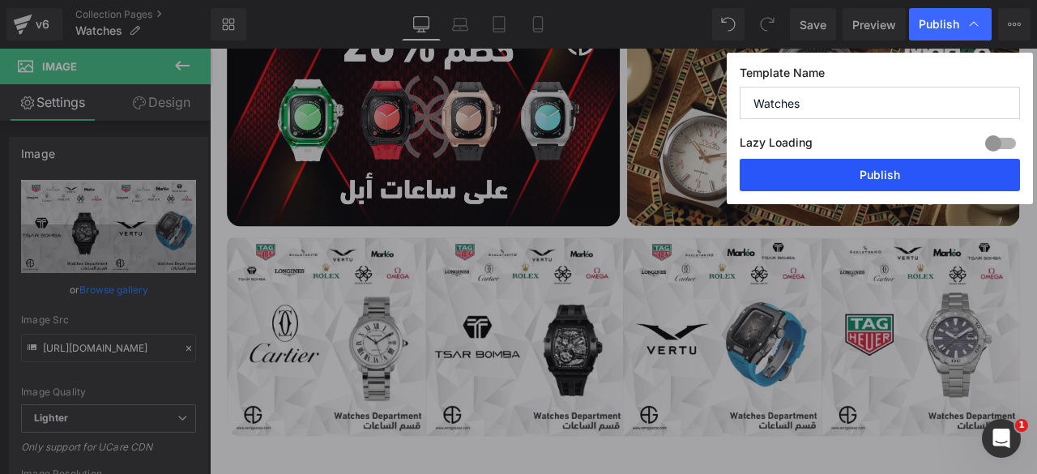
click at [841, 180] on button "Publish" at bounding box center [879, 175] width 280 height 32
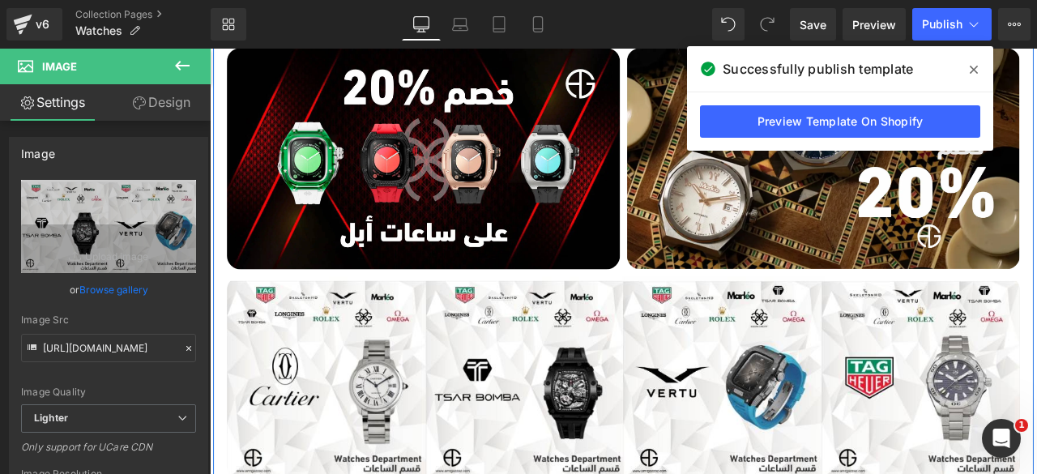
scroll to position [590, 0]
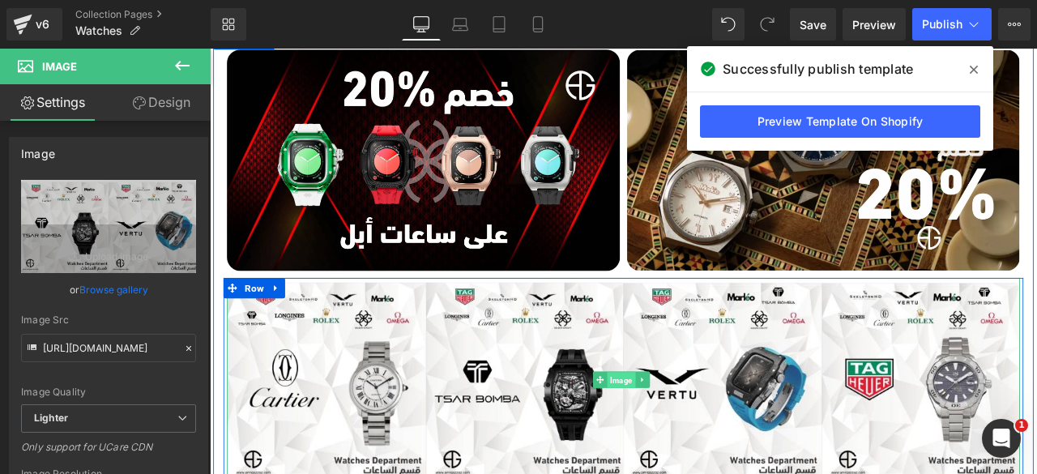
click at [683, 437] on span "Image" at bounding box center [697, 440] width 33 height 19
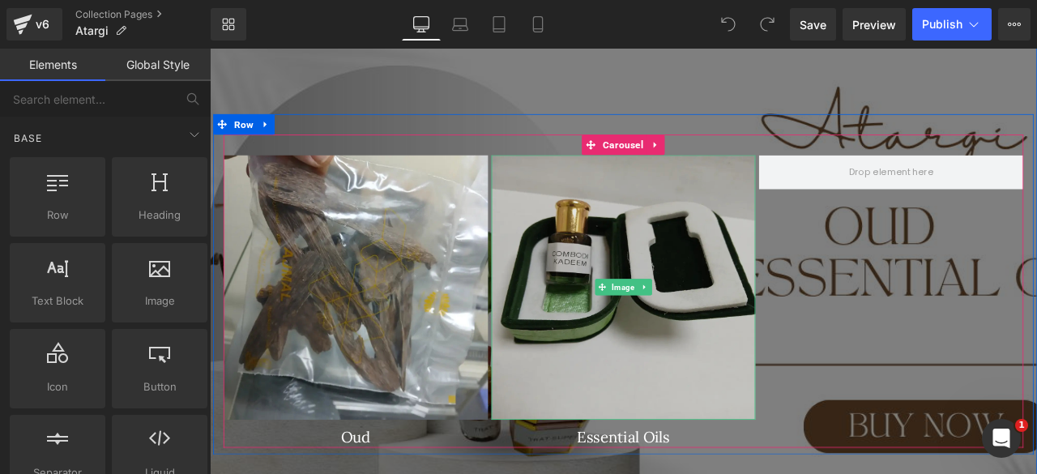
scroll to position [1430, 0]
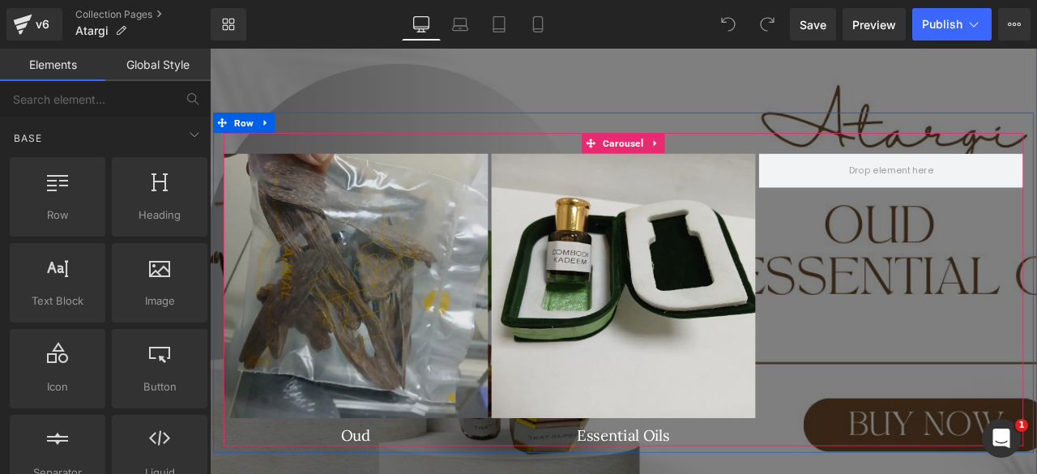
click at [359, 313] on img at bounding box center [382, 329] width 313 height 313
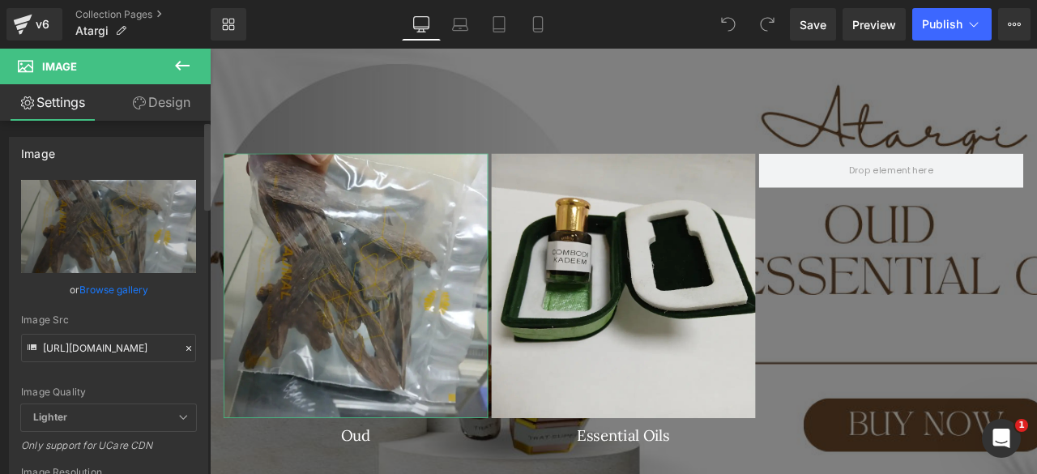
click at [125, 283] on link "Browse gallery" at bounding box center [113, 289] width 69 height 28
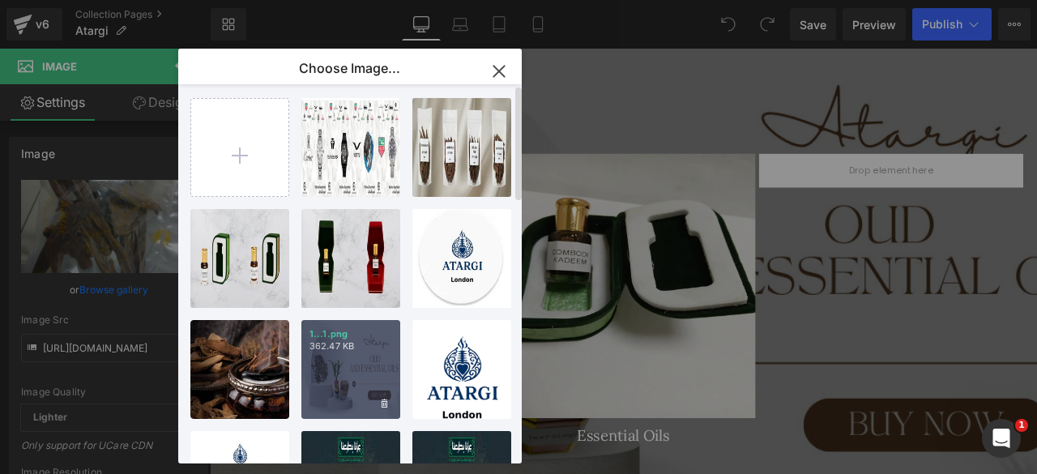
scroll to position [0, 0]
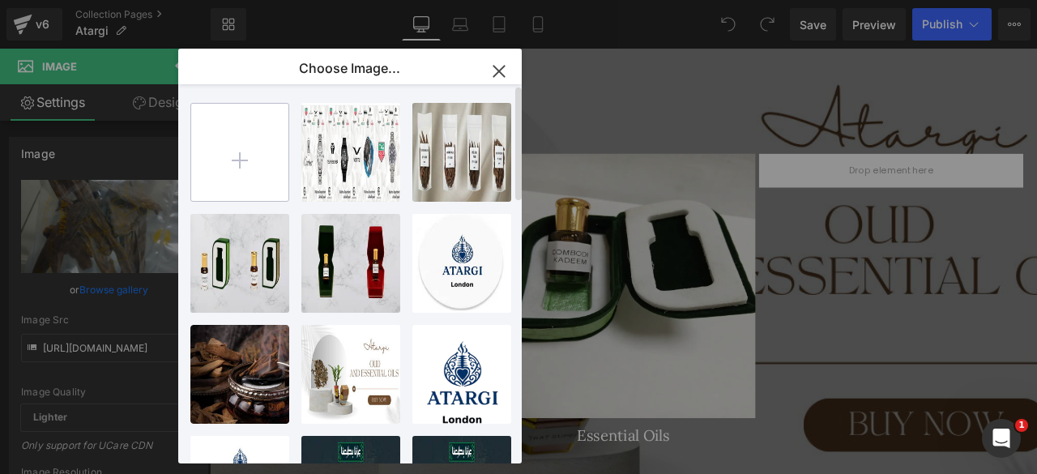
click at [240, 168] on input "file" at bounding box center [239, 152] width 97 height 97
click at [492, 66] on icon "button" at bounding box center [499, 71] width 26 height 26
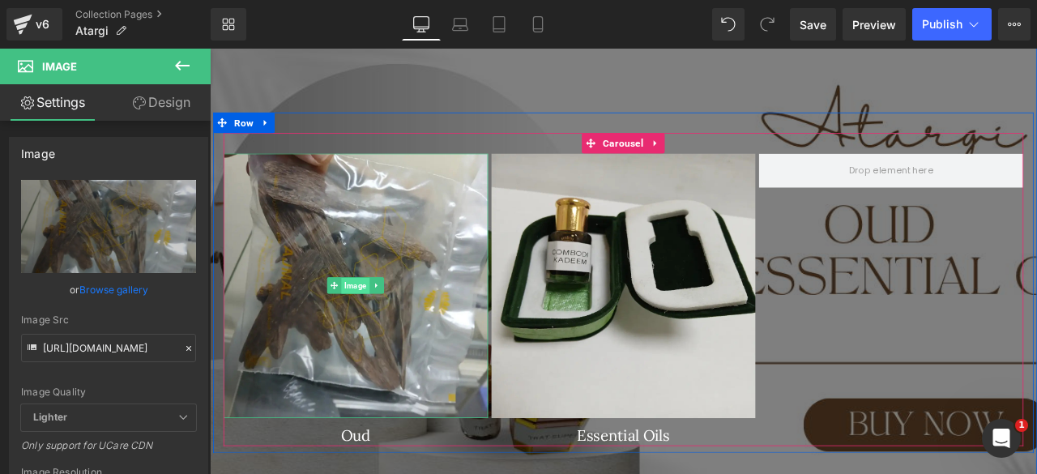
click at [366, 322] on span "Image" at bounding box center [382, 329] width 33 height 19
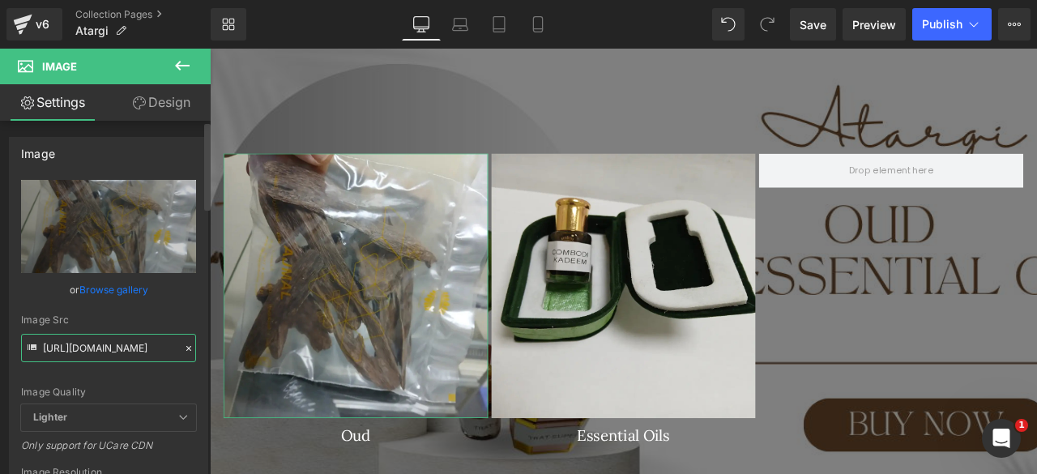
click at [72, 342] on input "[URL][DOMAIN_NAME]" at bounding box center [108, 348] width 175 height 28
paste input "WhatsApp_Image_[DATE]_at_7.54.23_PM.jpg?v=1758566331"
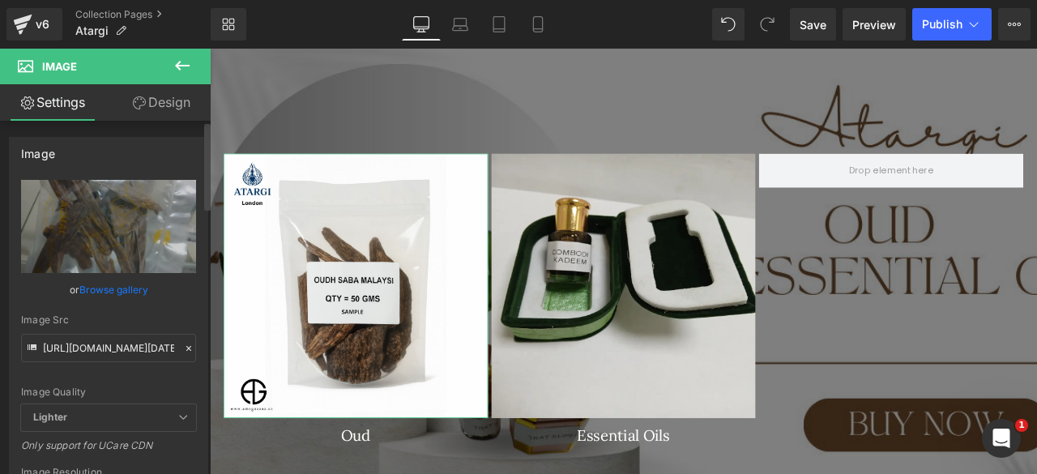
click at [164, 312] on div "Image Quality Lighter Lightest Lighter Lighter Lightest Only support for UCare …" at bounding box center [108, 292] width 175 height 224
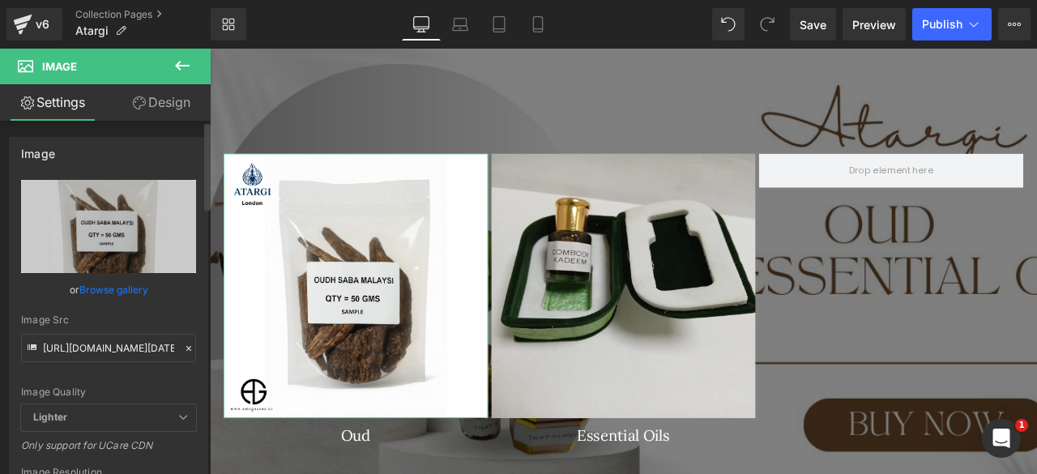
type input "[URL][DOMAIN_NAME][DATE]"
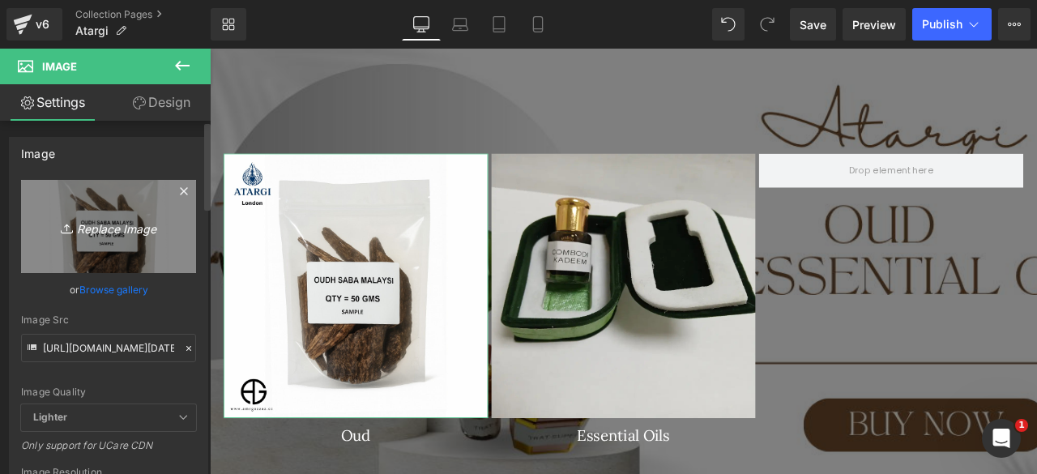
click at [105, 262] on link "Replace Image" at bounding box center [108, 226] width 175 height 93
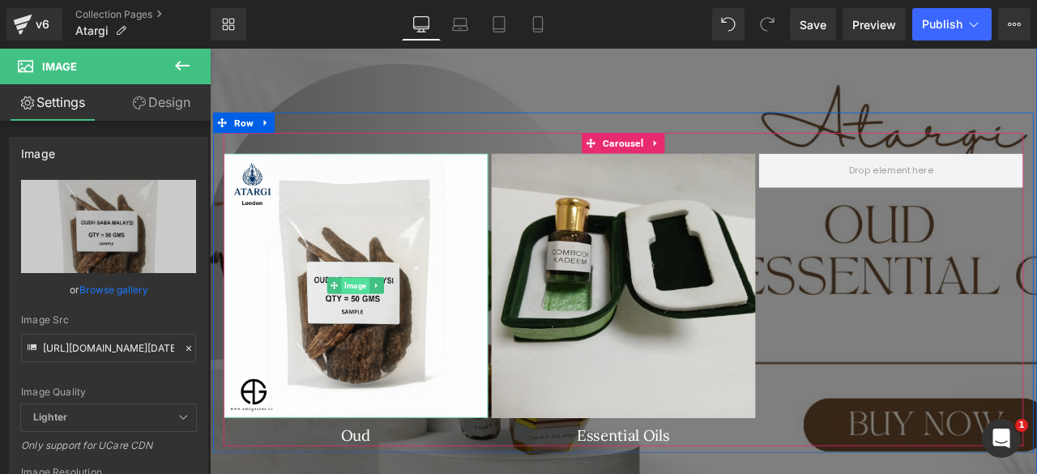
click at [366, 326] on span "Image" at bounding box center [382, 329] width 33 height 19
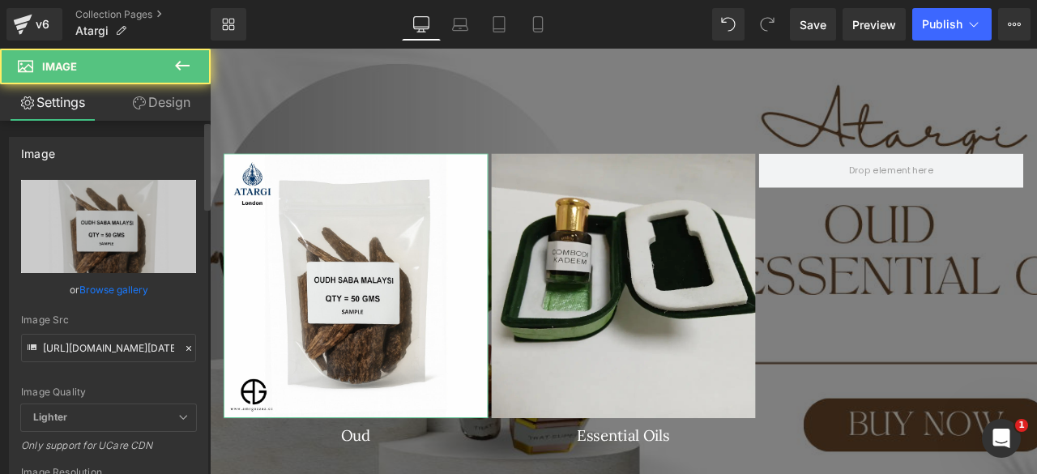
click at [110, 288] on link "Browse gallery" at bounding box center [113, 289] width 69 height 28
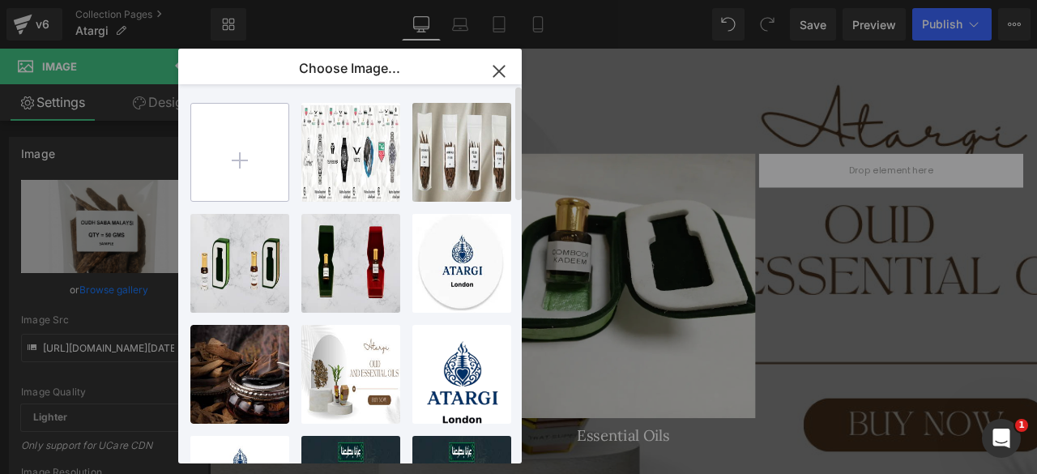
click at [230, 144] on input "file" at bounding box center [239, 152] width 97 height 97
type input "C:\fakepath\5.png"
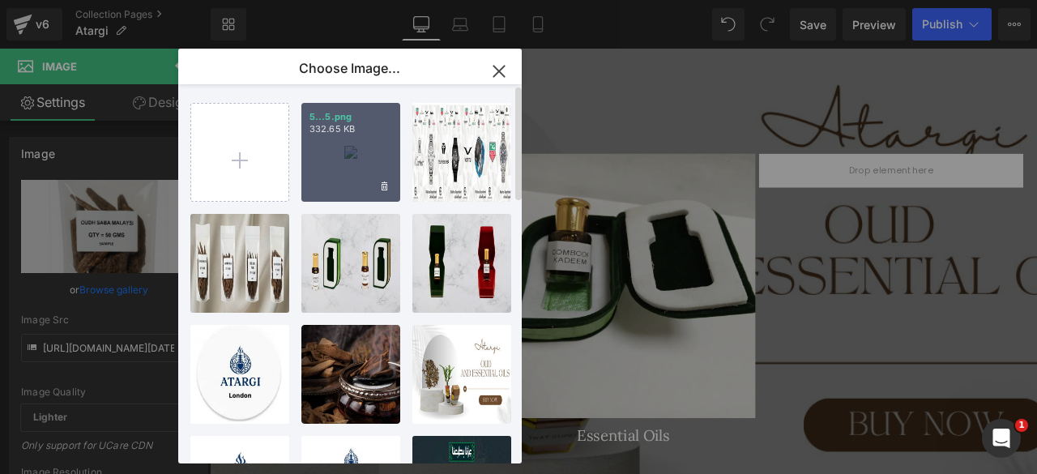
click at [352, 169] on div "5...5.png 332.65 KB" at bounding box center [350, 152] width 99 height 99
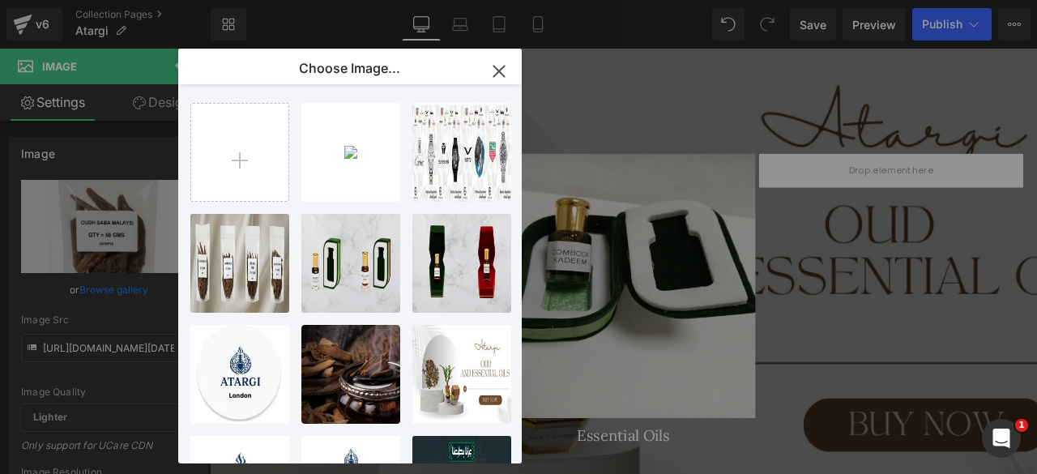
type input "[URL][DOMAIN_NAME]"
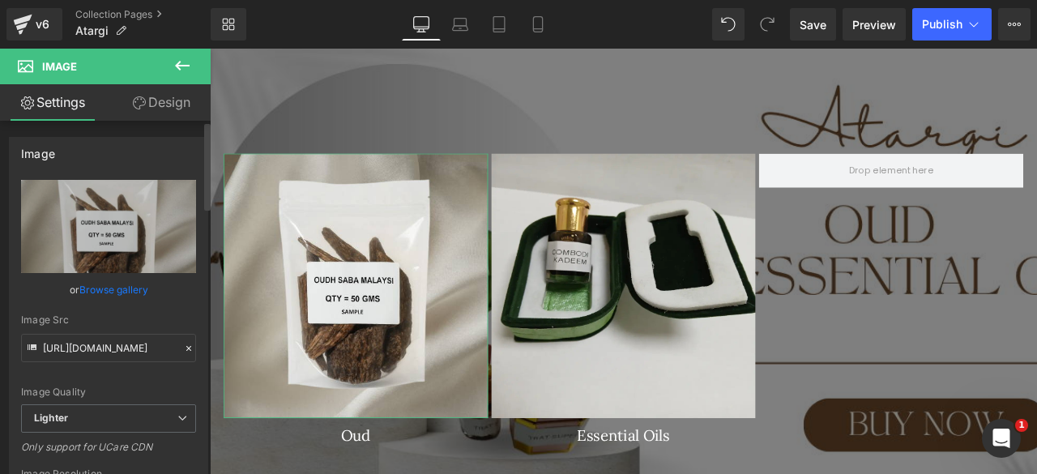
click at [105, 286] on link "Browse gallery" at bounding box center [113, 289] width 69 height 28
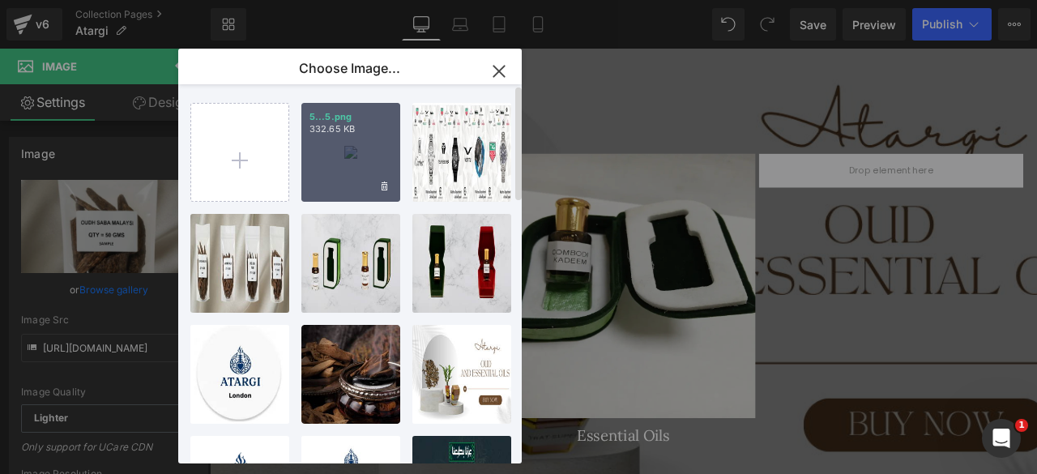
click at [368, 155] on div "5...5.png 332.65 KB" at bounding box center [350, 152] width 99 height 99
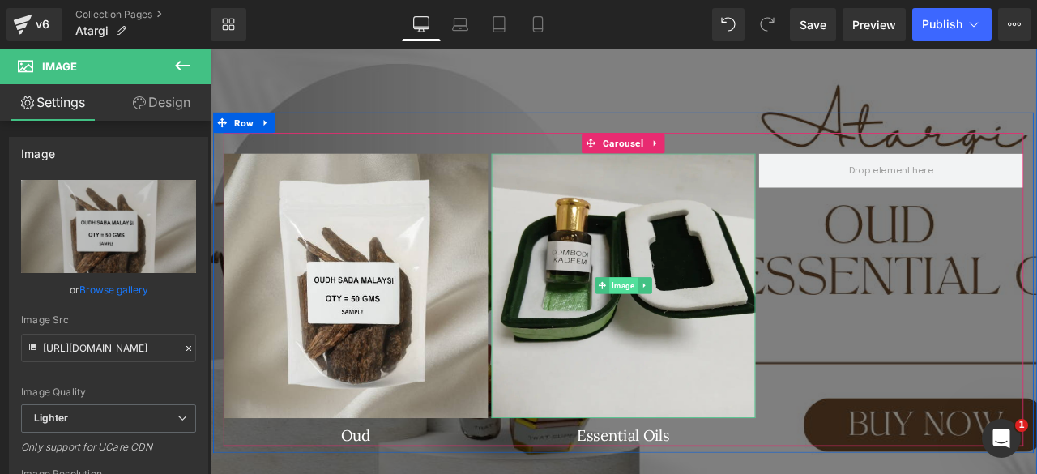
click at [696, 326] on span "Image" at bounding box center [699, 329] width 33 height 19
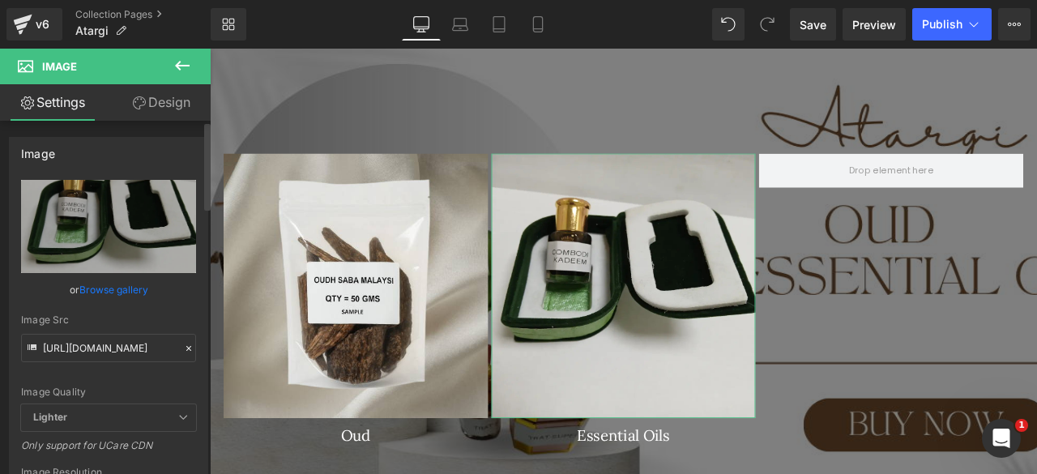
click at [96, 288] on link "Browse gallery" at bounding box center [113, 289] width 69 height 28
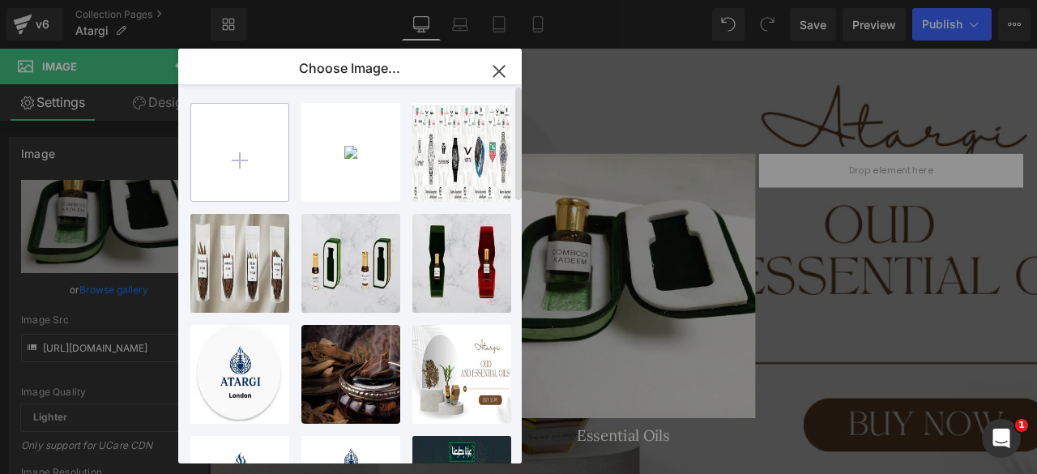
click at [248, 161] on input "file" at bounding box center [239, 152] width 97 height 97
type input "C:\fakepath\6.png"
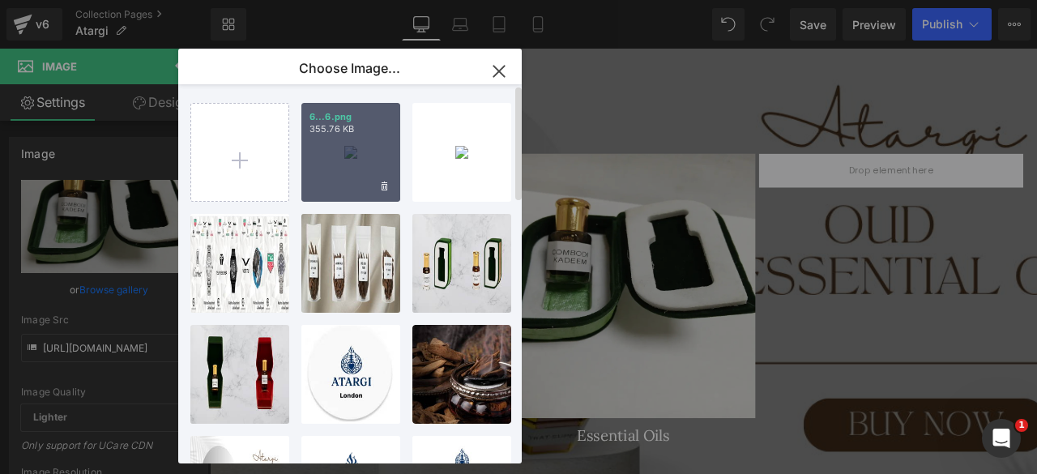
click at [326, 162] on div "6...6.png 355.76 KB" at bounding box center [350, 152] width 99 height 99
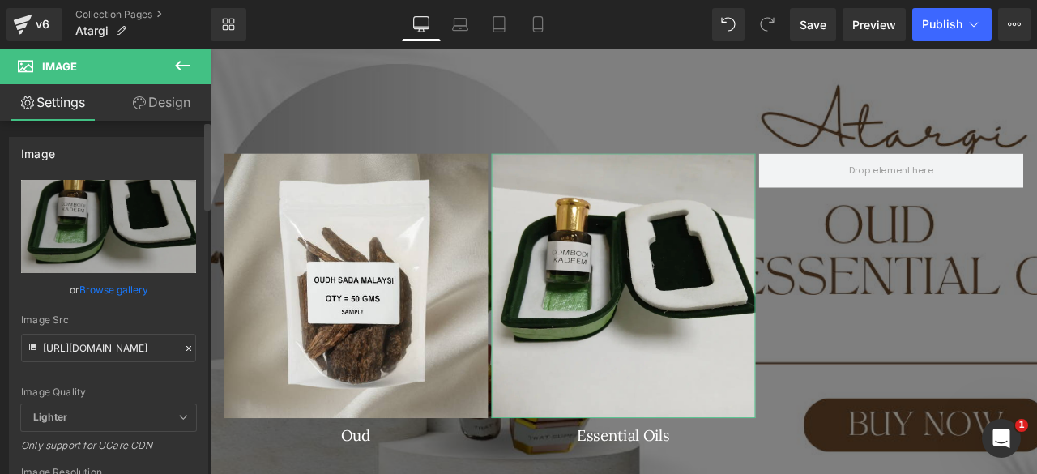
click at [96, 288] on link "Browse gallery" at bounding box center [113, 289] width 69 height 28
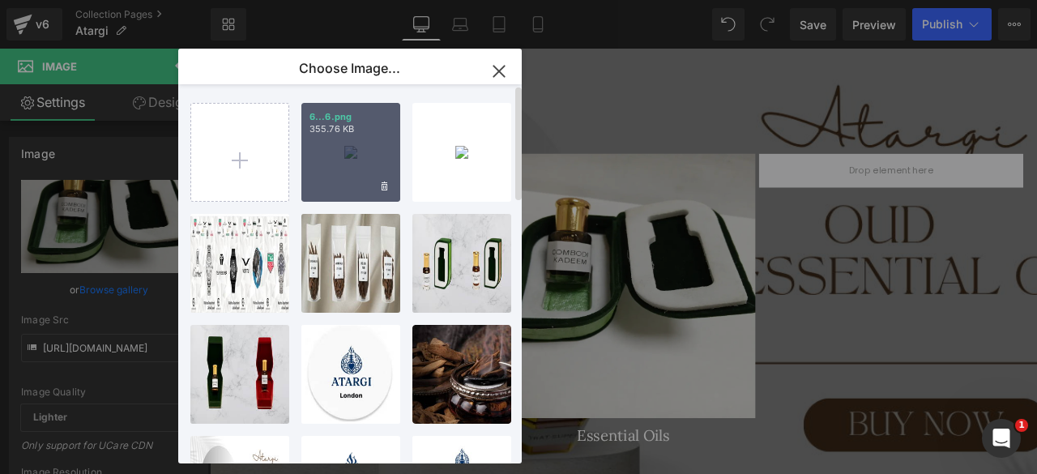
click at [334, 168] on div "6...6.png 355.76 KB" at bounding box center [350, 152] width 99 height 99
type input "[URL][DOMAIN_NAME]"
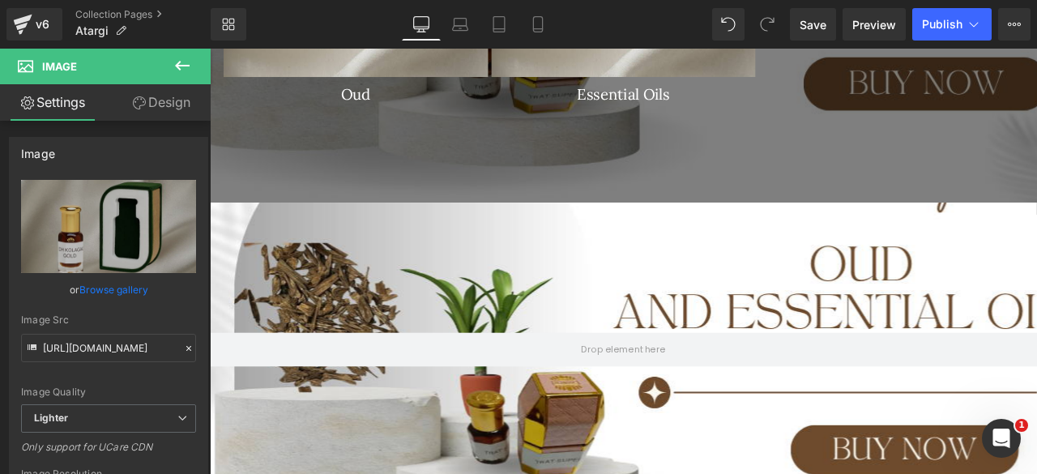
scroll to position [1838, 0]
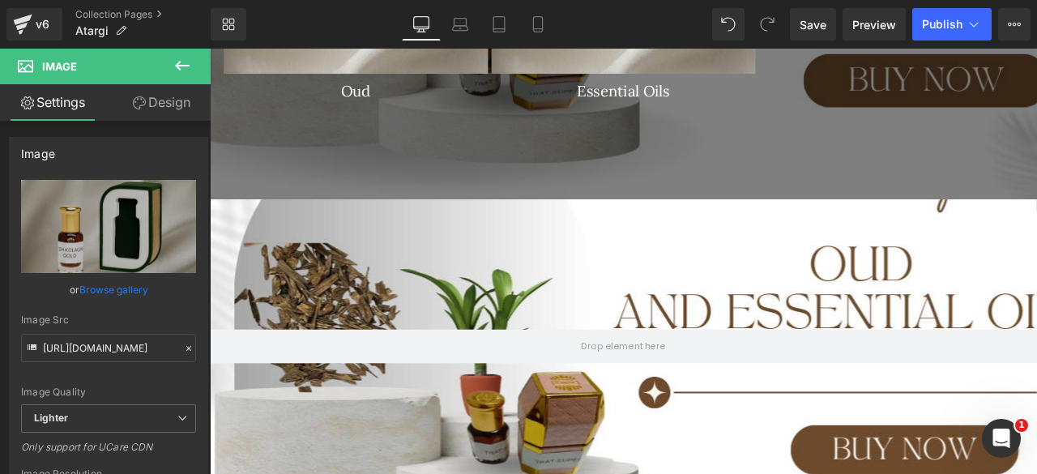
click at [672, 272] on div at bounding box center [700, 367] width 980 height 602
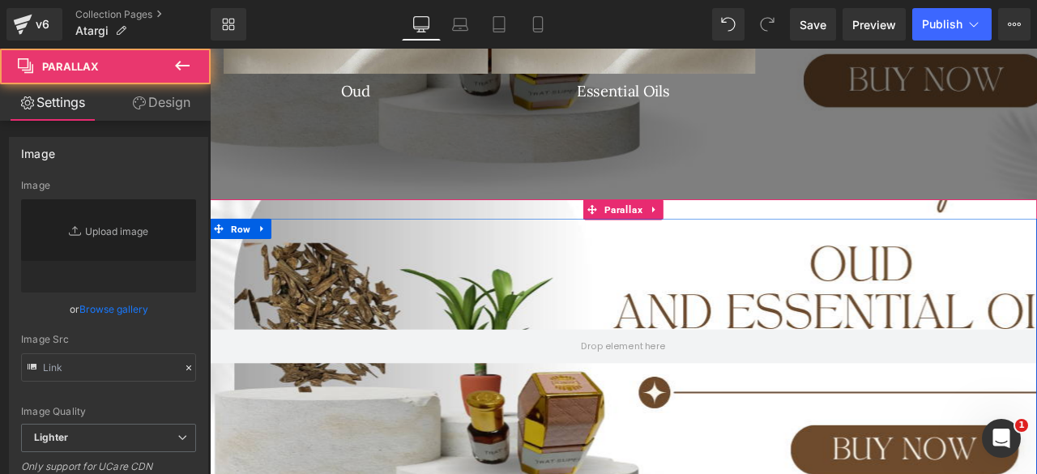
type input "[URL][DOMAIN_NAME]"
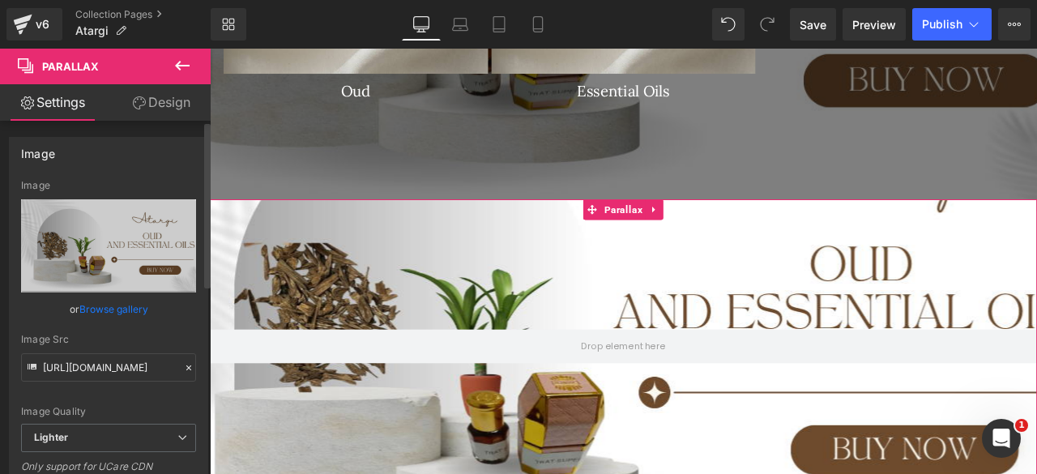
click at [92, 309] on link "Browse gallery" at bounding box center [113, 309] width 69 height 28
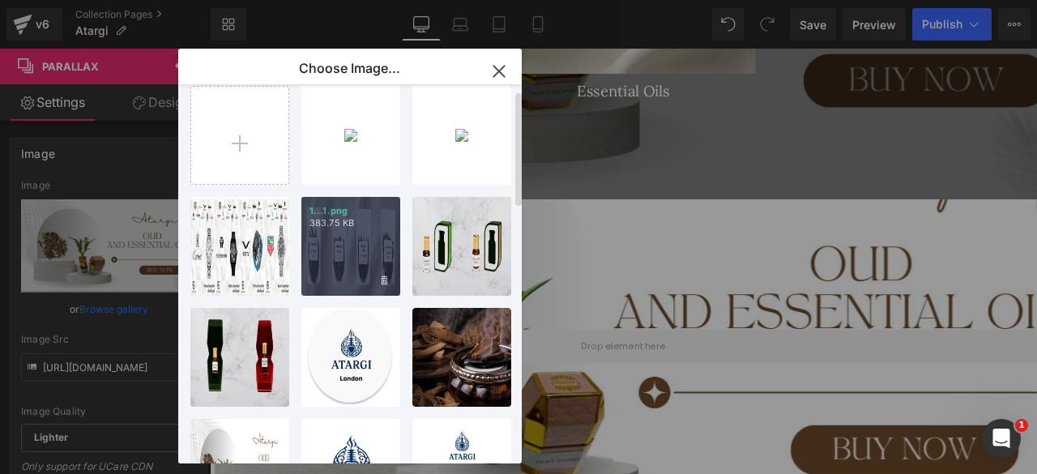
scroll to position [15, 0]
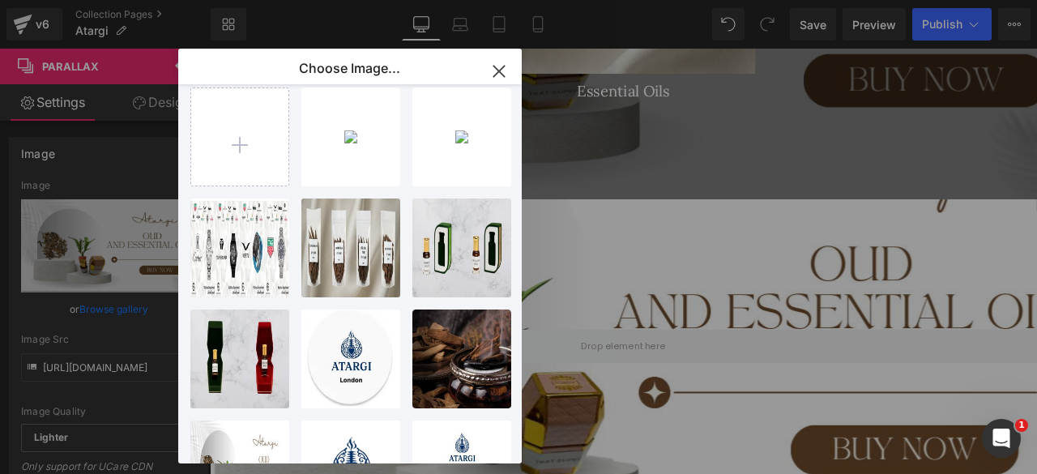
click at [496, 70] on icon "button" at bounding box center [499, 71] width 26 height 26
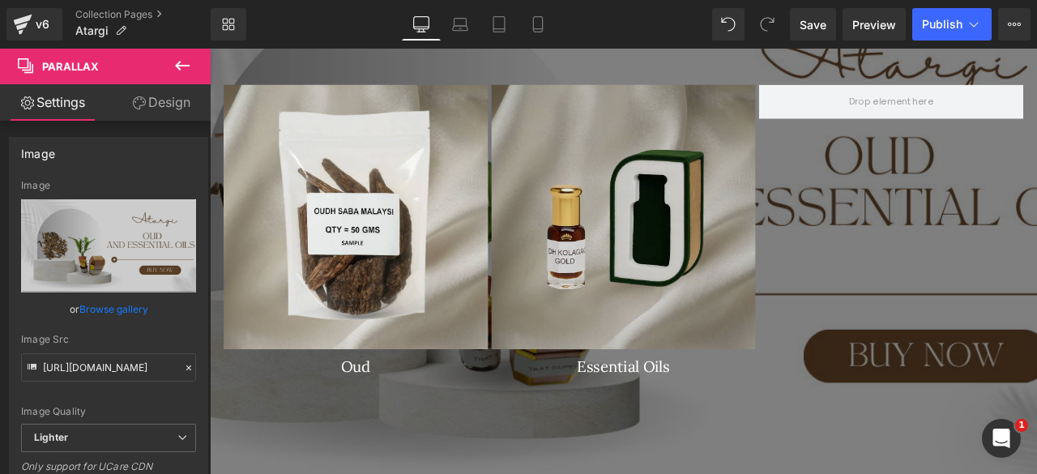
scroll to position [1494, 0]
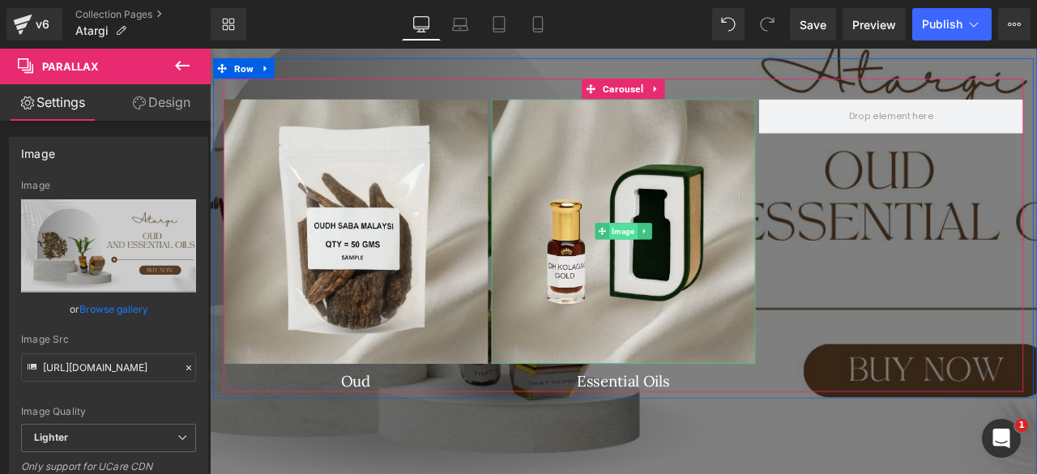
click at [687, 264] on span "Image" at bounding box center [699, 265] width 33 height 19
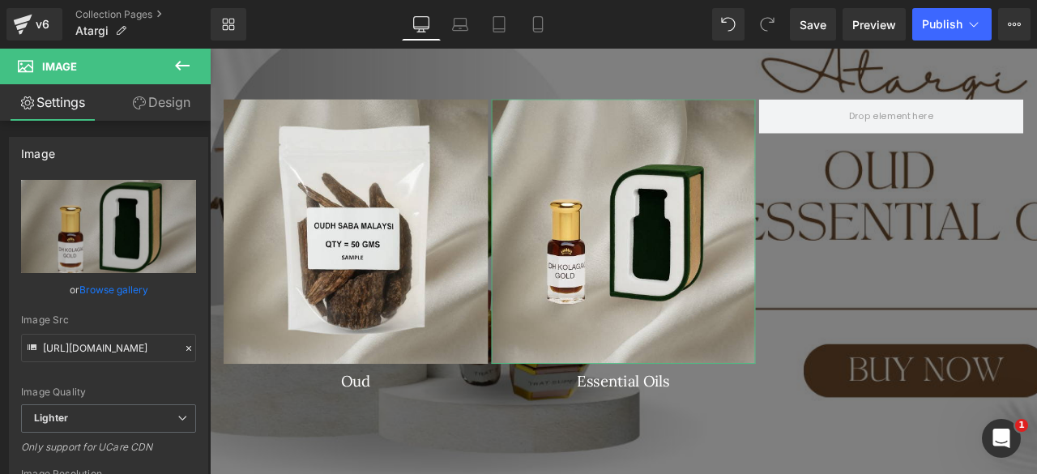
click at [140, 107] on icon at bounding box center [139, 102] width 13 height 13
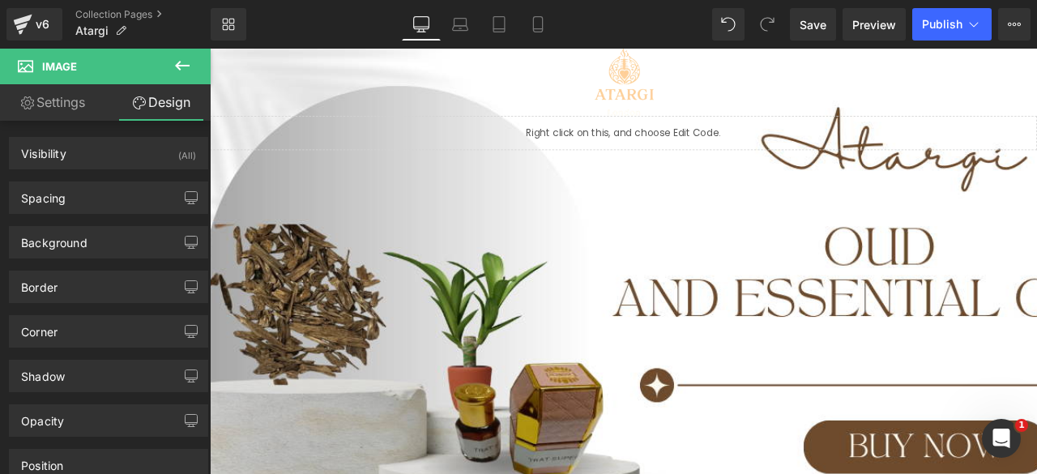
scroll to position [0, 0]
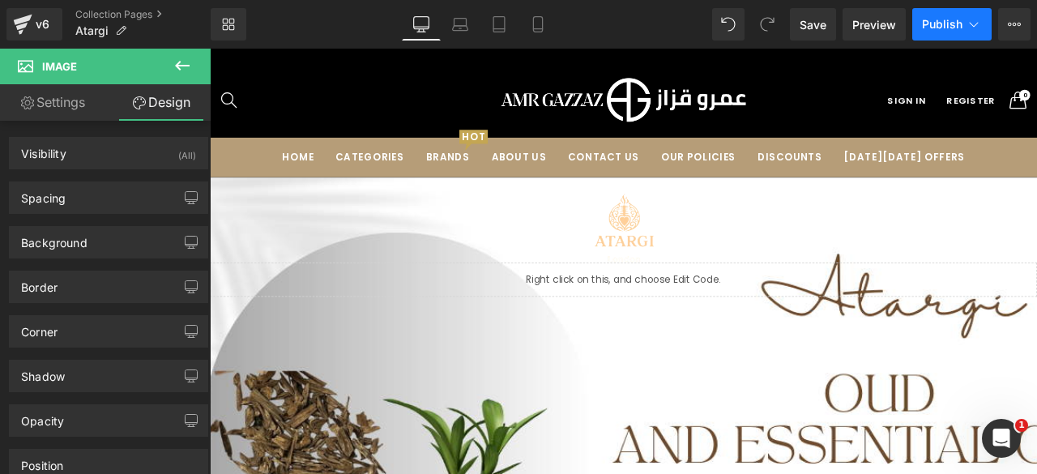
click at [933, 32] on button "Publish" at bounding box center [951, 24] width 79 height 32
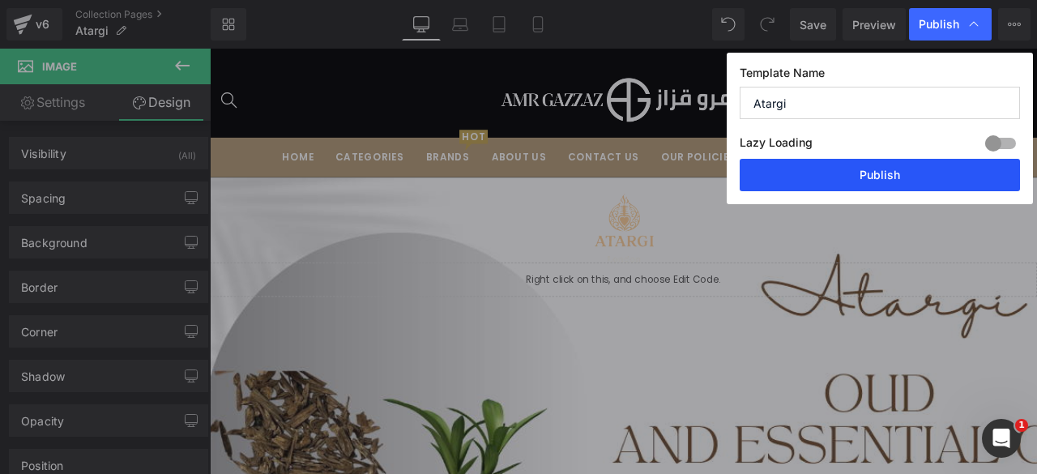
click at [833, 168] on button "Publish" at bounding box center [879, 175] width 280 height 32
